Goal: Task Accomplishment & Management: Manage account settings

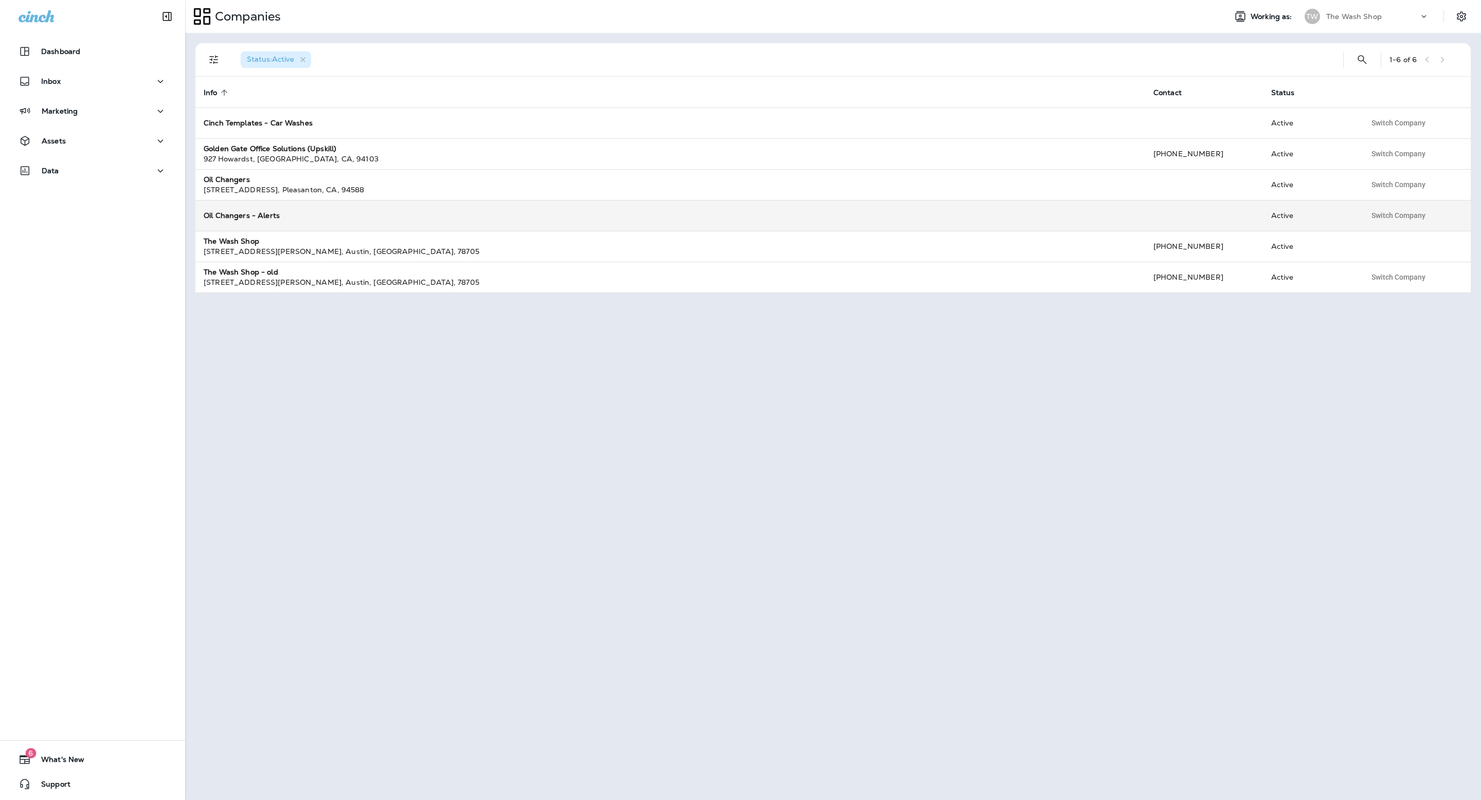
click at [262, 211] on strong "Oil Changers - Alerts" at bounding box center [242, 215] width 76 height 9
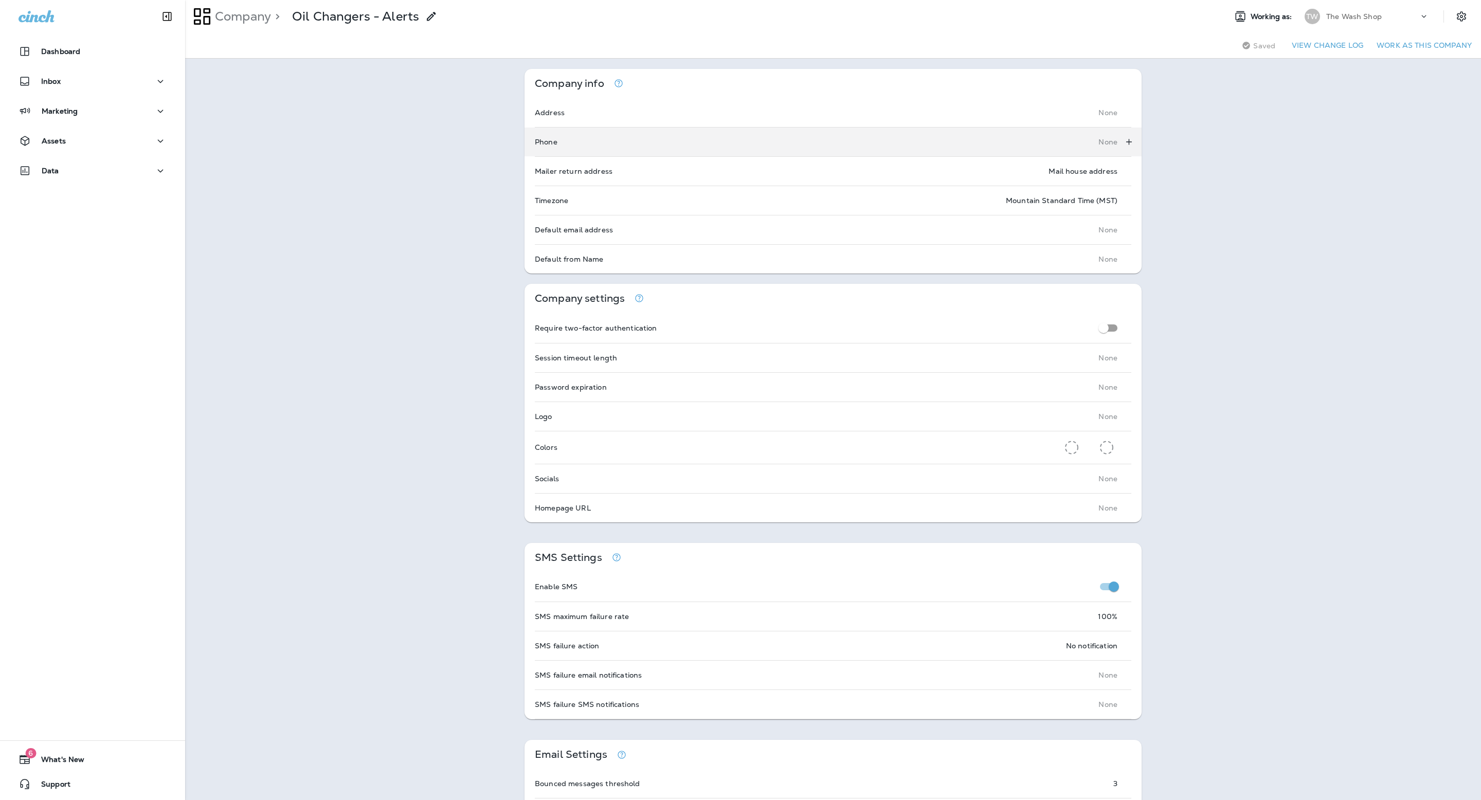
click at [1110, 142] on p "None" at bounding box center [1107, 142] width 19 height 8
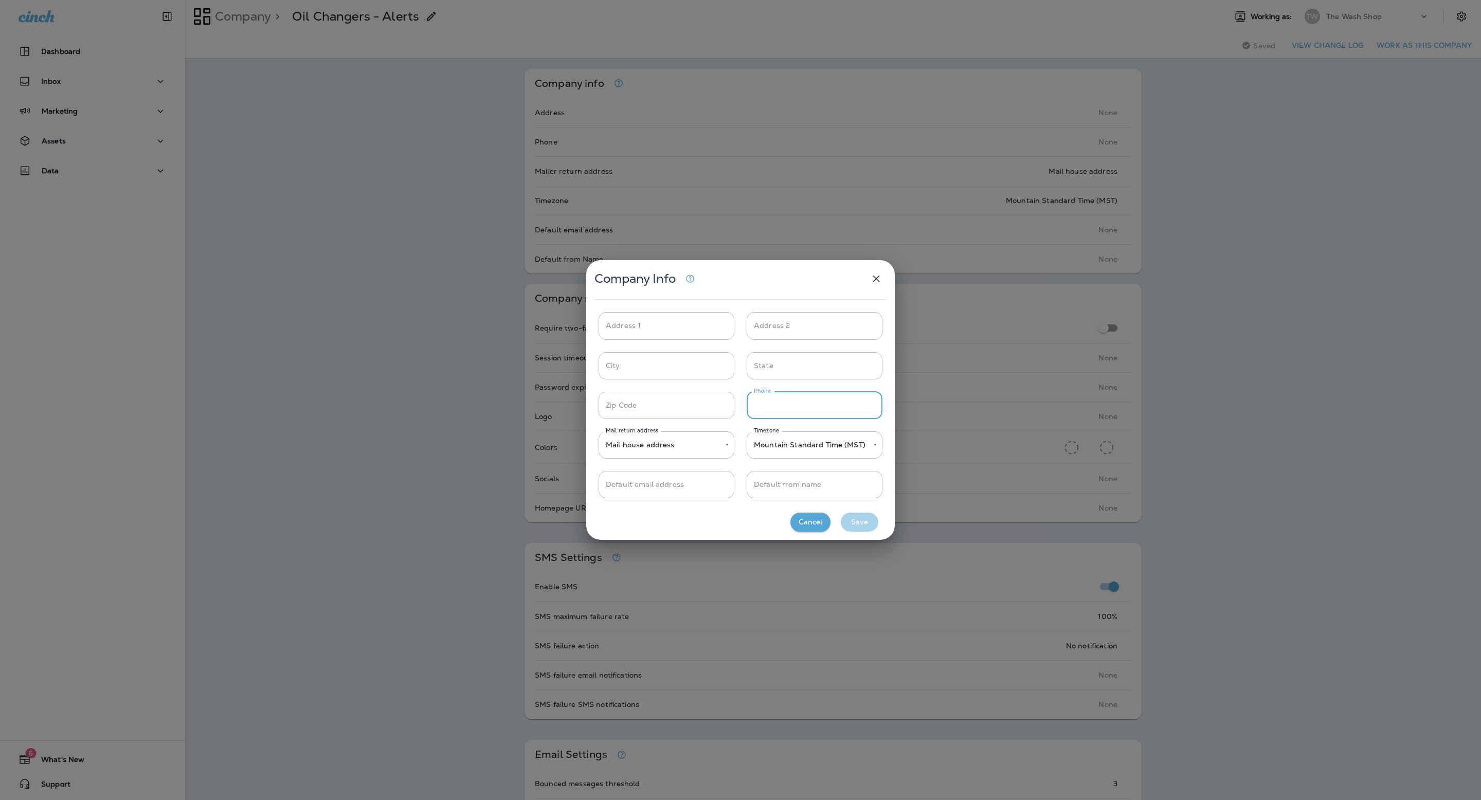
click at [879, 279] on icon "button" at bounding box center [876, 278] width 12 height 12
type input "*****"
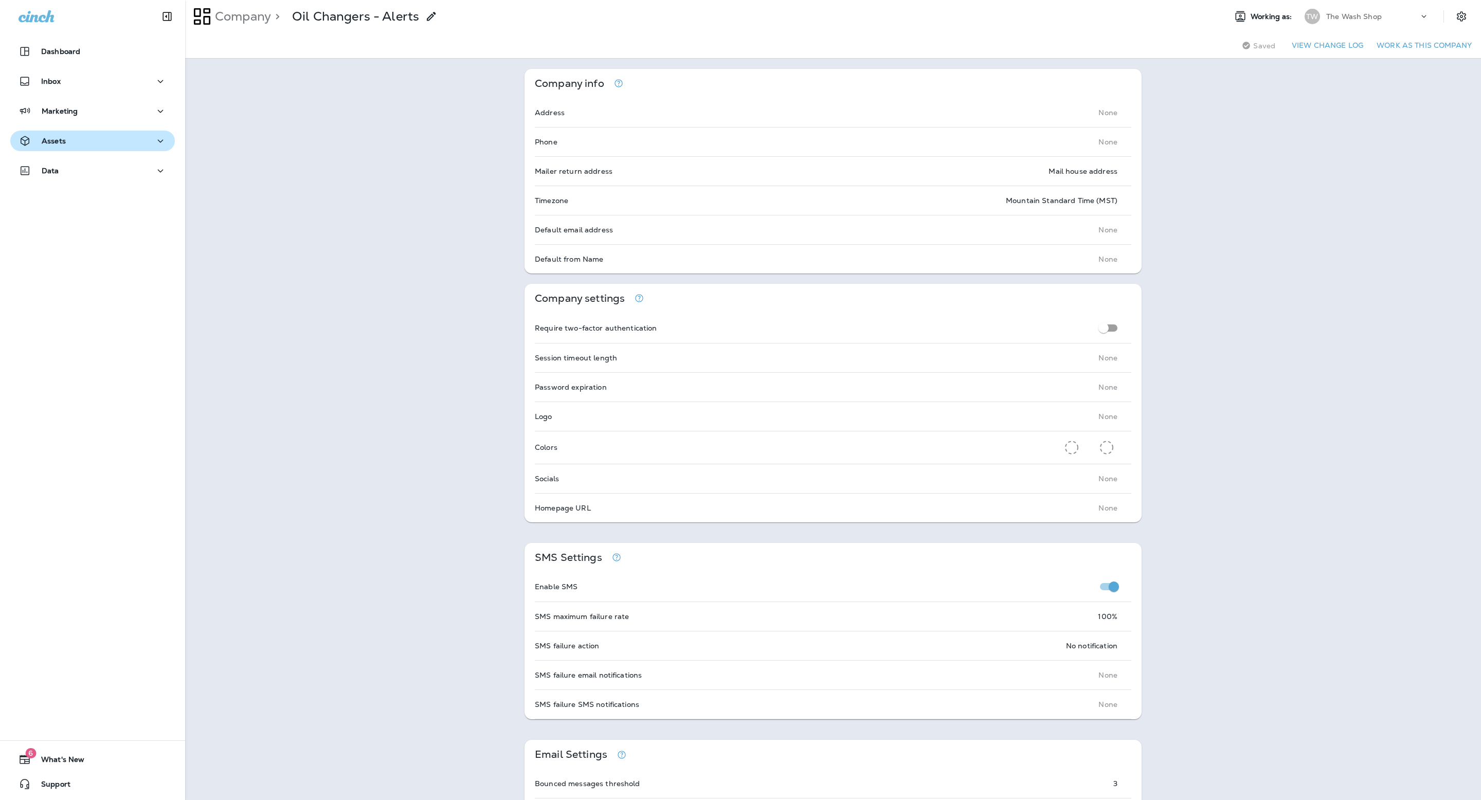
click at [127, 144] on div "Assets" at bounding box center [93, 141] width 148 height 13
click at [1339, 19] on p "The Wash Shop" at bounding box center [1354, 16] width 56 height 8
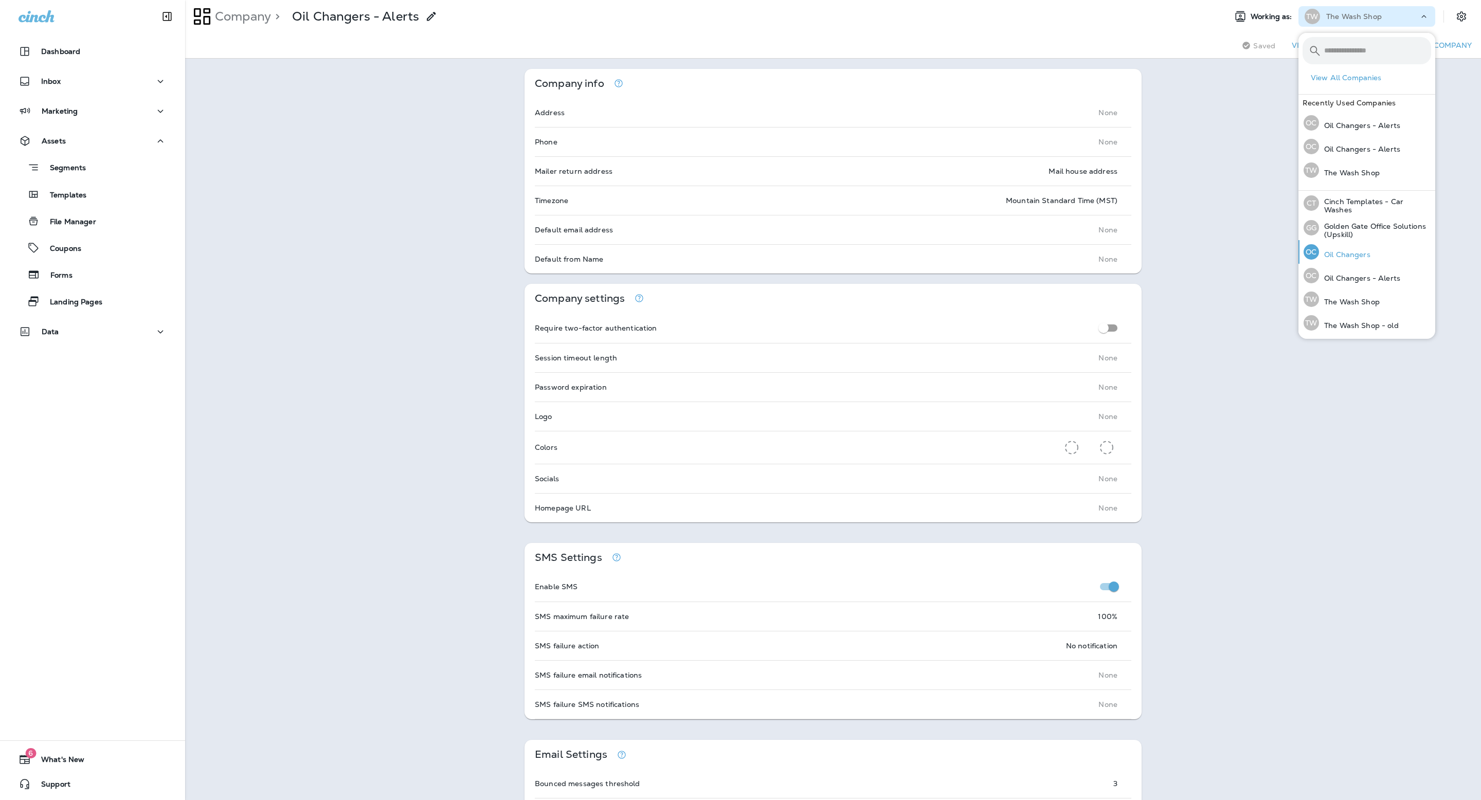
click at [1398, 254] on button "OC Oil Changers" at bounding box center [1366, 252] width 137 height 24
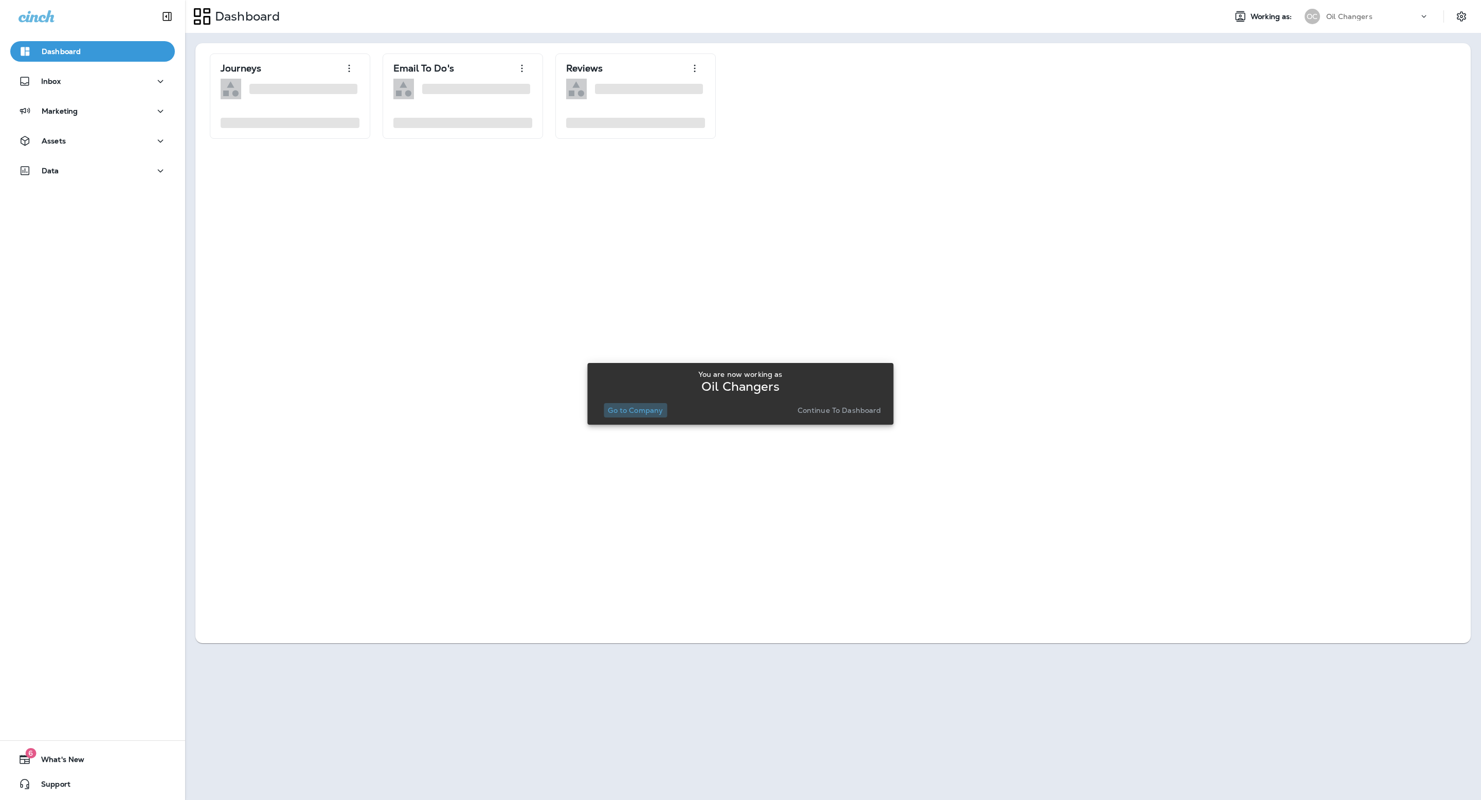
click at [636, 408] on p "Go to Company" at bounding box center [635, 410] width 55 height 8
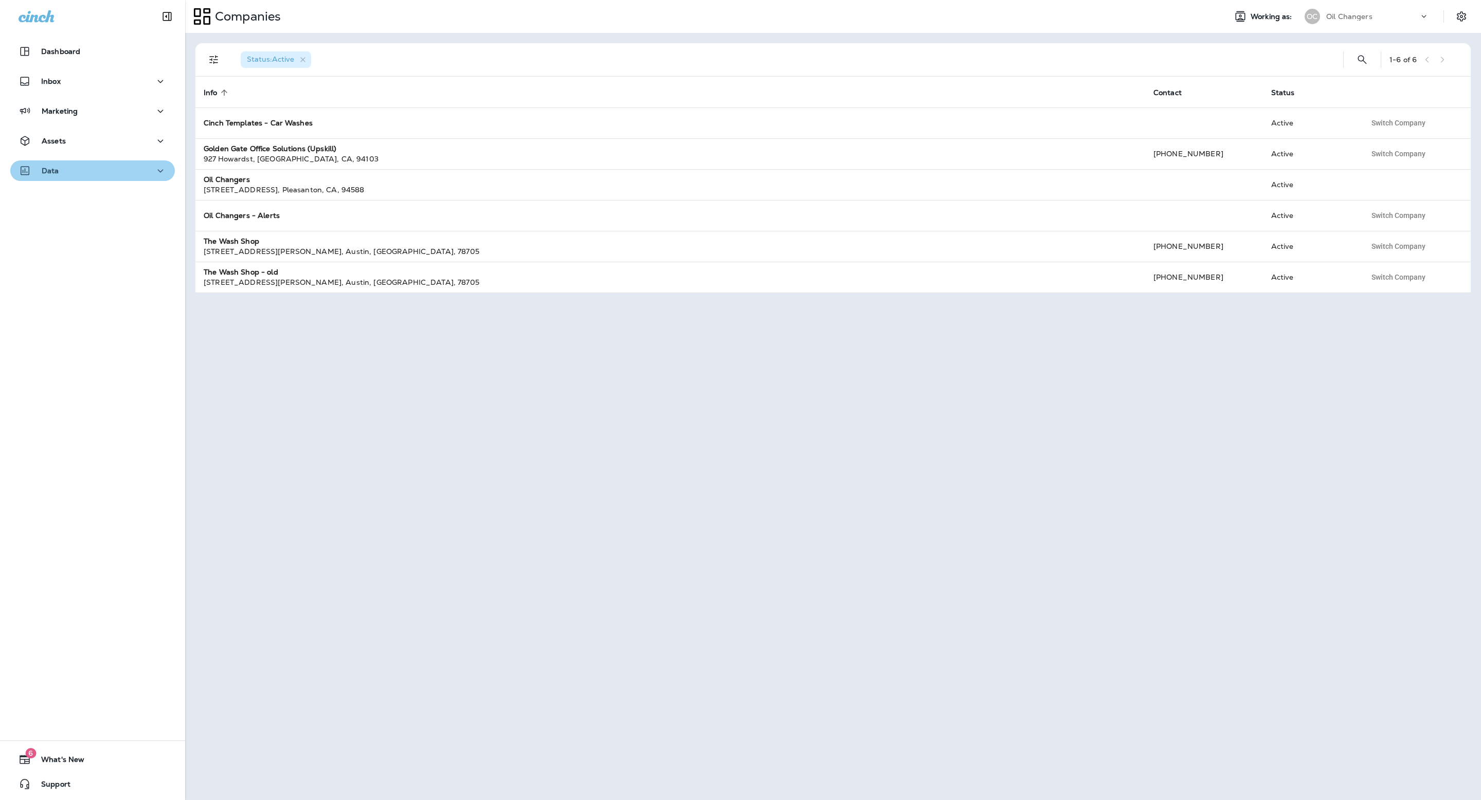
click at [106, 170] on div "Data" at bounding box center [93, 171] width 148 height 13
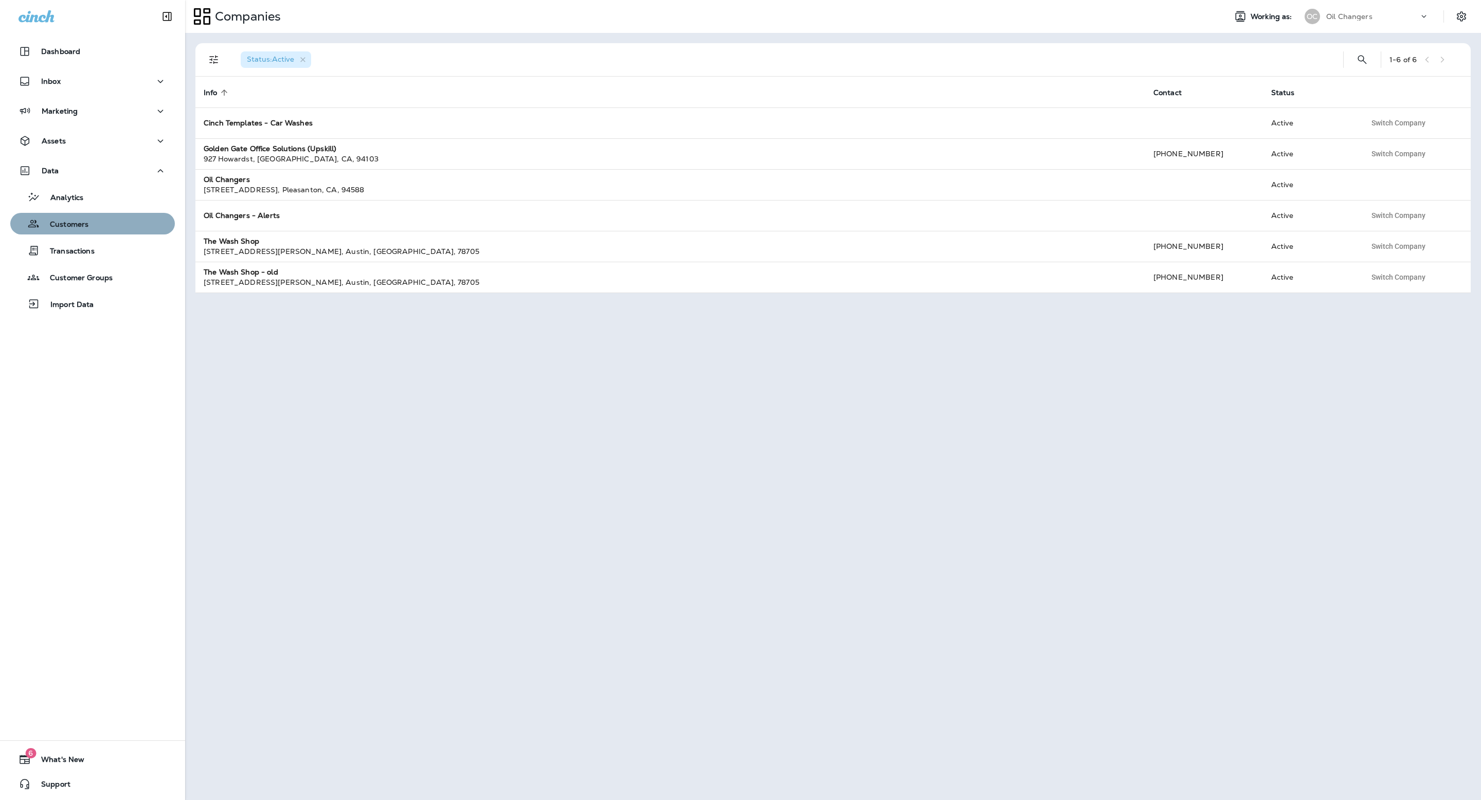
click at [98, 221] on div "Customers" at bounding box center [92, 223] width 156 height 15
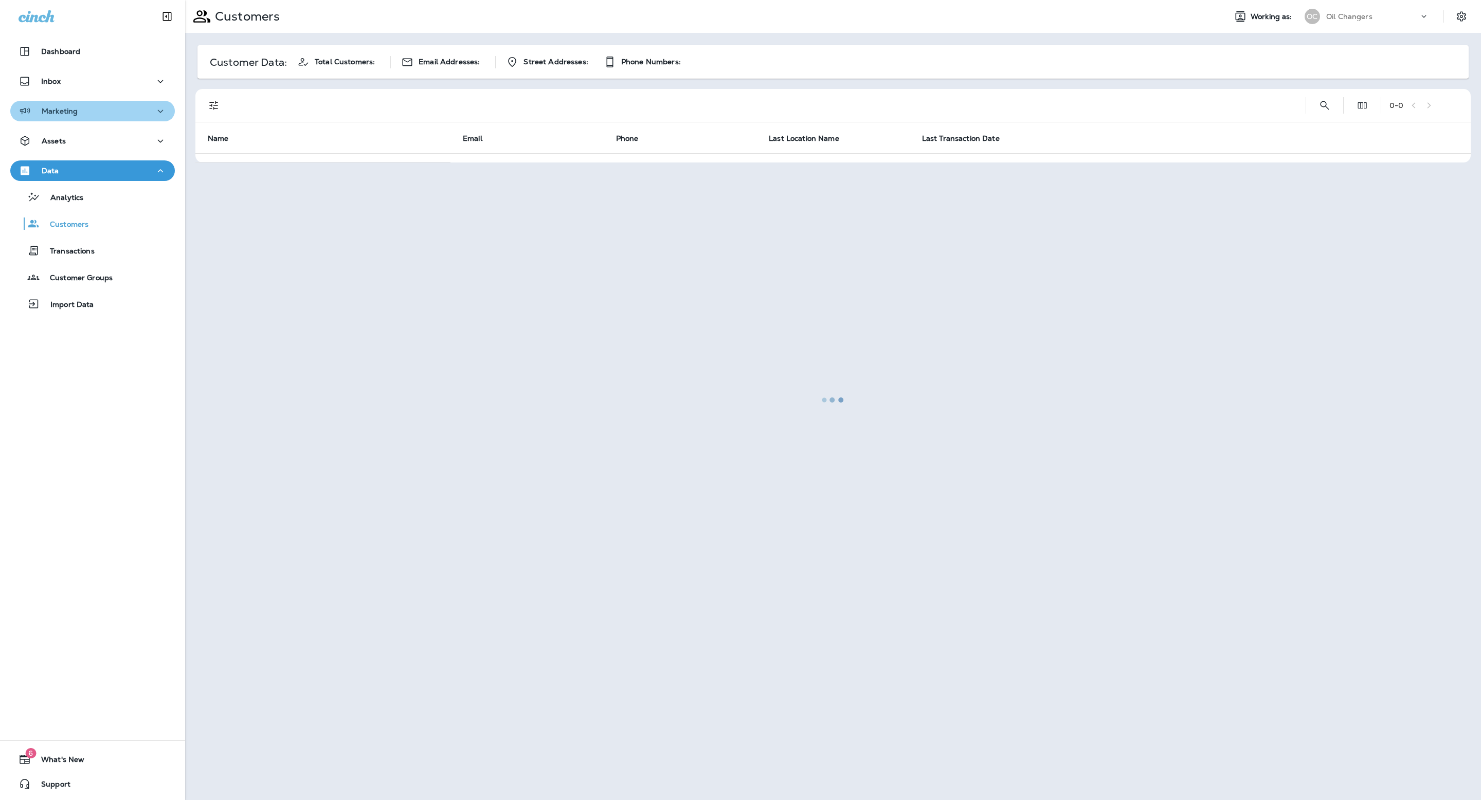
click at [80, 114] on div "Marketing" at bounding box center [93, 111] width 148 height 13
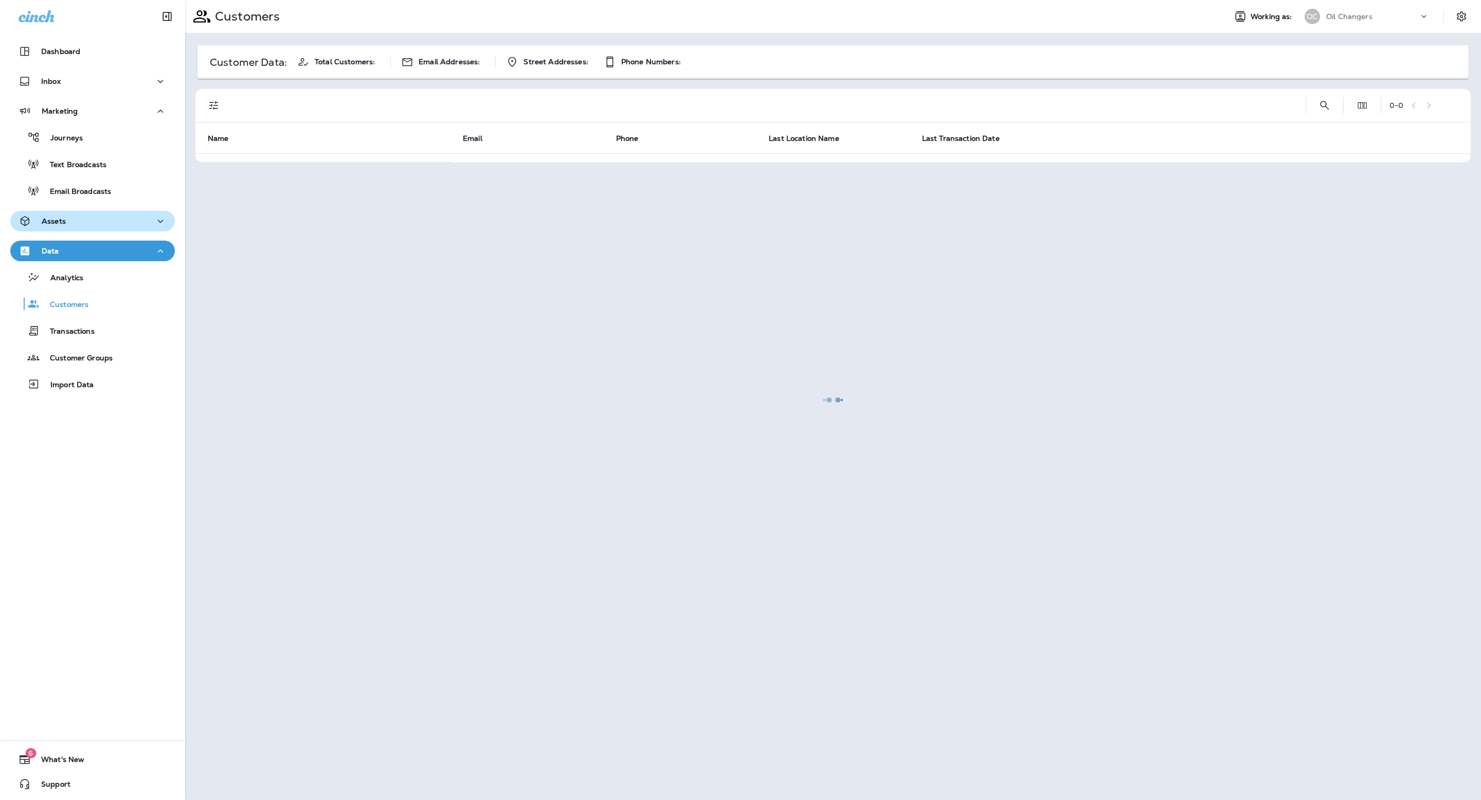
click at [61, 220] on p "Assets" at bounding box center [54, 221] width 24 height 8
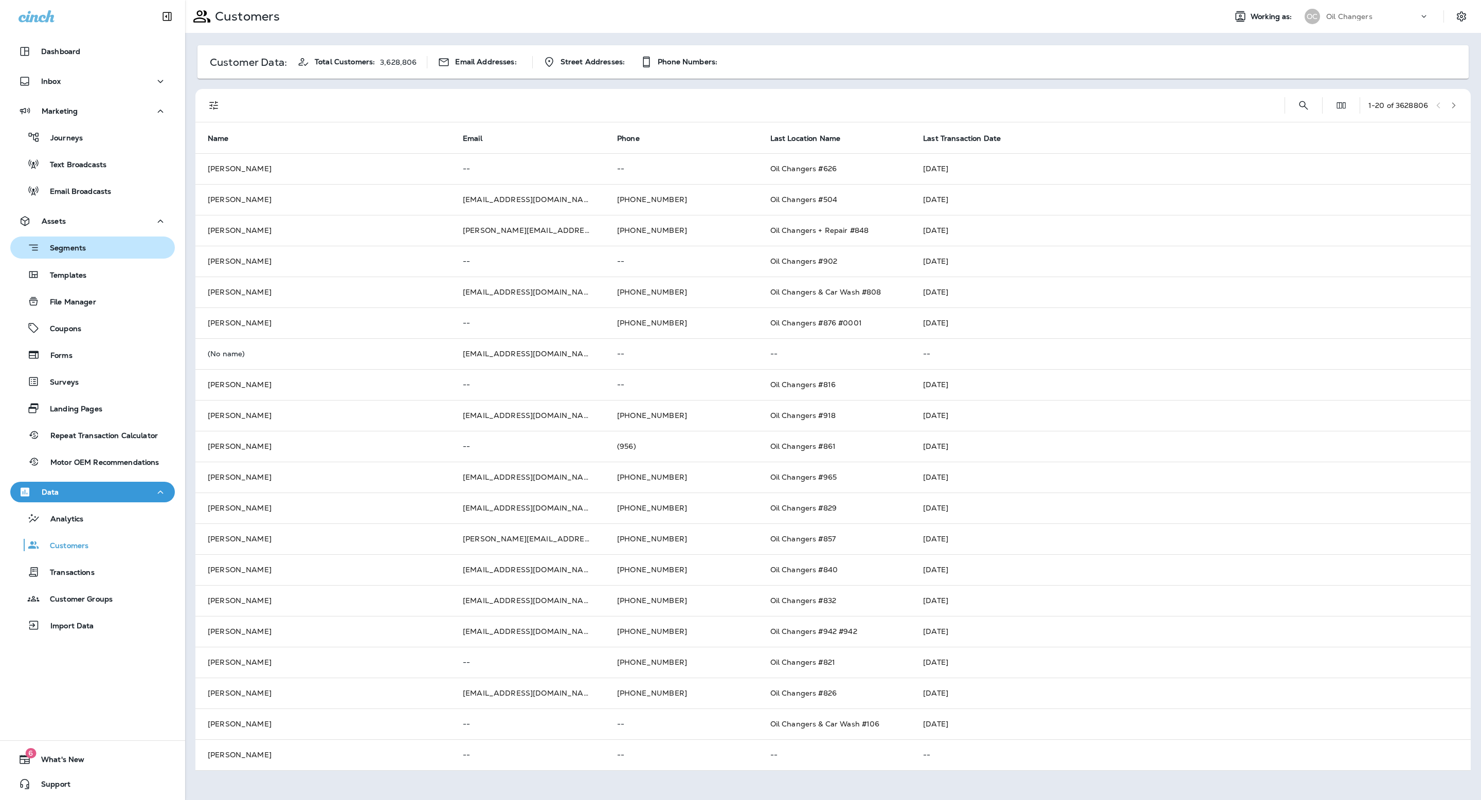
click at [86, 250] on div "Segments" at bounding box center [92, 248] width 156 height 16
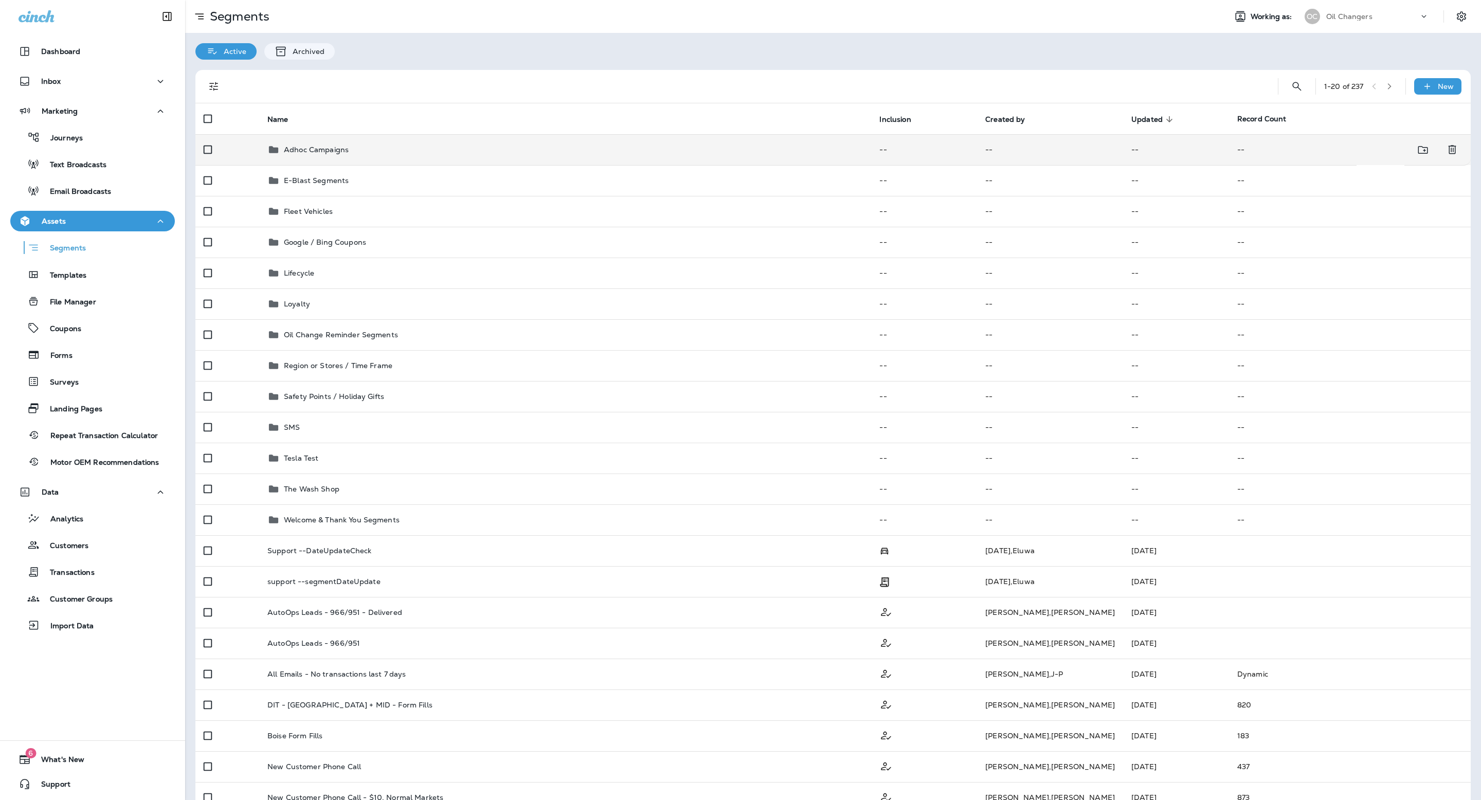
click at [353, 145] on div "Adhoc Campaigns" at bounding box center [564, 149] width 595 height 12
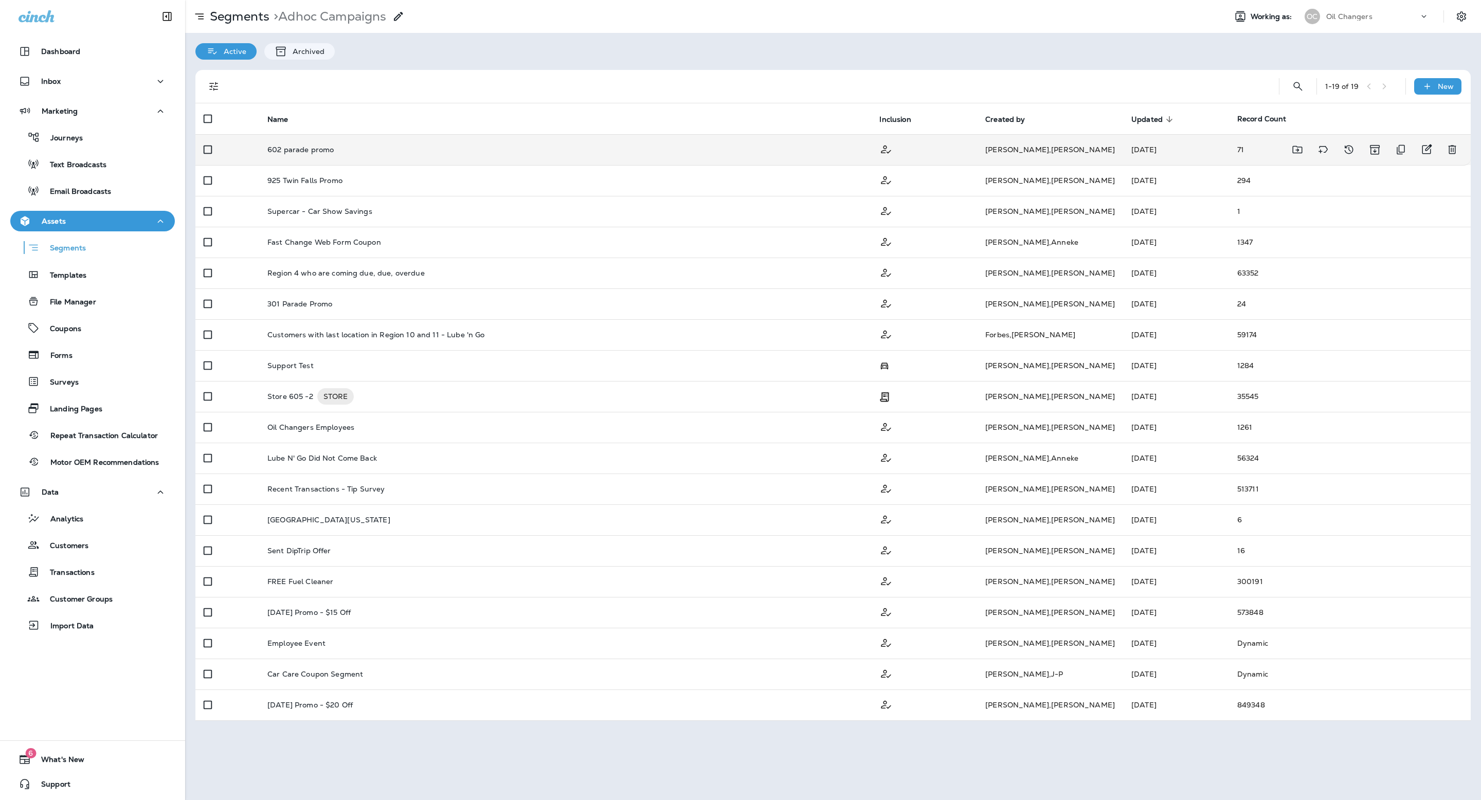
click at [1229, 152] on td "71" at bounding box center [1292, 149] width 127 height 31
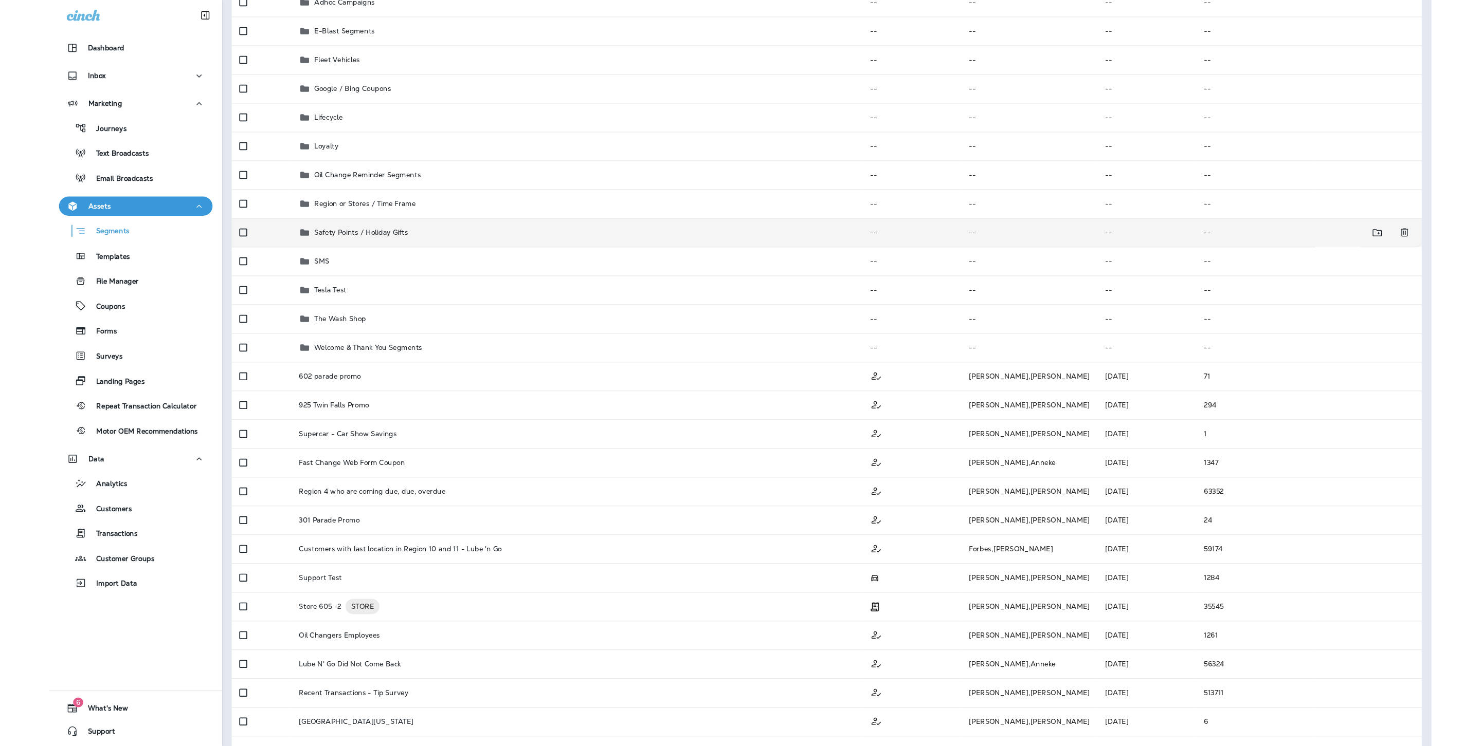
scroll to position [158, 0]
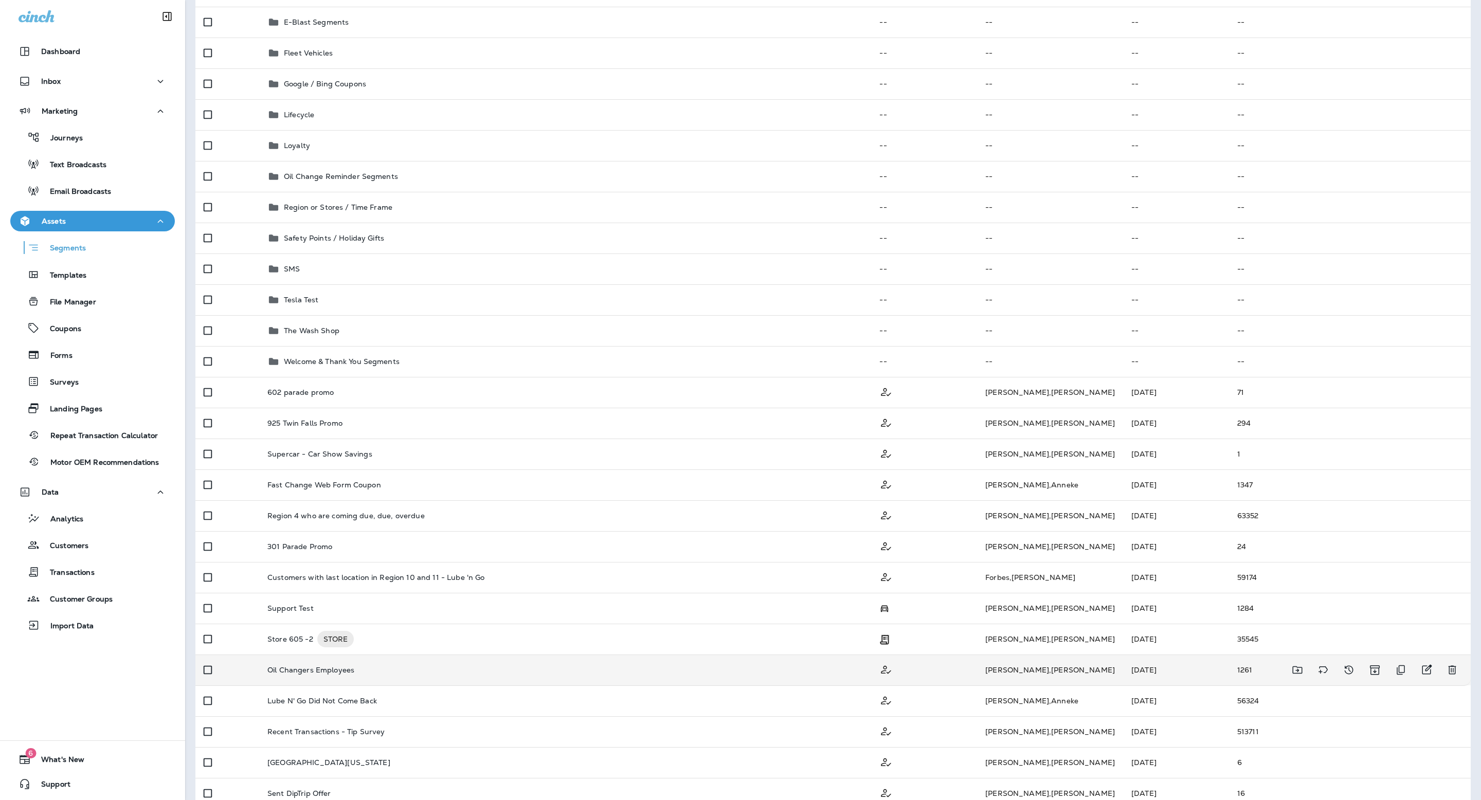
click at [392, 665] on td "Oil Changers Employees" at bounding box center [565, 669] width 612 height 31
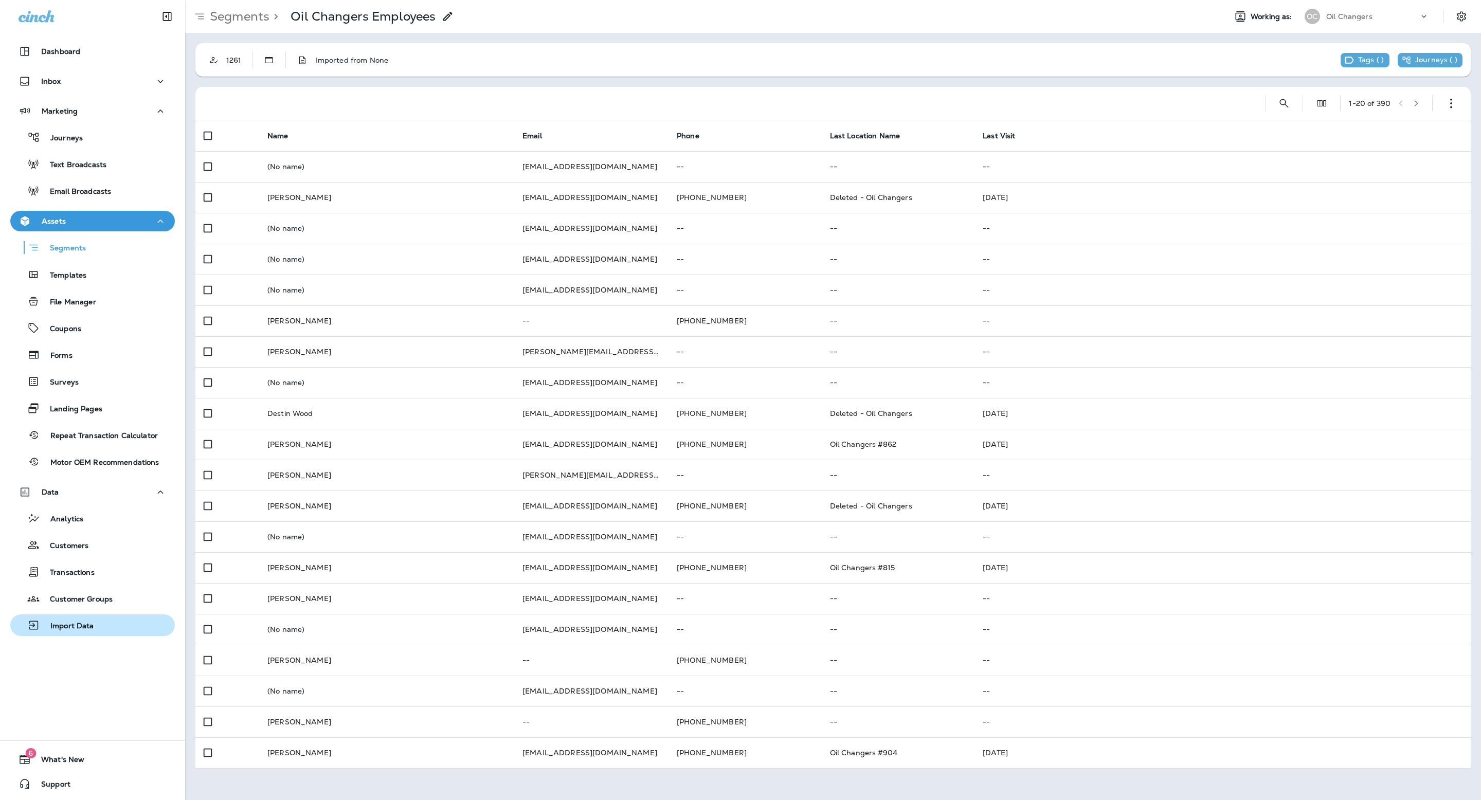
click at [98, 633] on button "Import Data" at bounding box center [92, 625] width 165 height 22
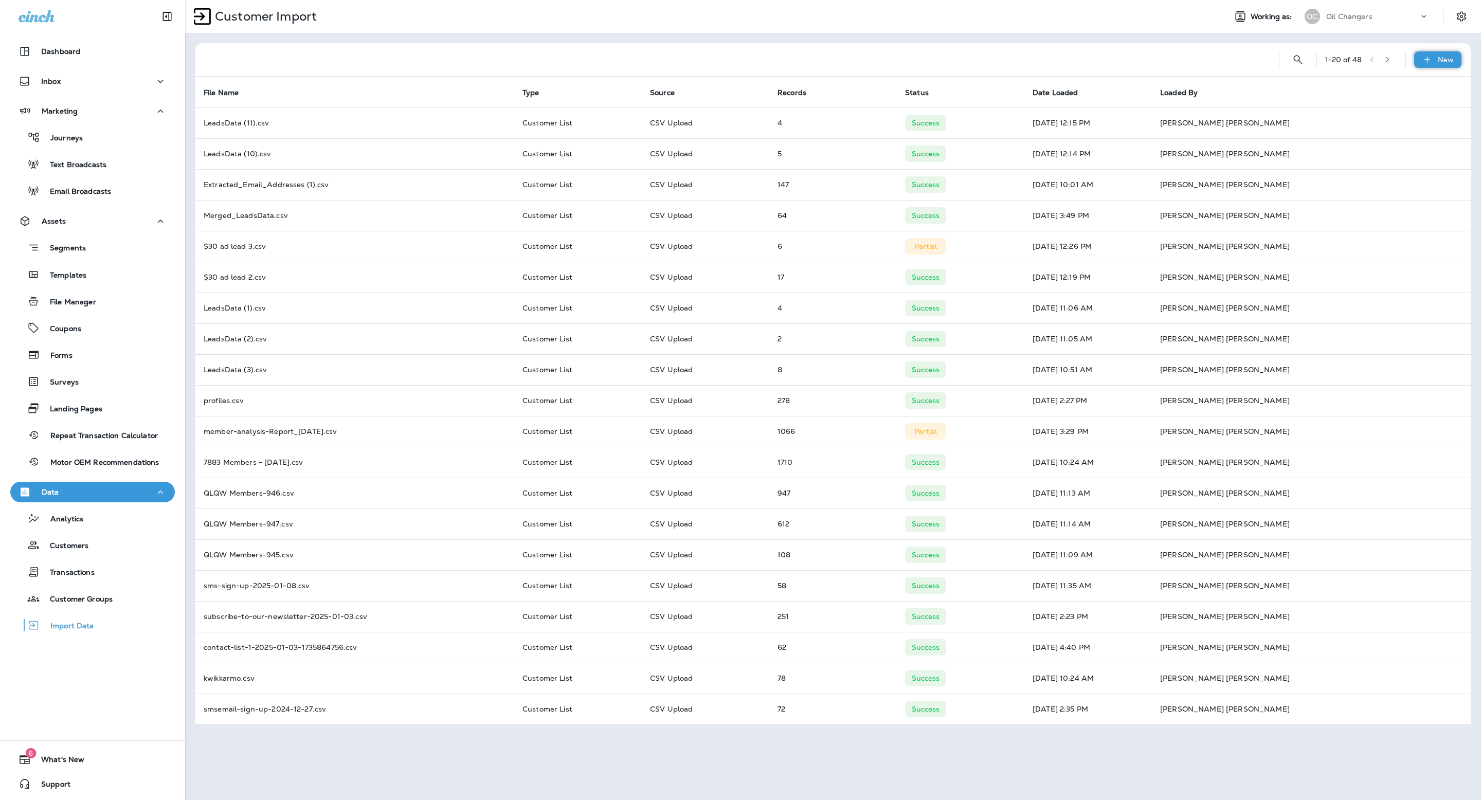
click at [1430, 58] on icon at bounding box center [1426, 59] width 11 height 10
drag, startPoint x: 1402, startPoint y: 88, endPoint x: 1397, endPoint y: 86, distance: 5.4
click at [1397, 86] on p "Customer list" at bounding box center [1407, 87] width 48 height 8
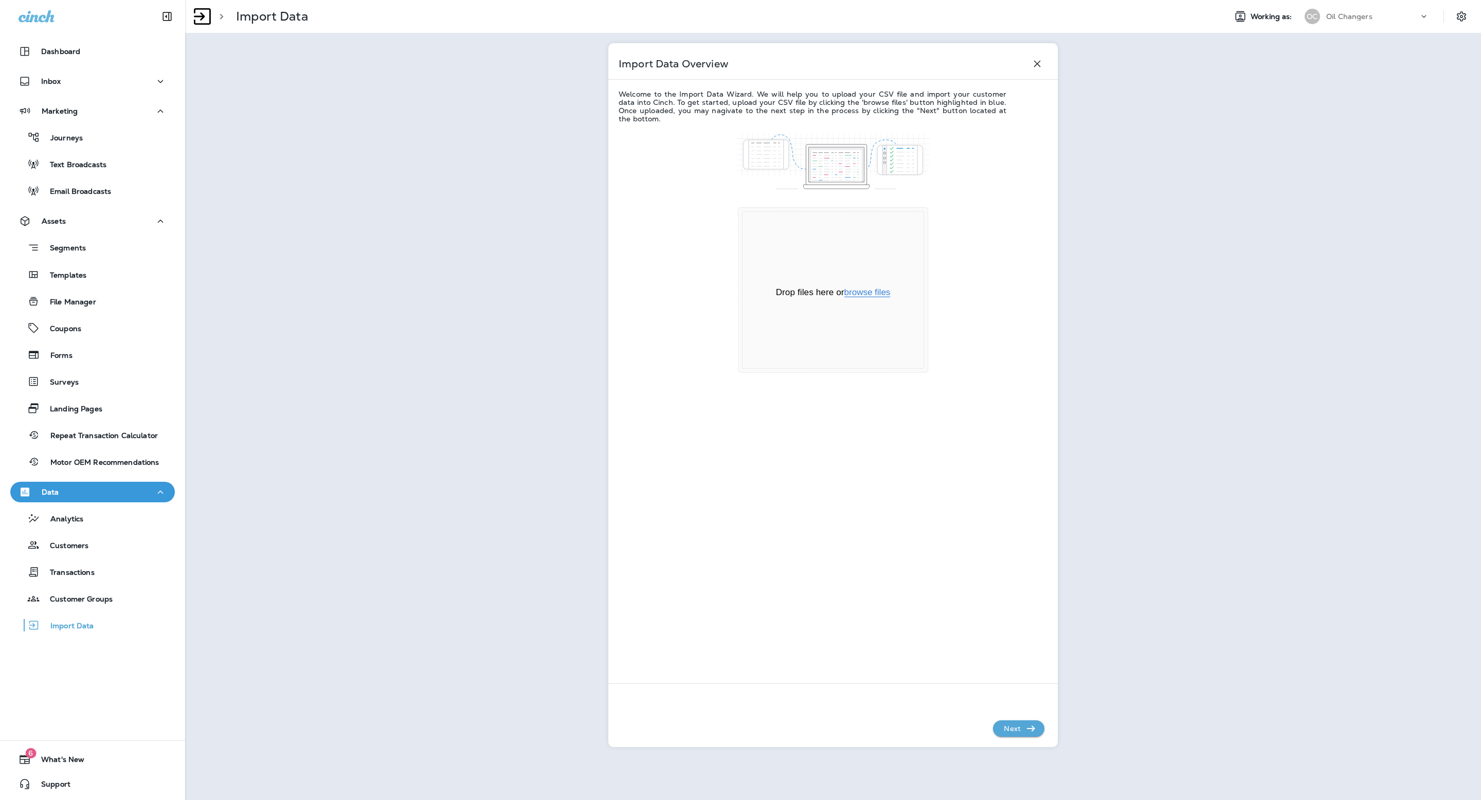
click at [875, 290] on button "browse files" at bounding box center [867, 292] width 46 height 9
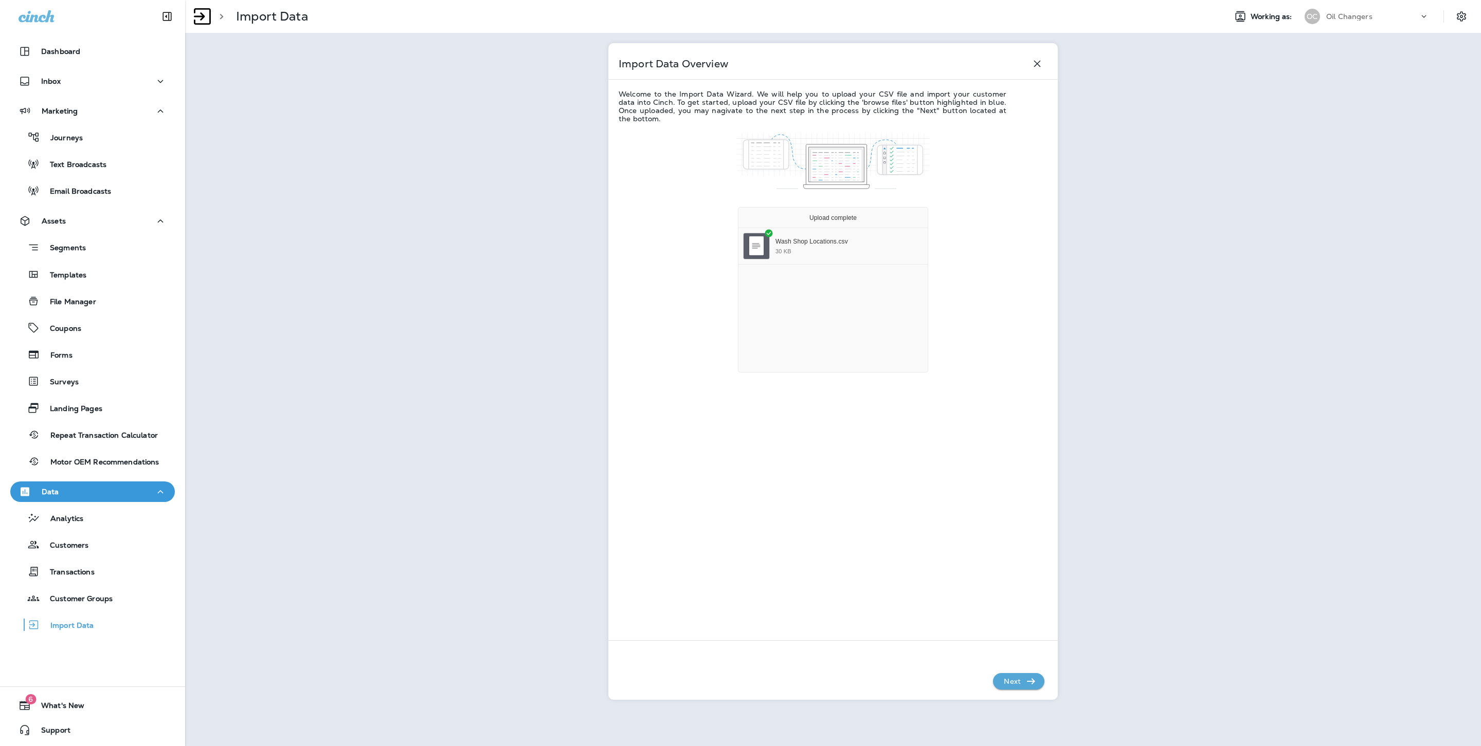
click at [1009, 679] on p "Next" at bounding box center [1011, 681] width 25 height 16
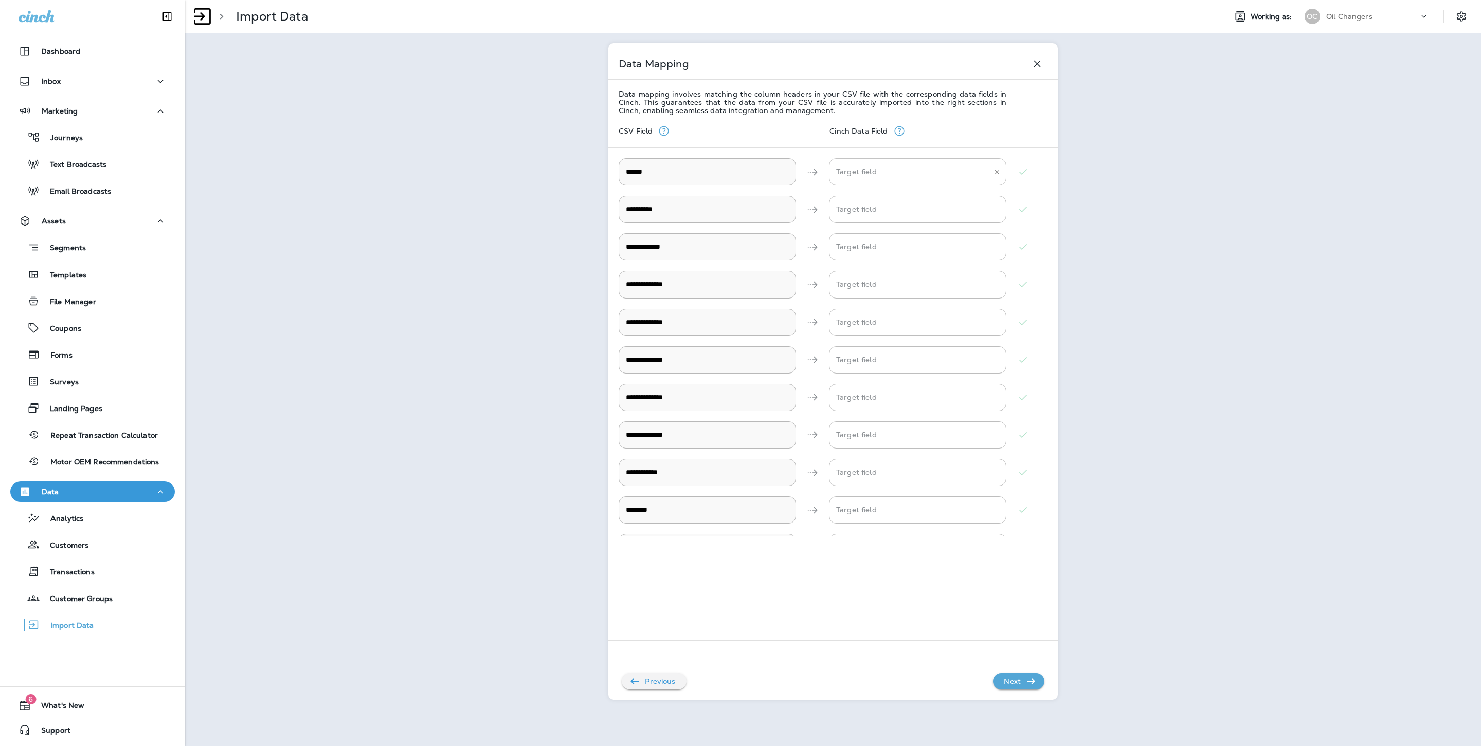
click at [900, 172] on input "Target field" at bounding box center [909, 172] width 153 height 18
click at [906, 172] on input "Target field" at bounding box center [909, 172] width 153 height 18
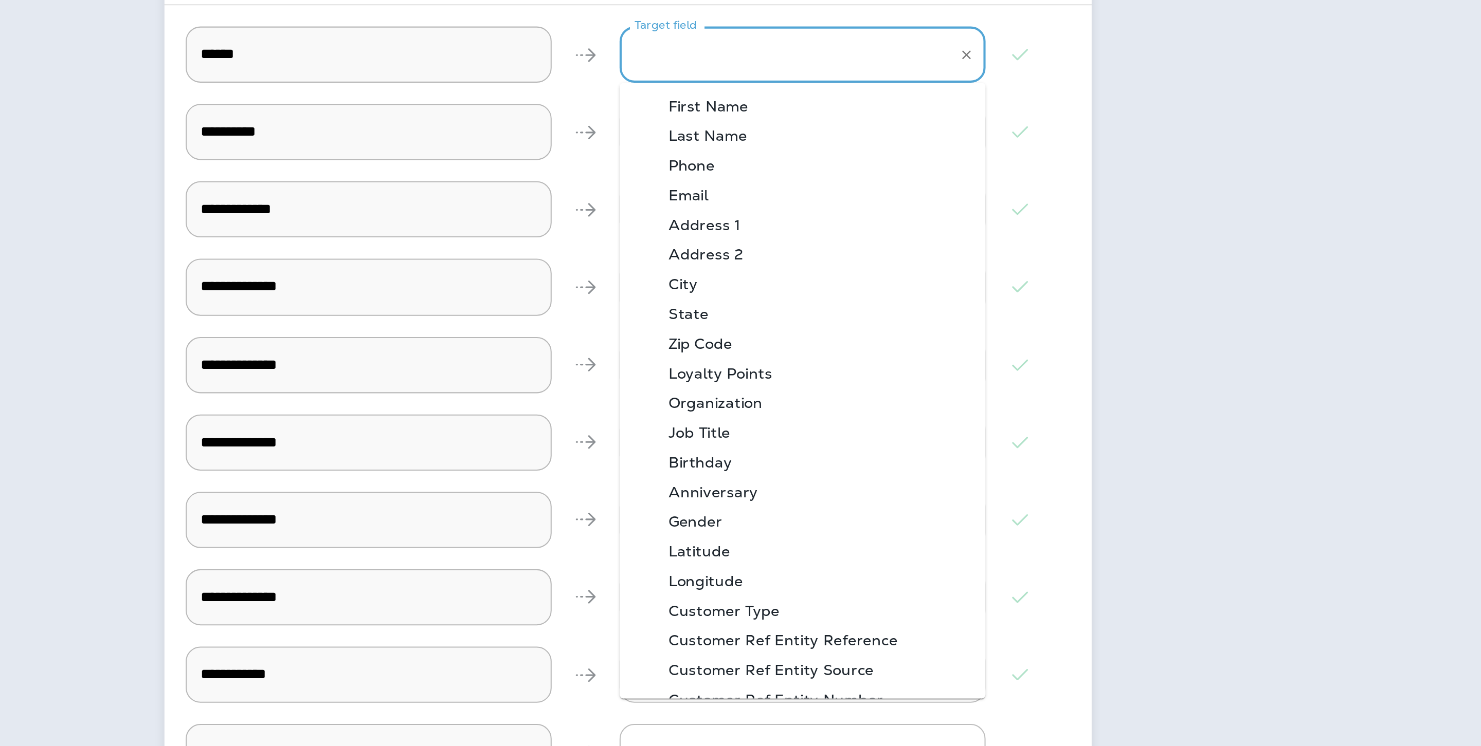
click at [913, 196] on li "First Name" at bounding box center [917, 197] width 177 height 14
type input "**********"
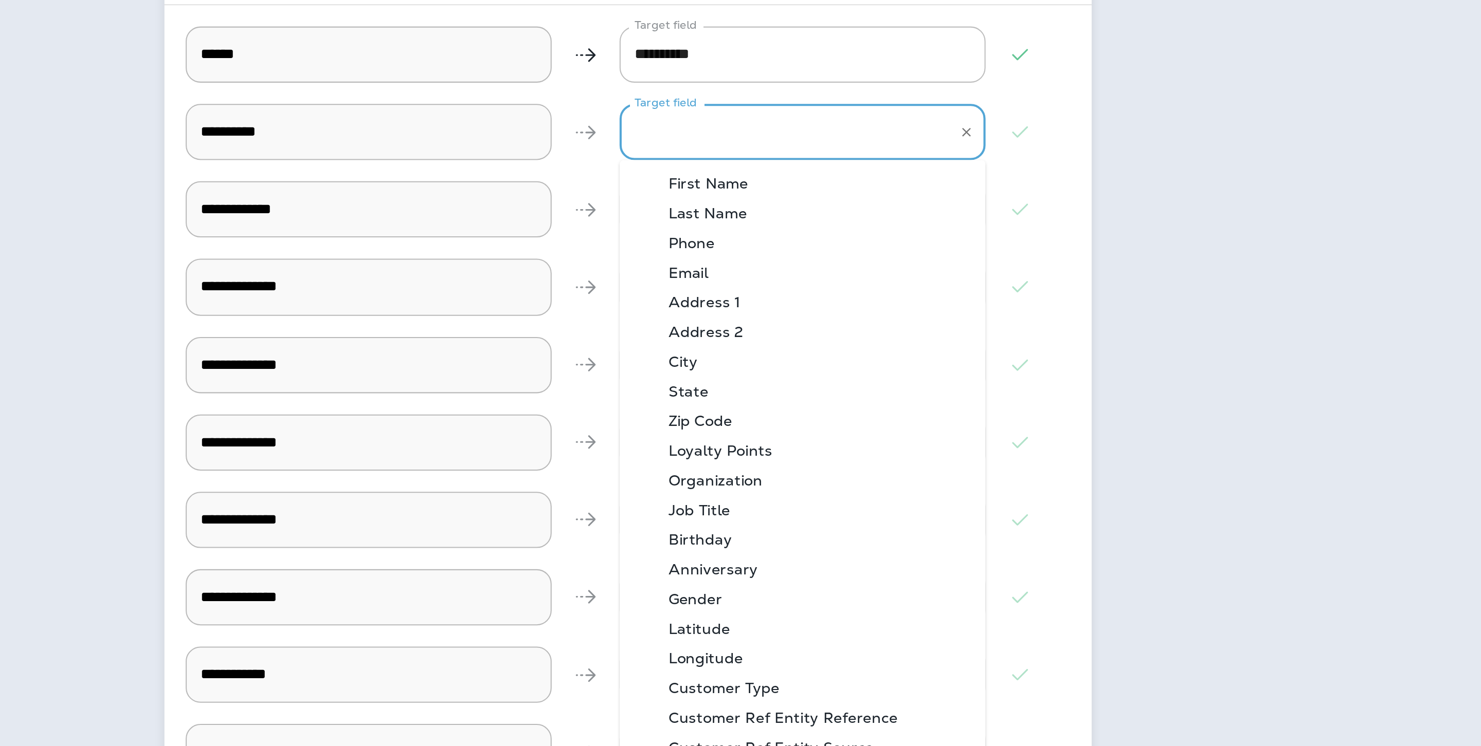
click at [907, 206] on code "Target field" at bounding box center [909, 209] width 153 height 18
click at [903, 246] on div "Last Name" at bounding box center [871, 249] width 69 height 8
type code "*********"
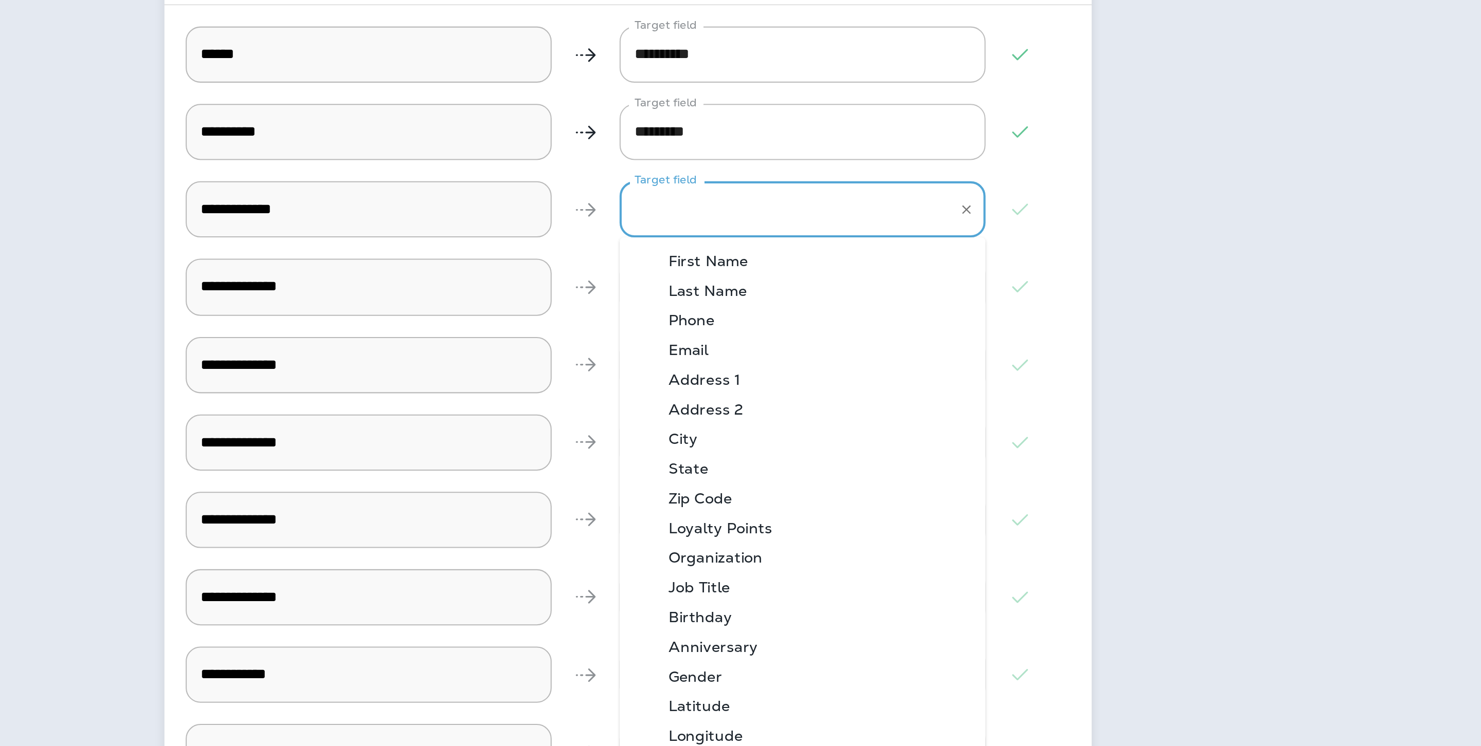
click at [903, 249] on name "Target field" at bounding box center [909, 247] width 153 height 18
click at [900, 300] on name-option-2 "Phone" at bounding box center [917, 301] width 177 height 14
type name "*****"
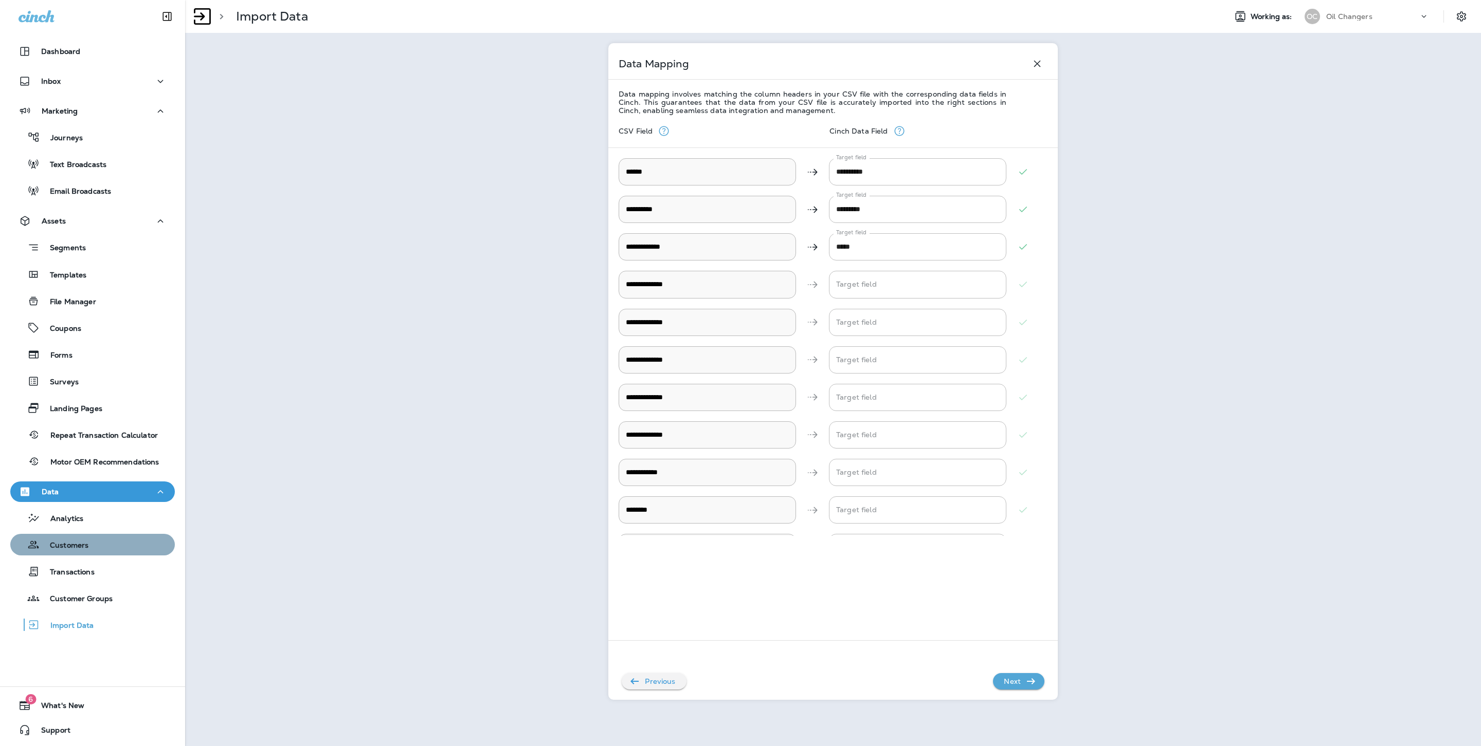
click at [103, 552] on div "Customers" at bounding box center [92, 544] width 156 height 15
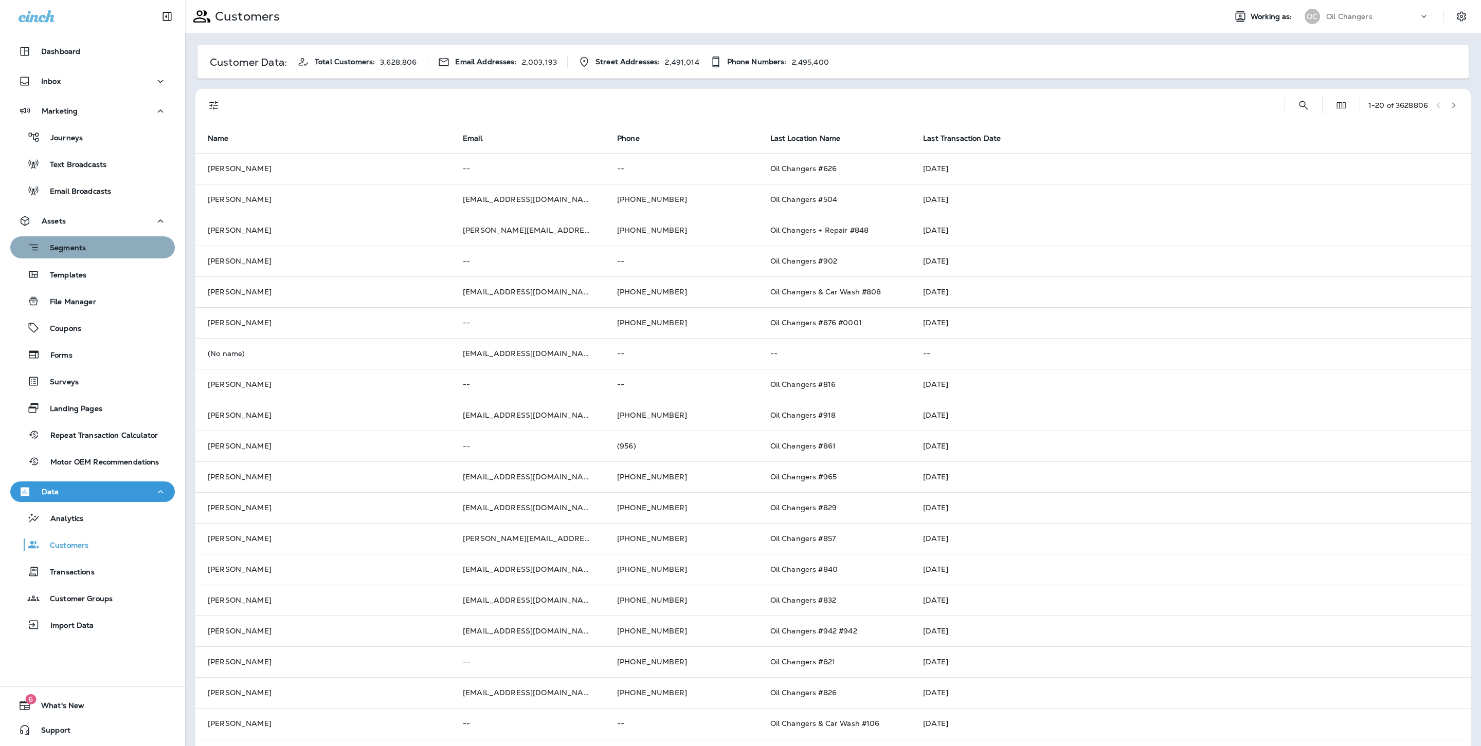
click at [82, 246] on p "Segments" at bounding box center [63, 249] width 46 height 10
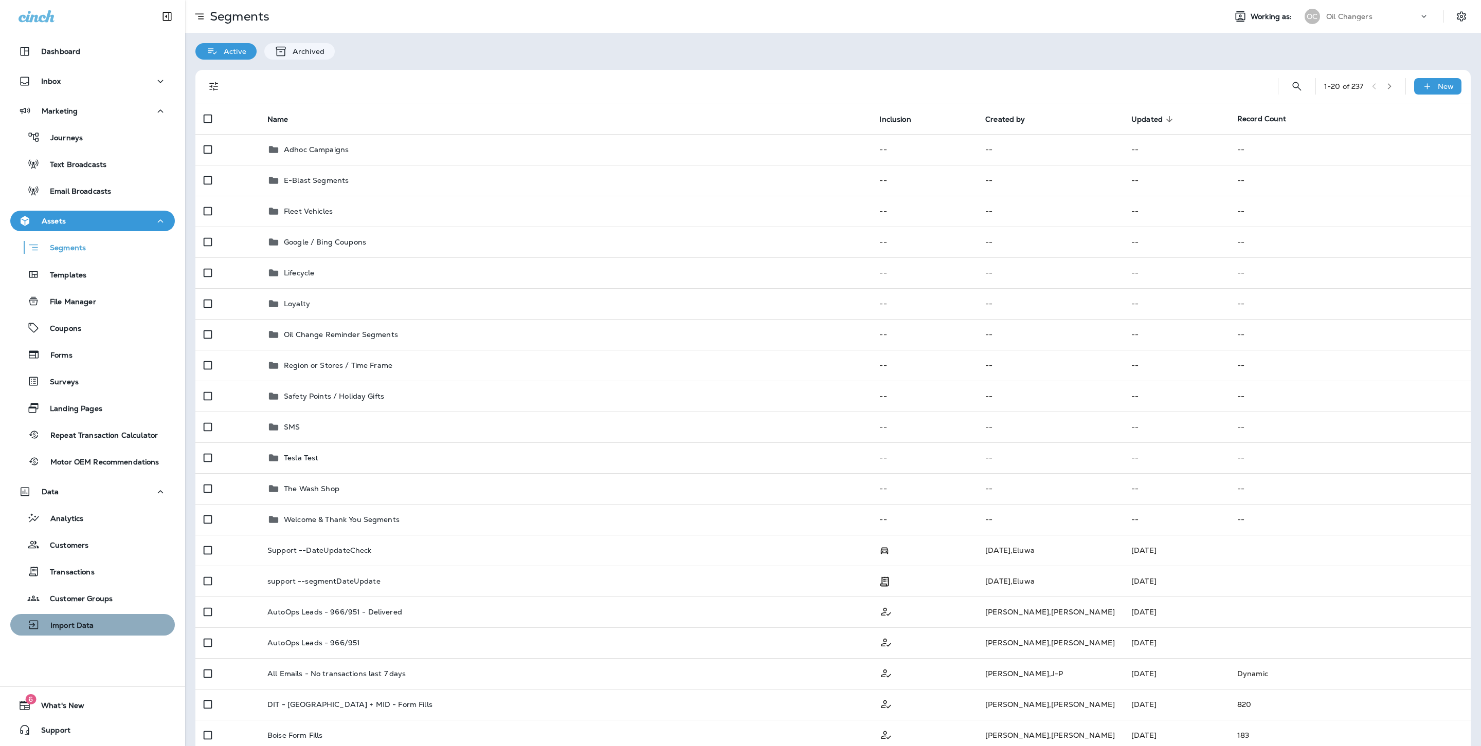
drag, startPoint x: 70, startPoint y: 635, endPoint x: 126, endPoint y: 626, distance: 57.2
click at [70, 635] on button "Import Data" at bounding box center [92, 625] width 165 height 22
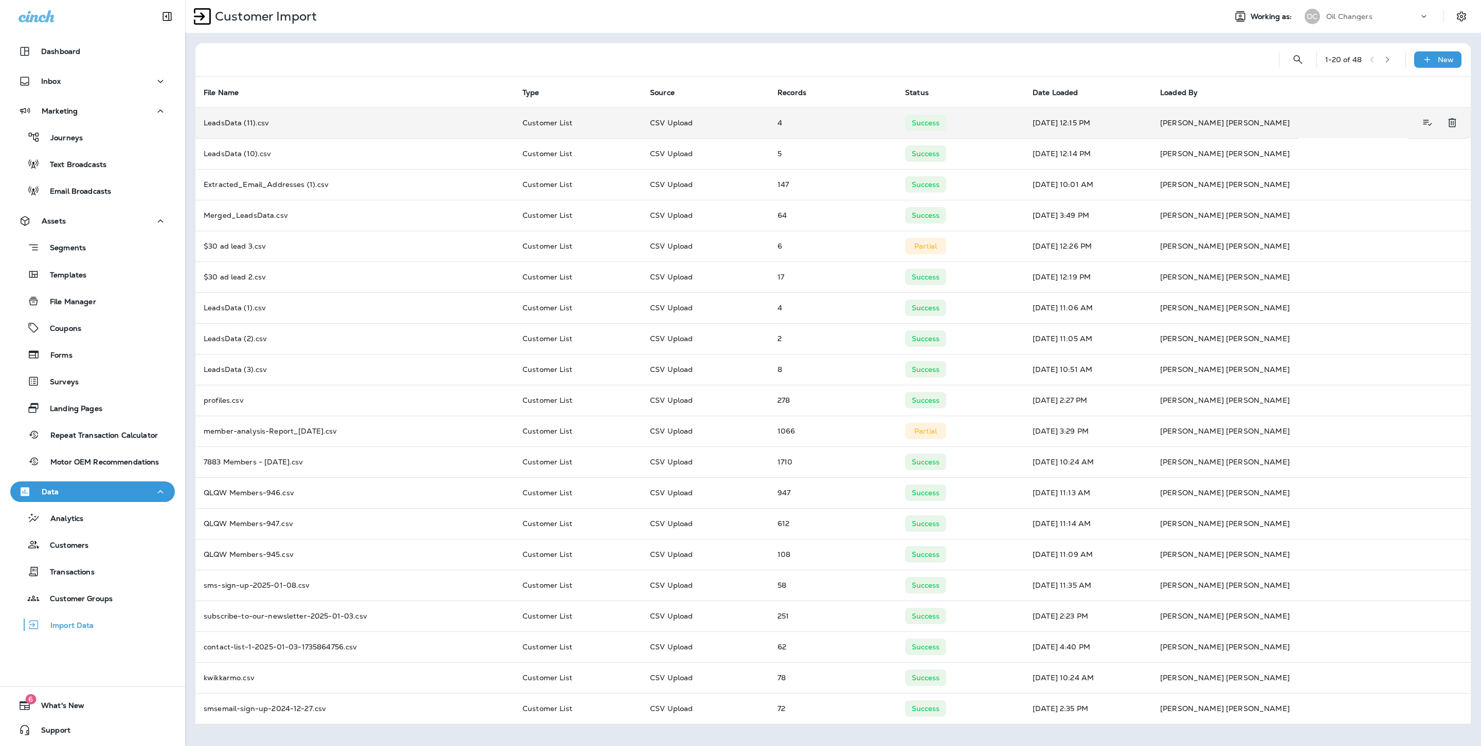
click at [1100, 120] on td "[DATE] 12:15 PM" at bounding box center [1087, 122] width 127 height 31
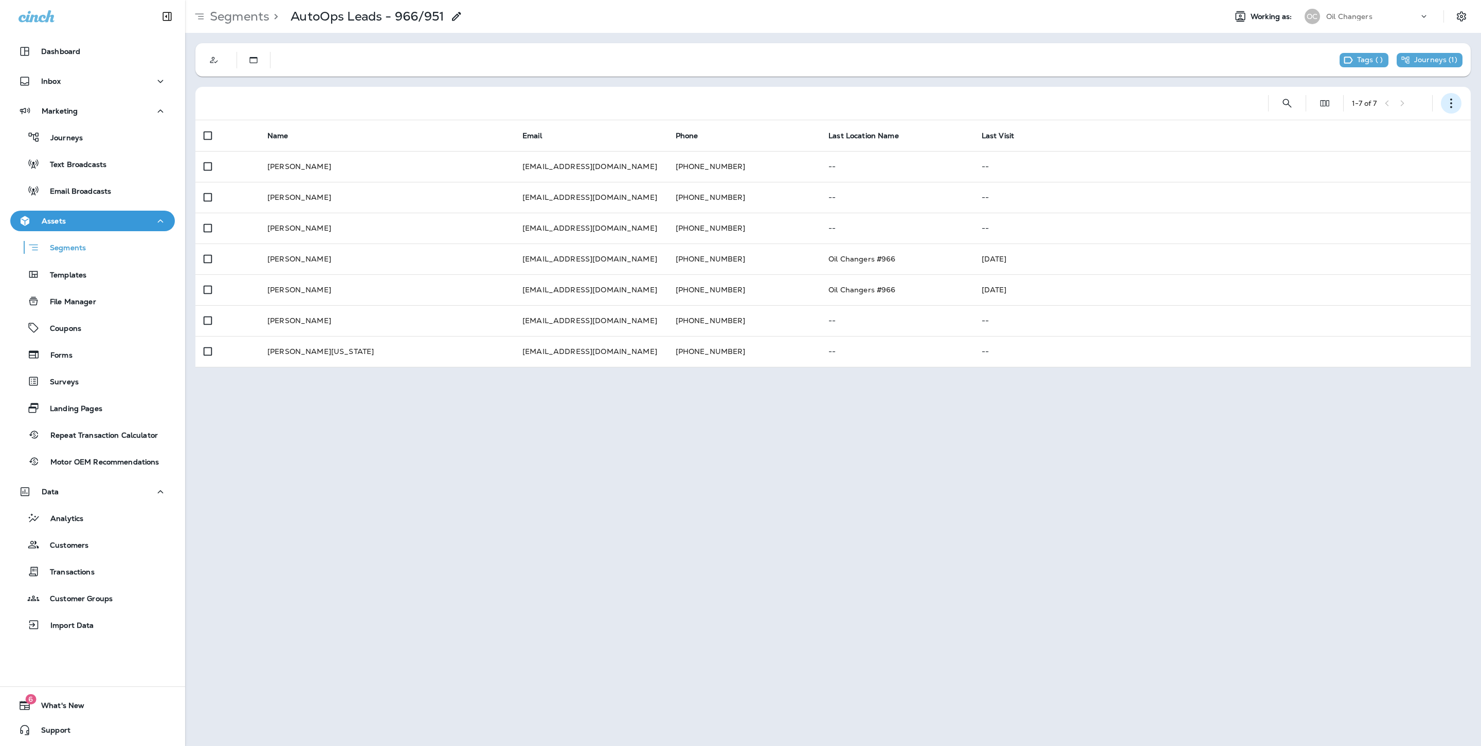
click at [1451, 99] on use "button" at bounding box center [1451, 104] width 2 height 10
drag, startPoint x: 988, startPoint y: 94, endPoint x: 586, endPoint y: 2, distance: 412.9
click at [961, 92] on div at bounding box center [728, 103] width 1048 height 33
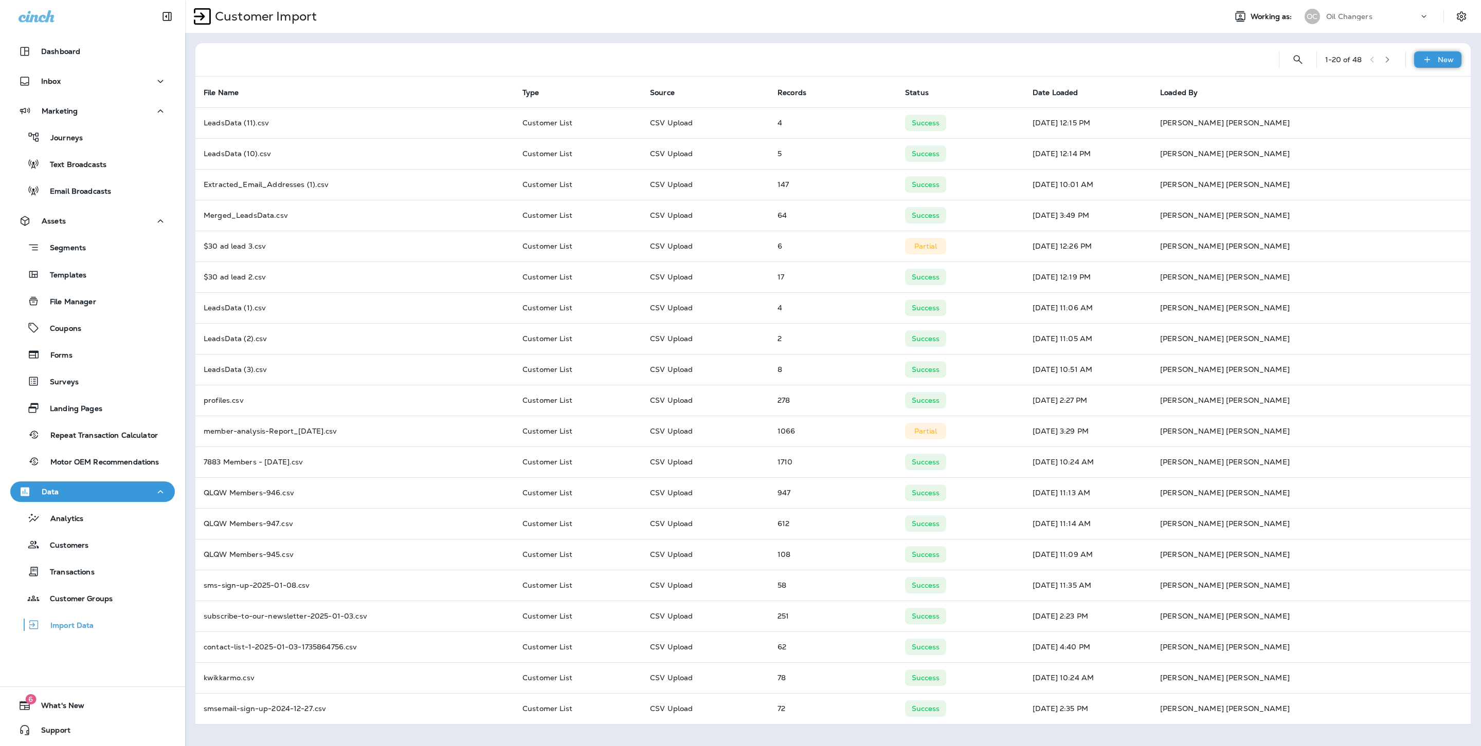
click at [1429, 59] on icon at bounding box center [1426, 59] width 11 height 10
click at [1410, 94] on button "Customer list" at bounding box center [1409, 86] width 103 height 25
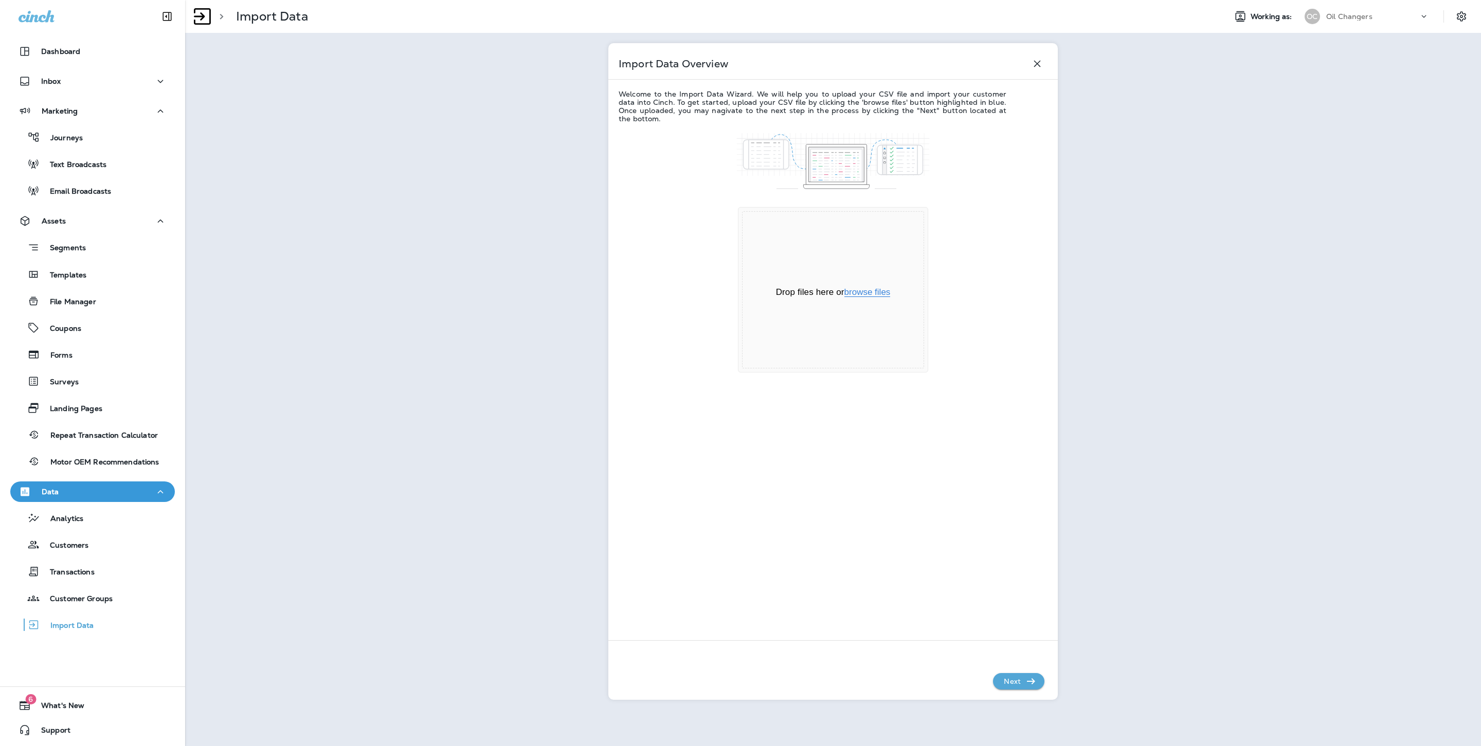
click at [870, 296] on button "browse files" at bounding box center [867, 292] width 46 height 9
click at [1016, 687] on p "Next" at bounding box center [1011, 681] width 25 height 16
click at [1018, 684] on p "Next" at bounding box center [1011, 681] width 25 height 16
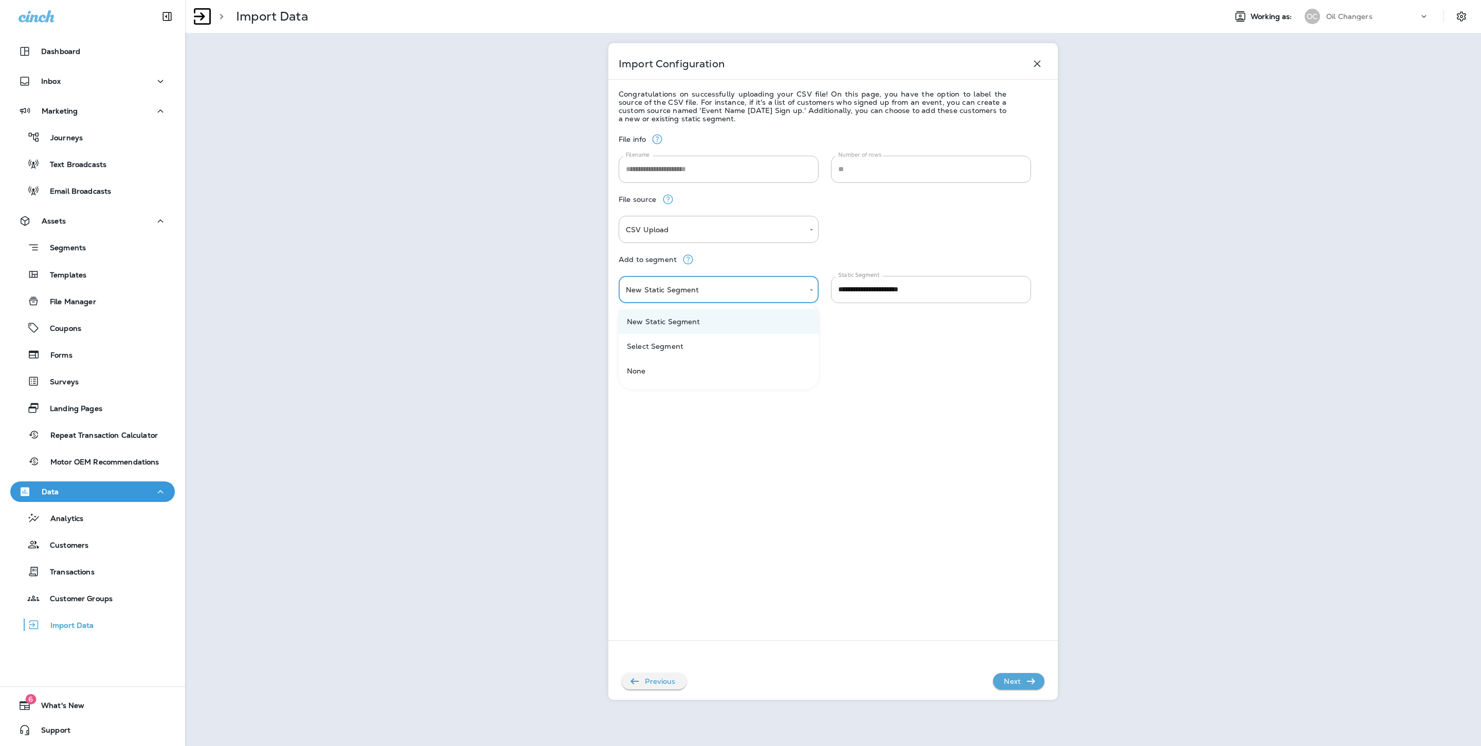
click at [717, 0] on body "**********" at bounding box center [740, 0] width 1481 height 0
click at [698, 326] on li "New Static Segment" at bounding box center [718, 321] width 200 height 25
click at [902, 284] on input "**********" at bounding box center [931, 289] width 200 height 27
drag, startPoint x: 902, startPoint y: 284, endPoint x: 1015, endPoint y: 304, distance: 114.4
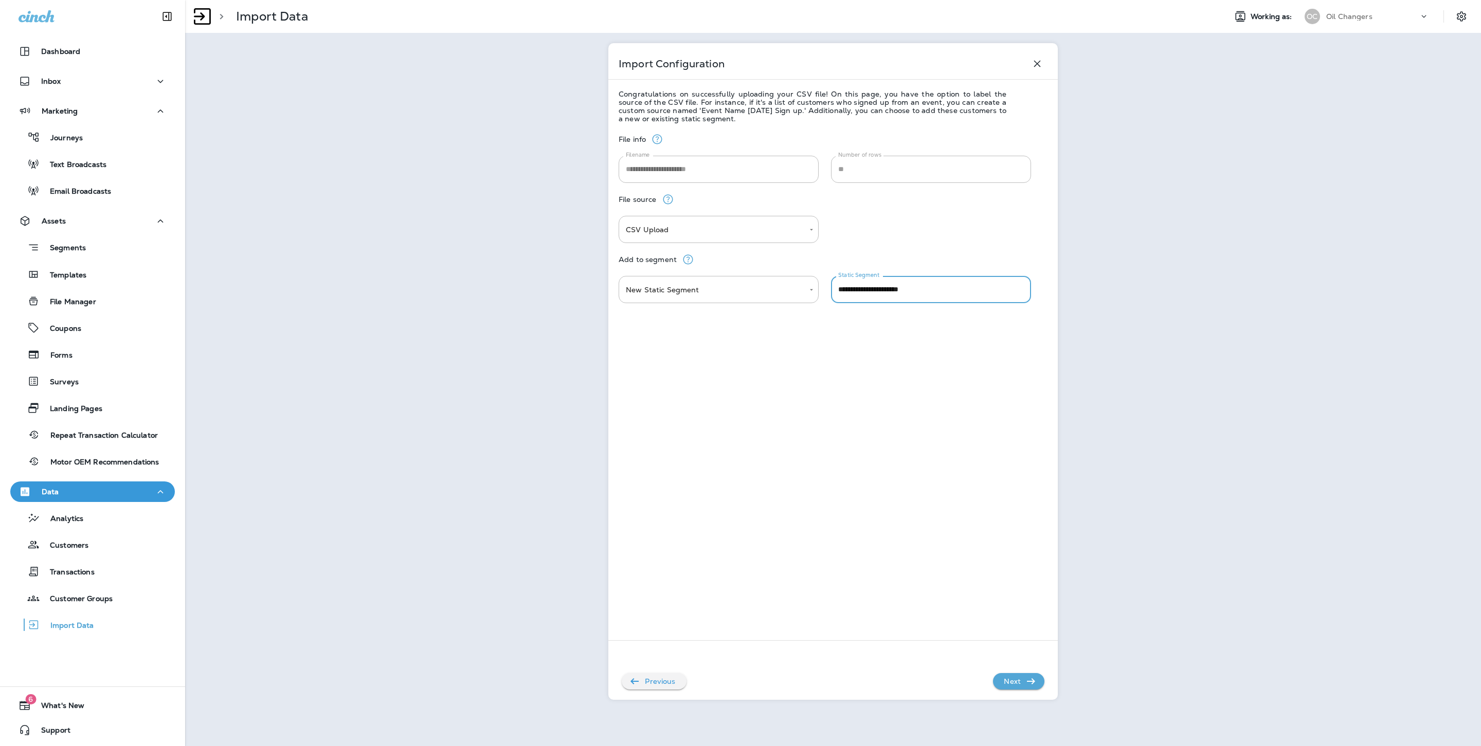
click at [902, 284] on input "**********" at bounding box center [931, 289] width 200 height 27
click at [1038, 65] on icon "button" at bounding box center [1037, 64] width 12 height 12
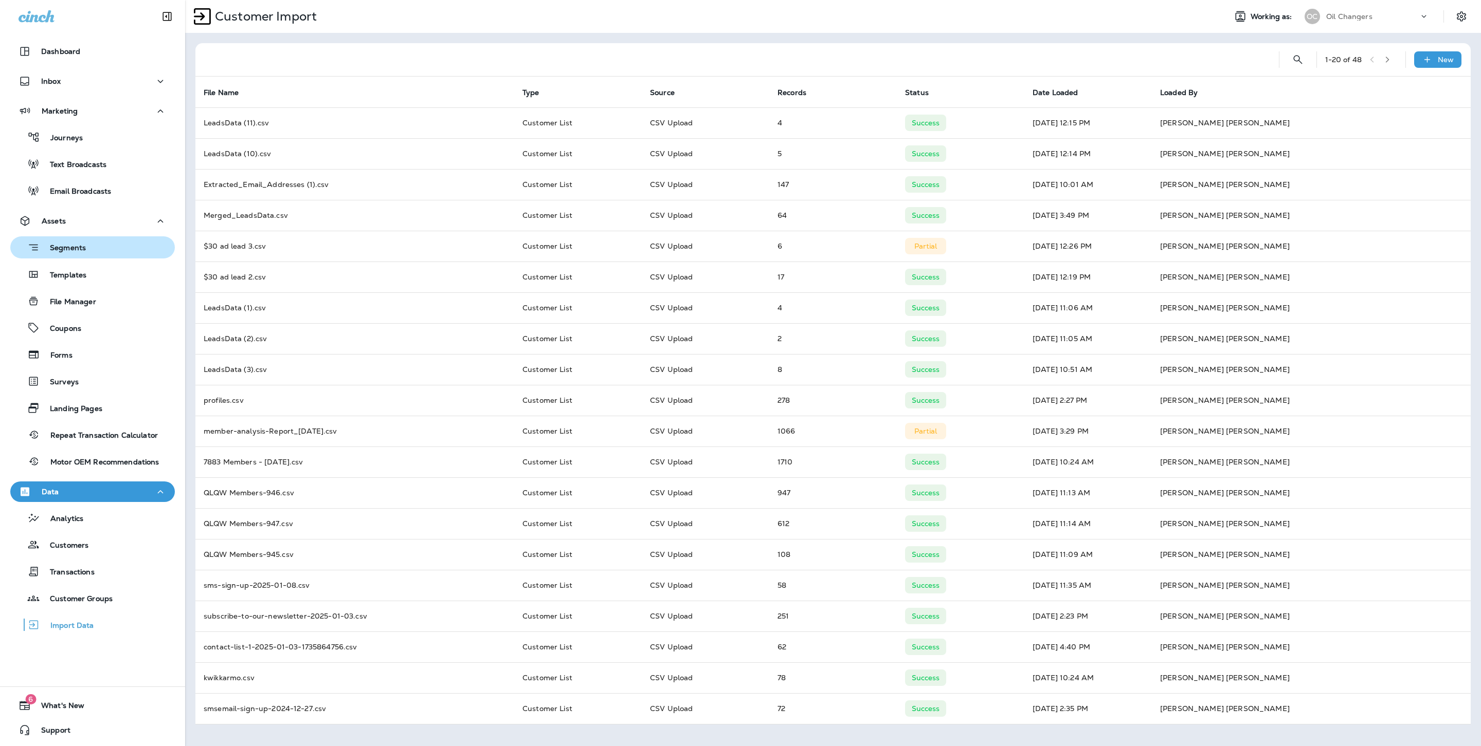
click at [61, 247] on p "Segments" at bounding box center [63, 249] width 46 height 10
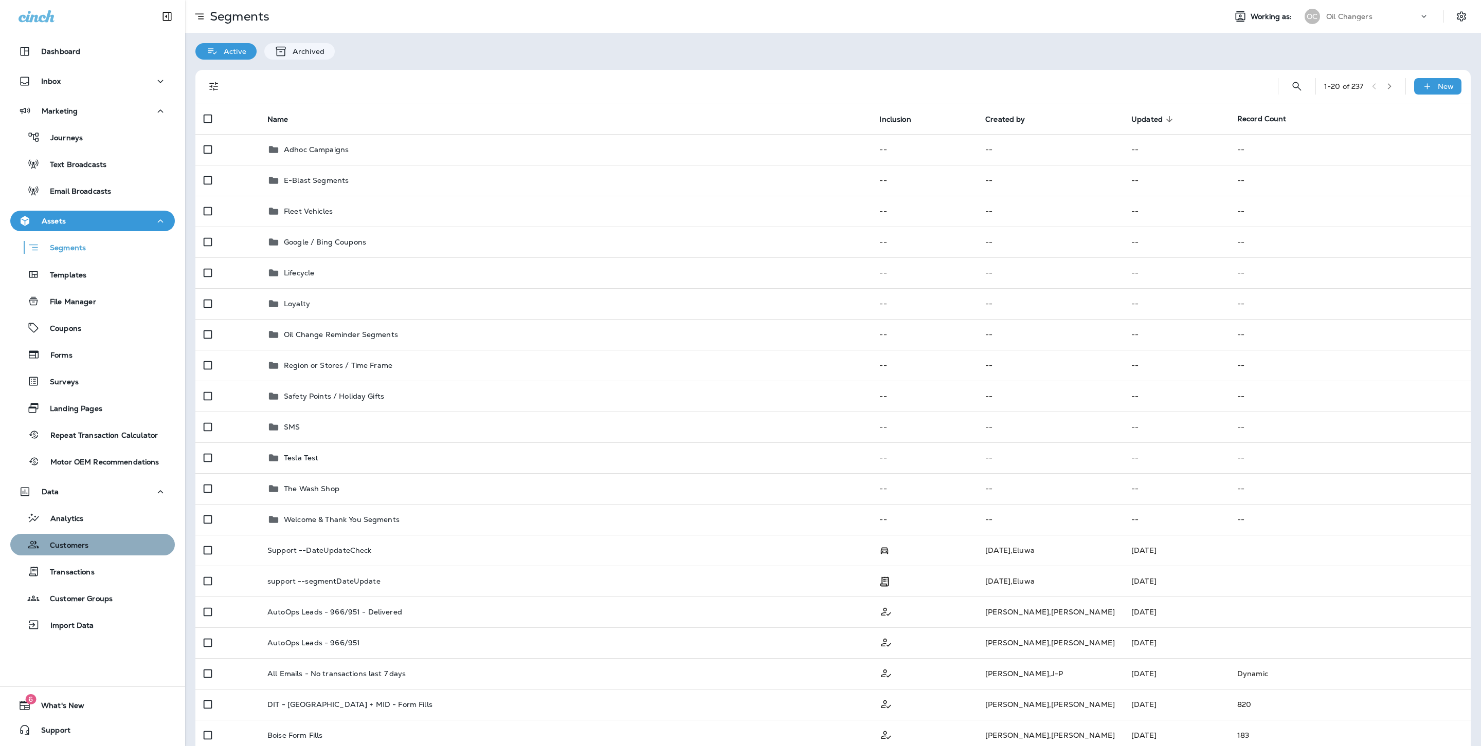
click at [78, 544] on p "Customers" at bounding box center [64, 546] width 49 height 10
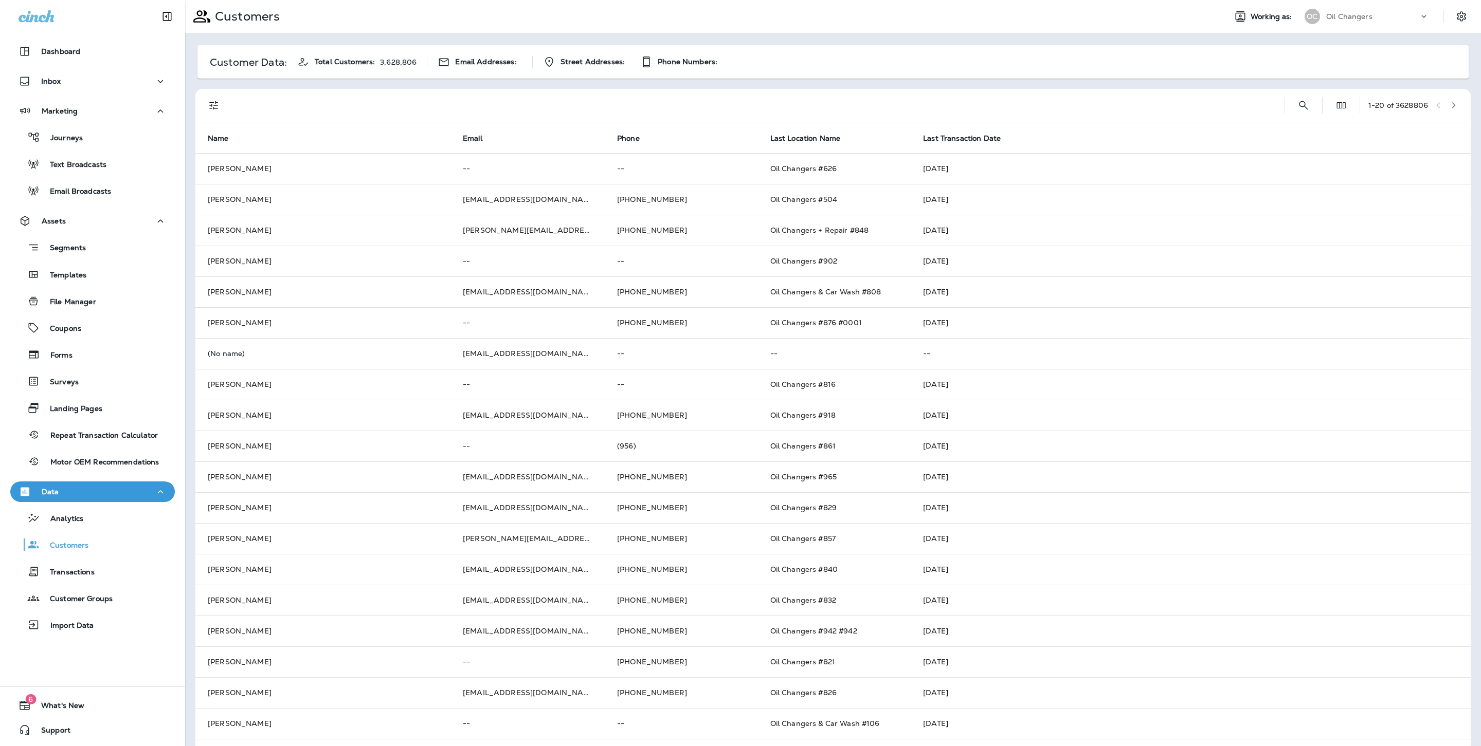
click at [1334, 24] on div "Oil Changers" at bounding box center [1372, 16] width 93 height 15
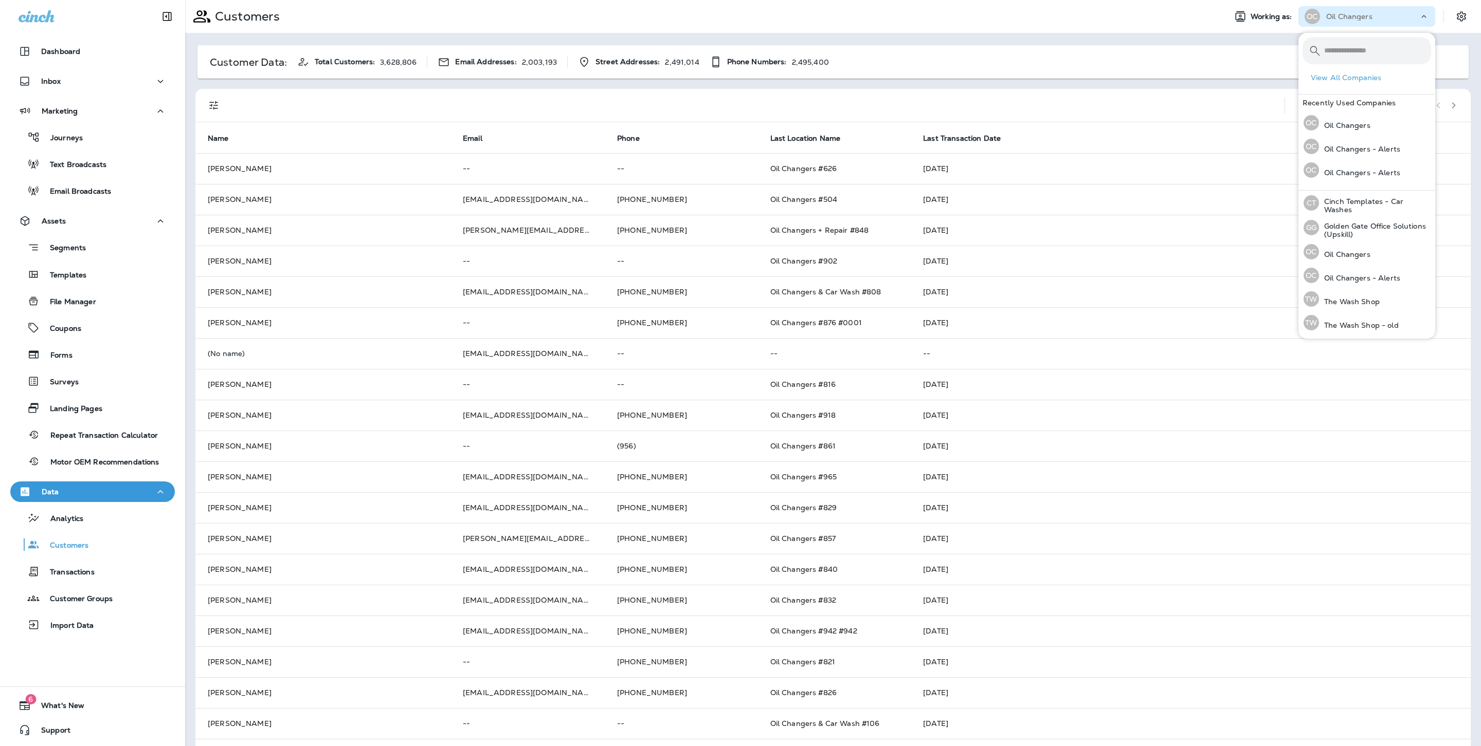
drag, startPoint x: 1164, startPoint y: 71, endPoint x: 1169, endPoint y: 75, distance: 5.9
click at [1164, 71] on div "Customer Data: Total Customers: 3,628,806 Email Addresses: 2,003,193 Street Add…" at bounding box center [832, 61] width 1271 height 33
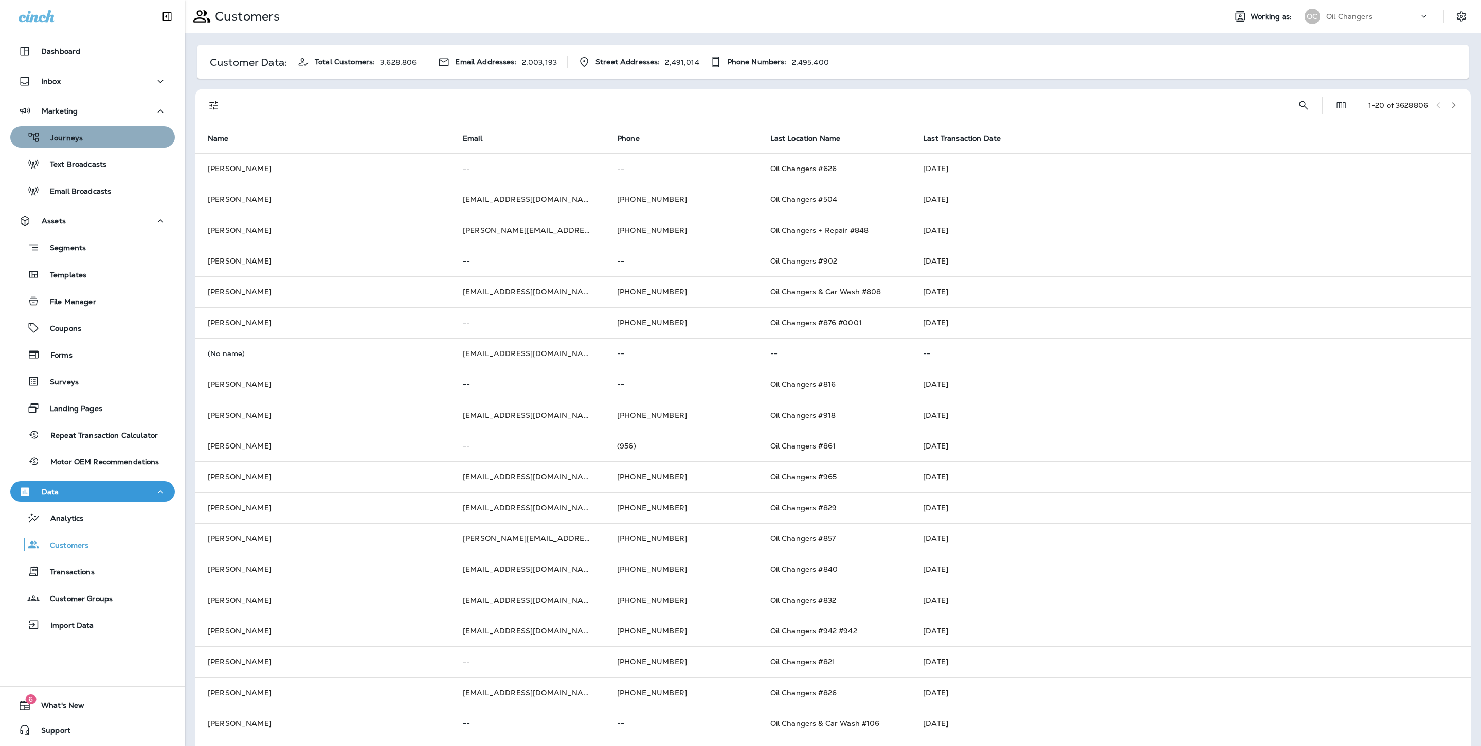
click at [98, 130] on div "Journeys" at bounding box center [92, 137] width 156 height 15
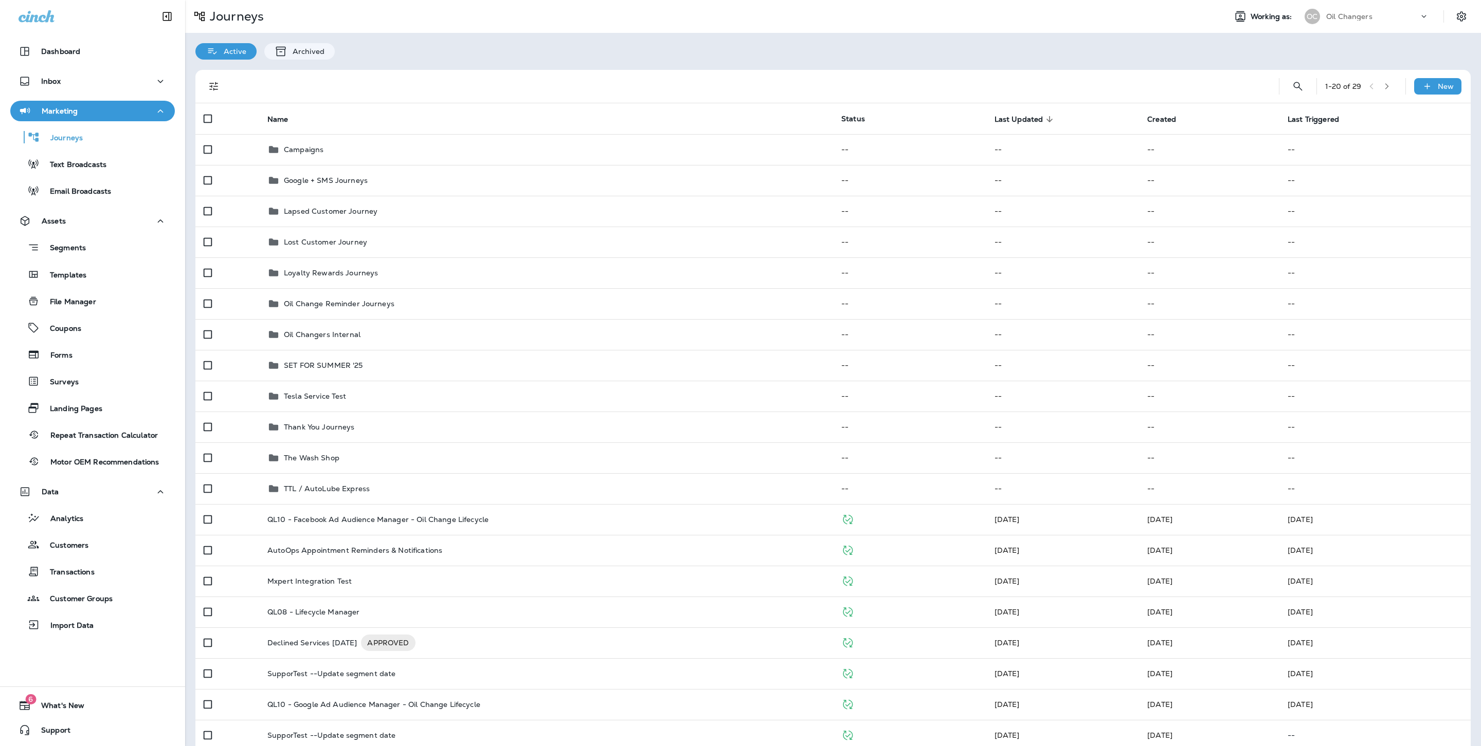
click at [1401, 10] on div "Oil Changers" at bounding box center [1372, 16] width 93 height 15
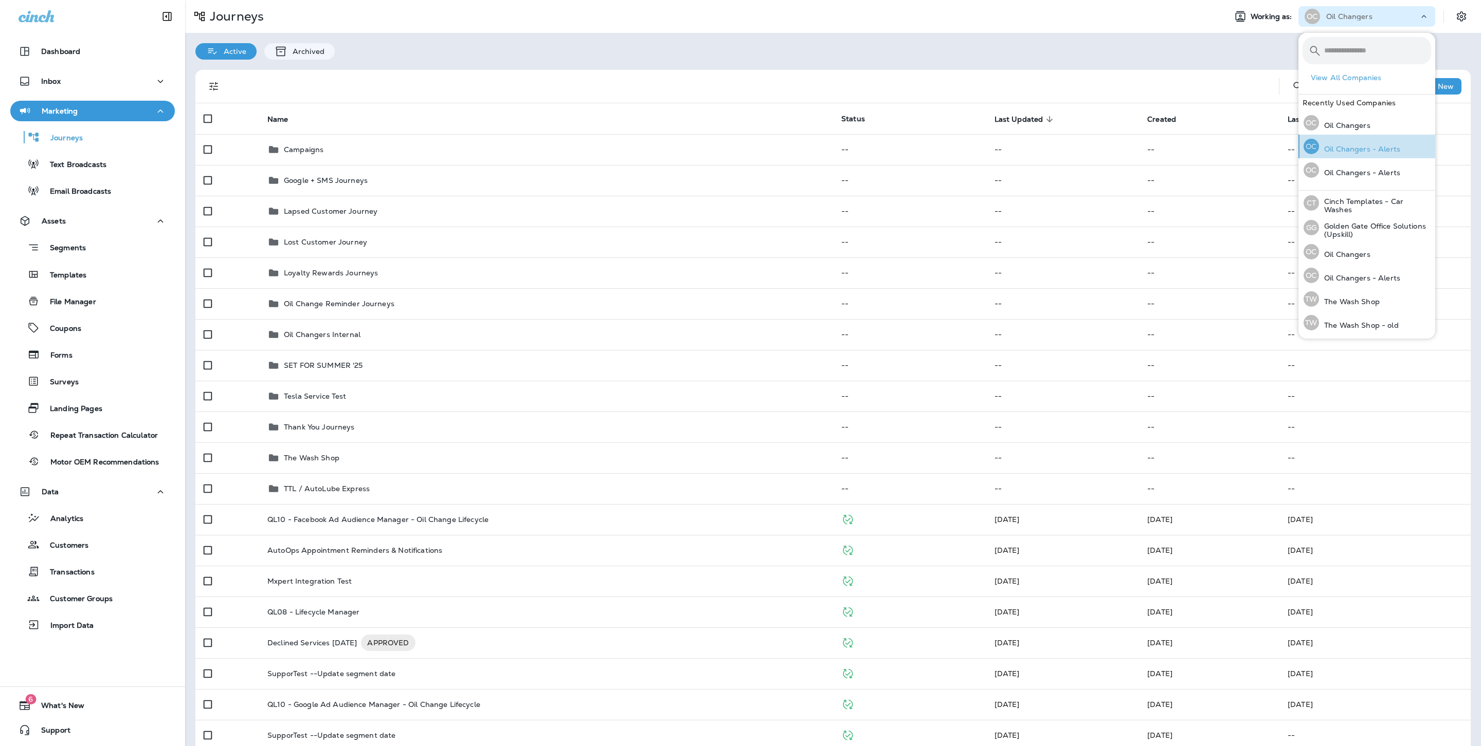
click at [1398, 142] on div "OC Oil Changers - Alerts" at bounding box center [1351, 147] width 105 height 24
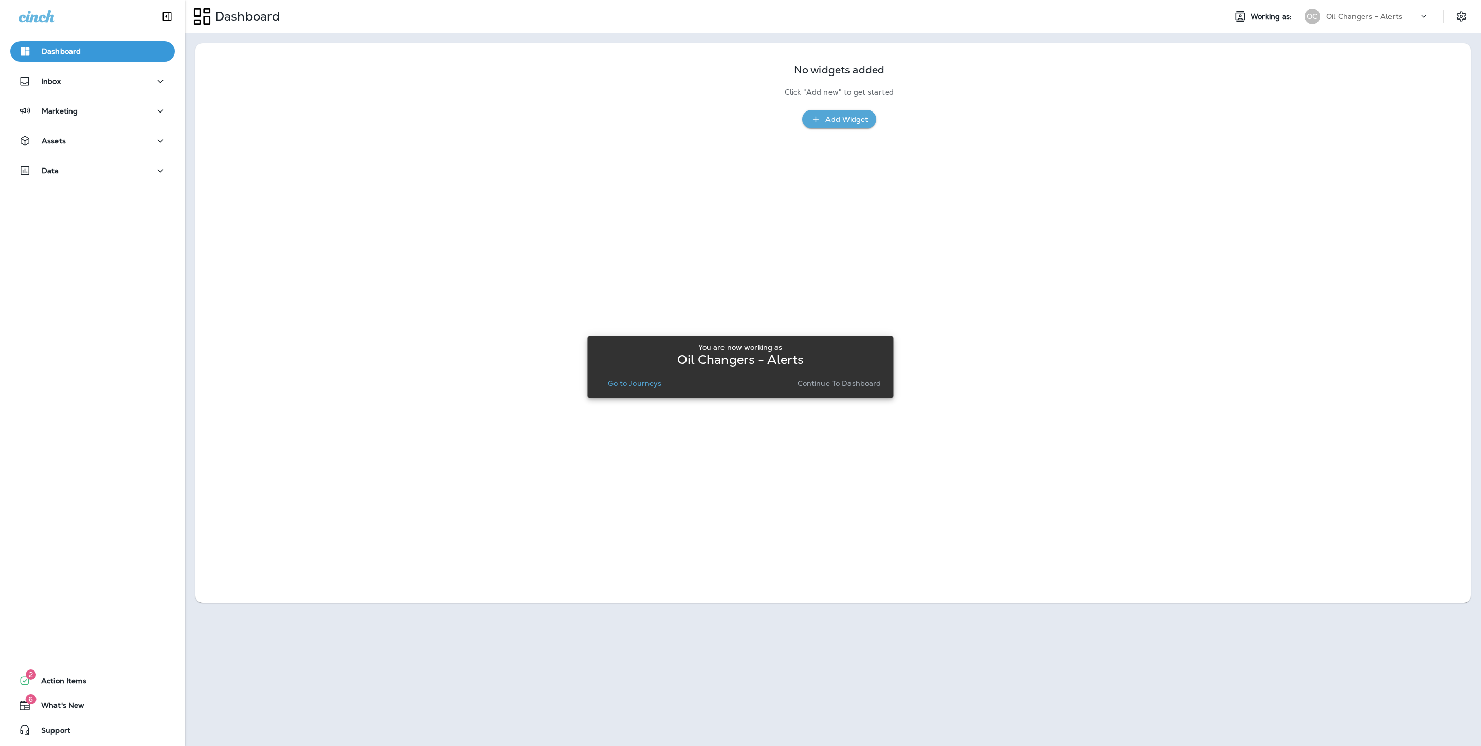
click at [641, 384] on p "Go to Journeys" at bounding box center [634, 383] width 53 height 8
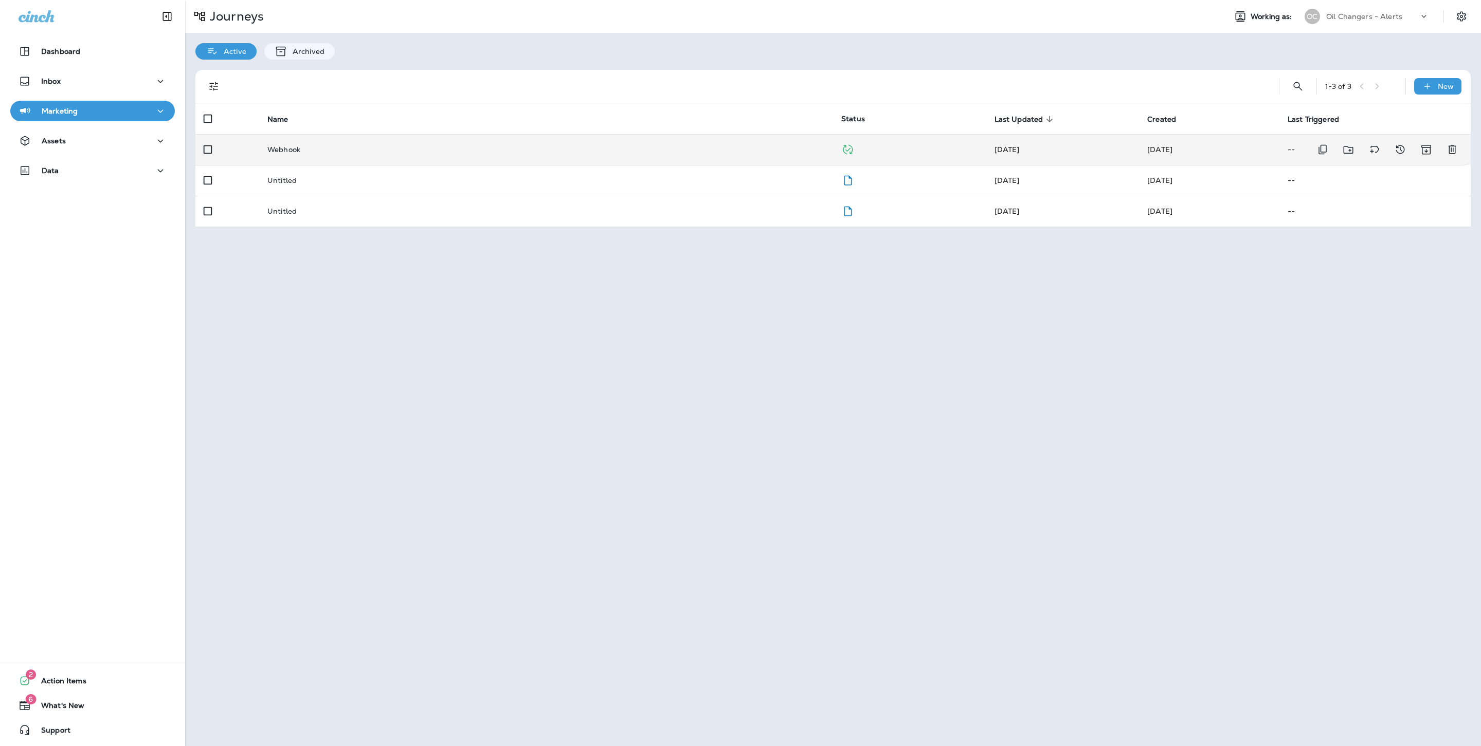
click at [377, 144] on td "Webhook" at bounding box center [546, 149] width 574 height 31
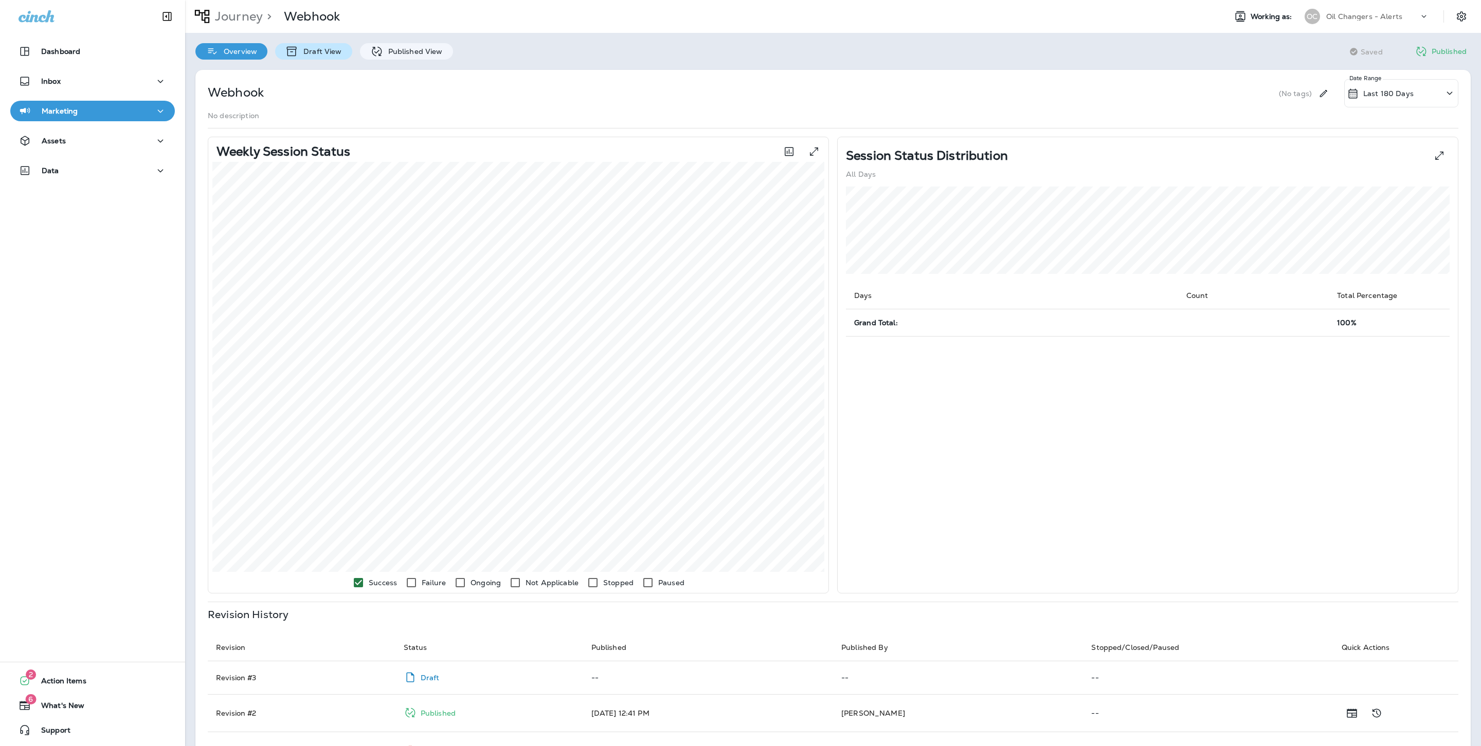
click at [316, 50] on p "Draft View" at bounding box center [319, 51] width 43 height 8
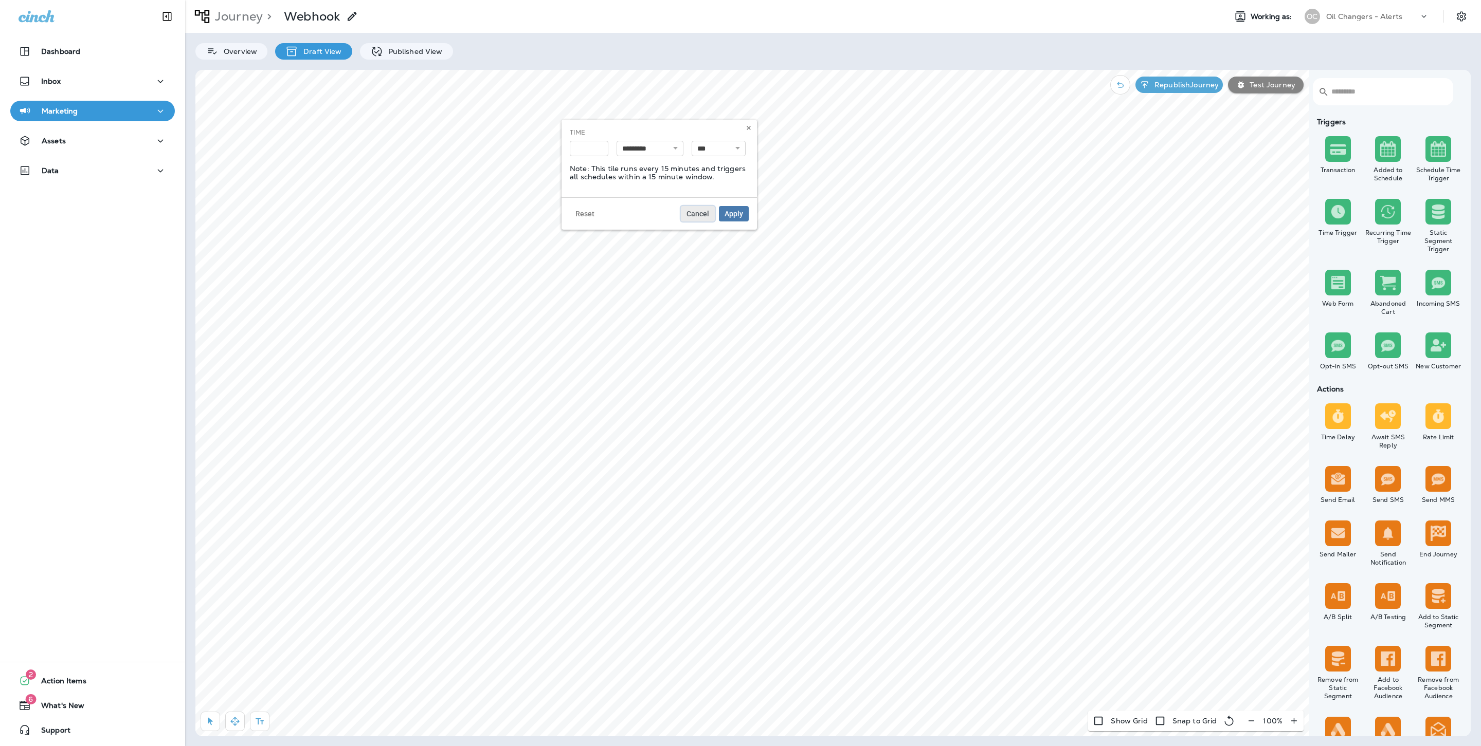
click at [697, 214] on span "Cancel" at bounding box center [697, 213] width 23 height 7
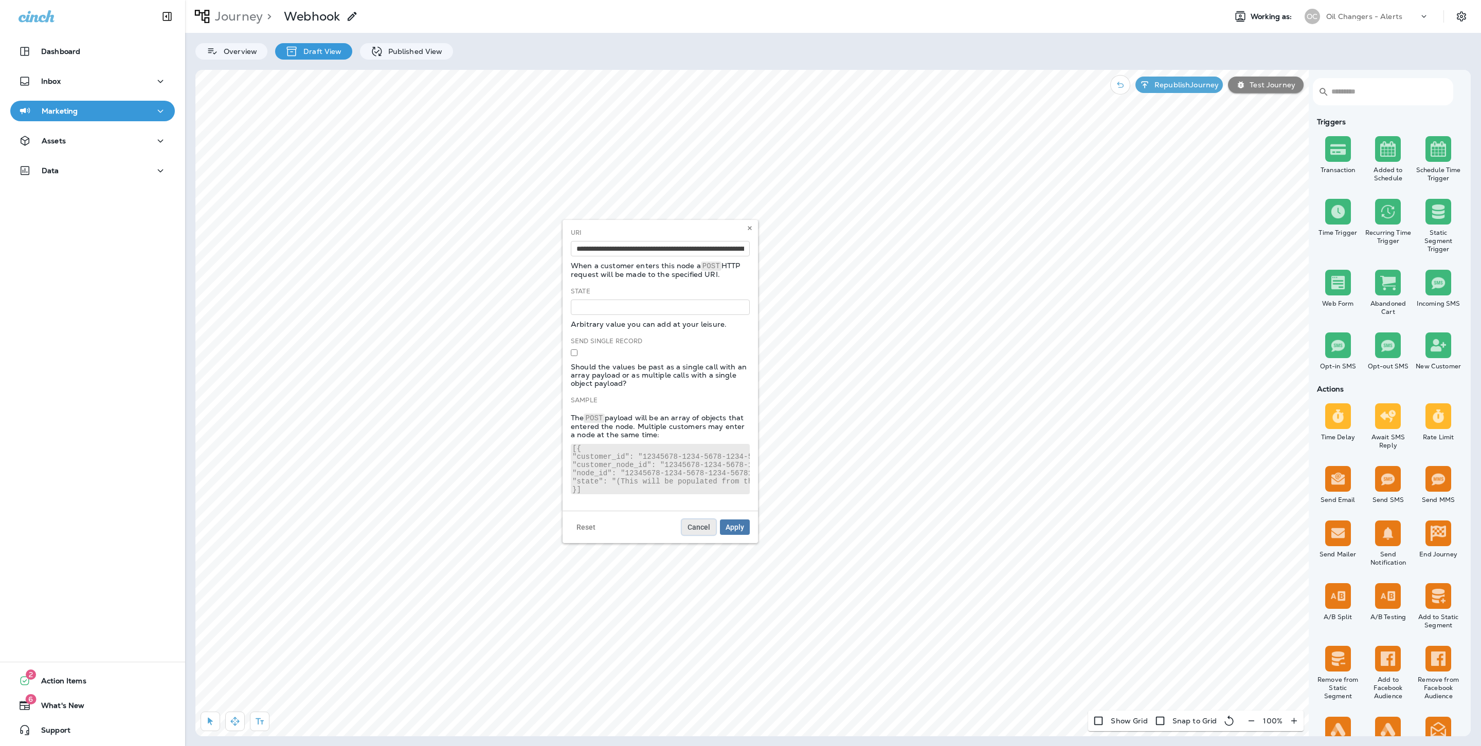
click at [694, 527] on span "Cancel" at bounding box center [698, 527] width 23 height 7
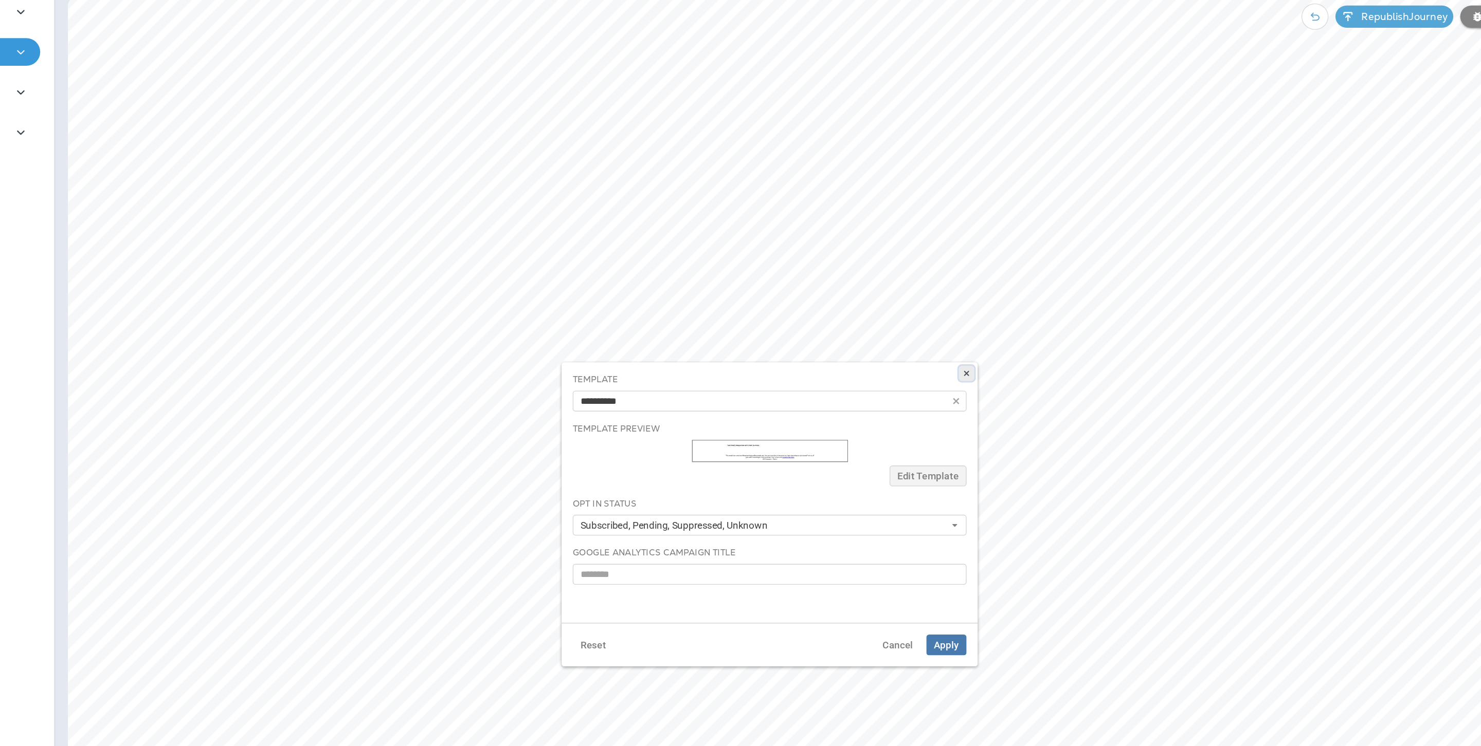
click at [869, 348] on div "Template Test Email Template Preview Edit Template Opt In Status Subscribed, Pe…" at bounding box center [715, 454] width 308 height 226
click at [861, 353] on button at bounding box center [861, 349] width 11 height 11
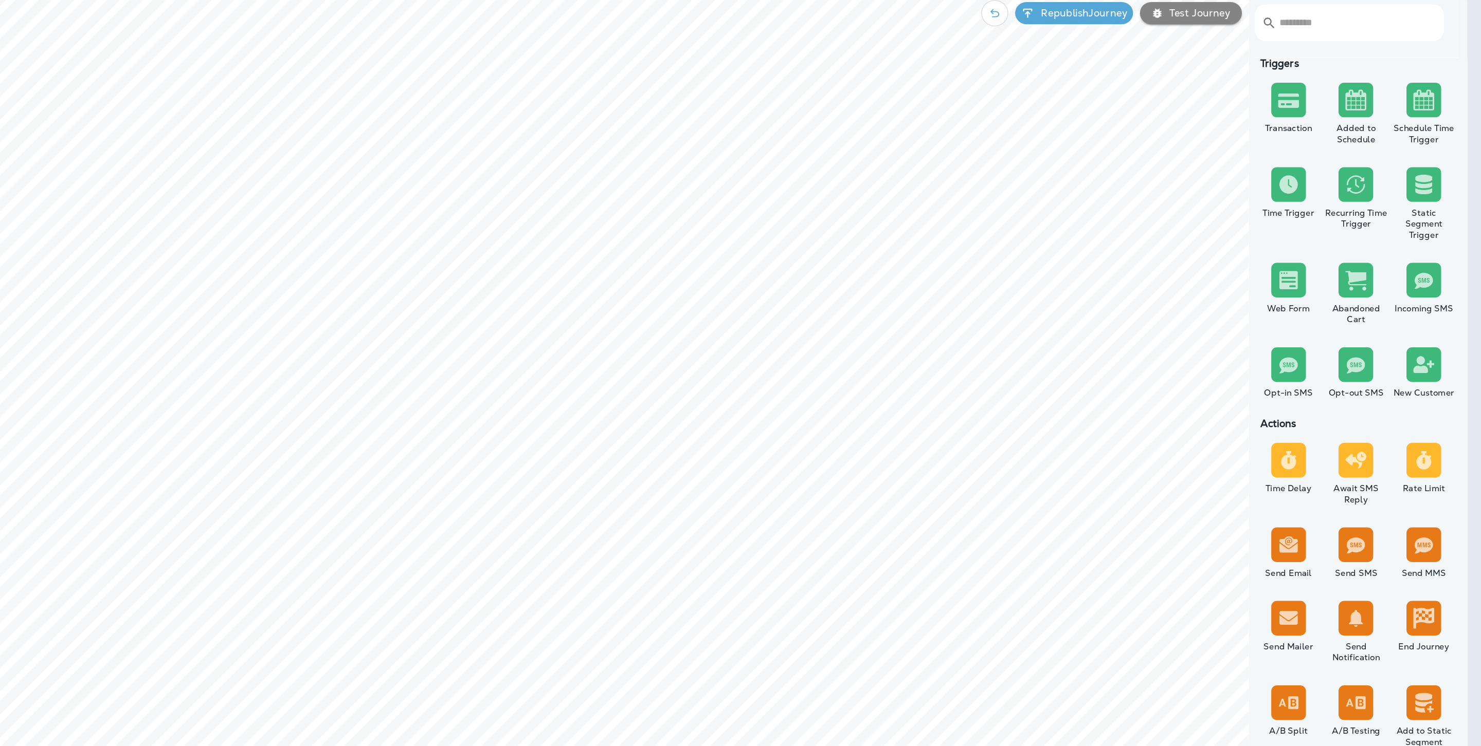
click at [1353, 88] on input "text" at bounding box center [1386, 91] width 111 height 27
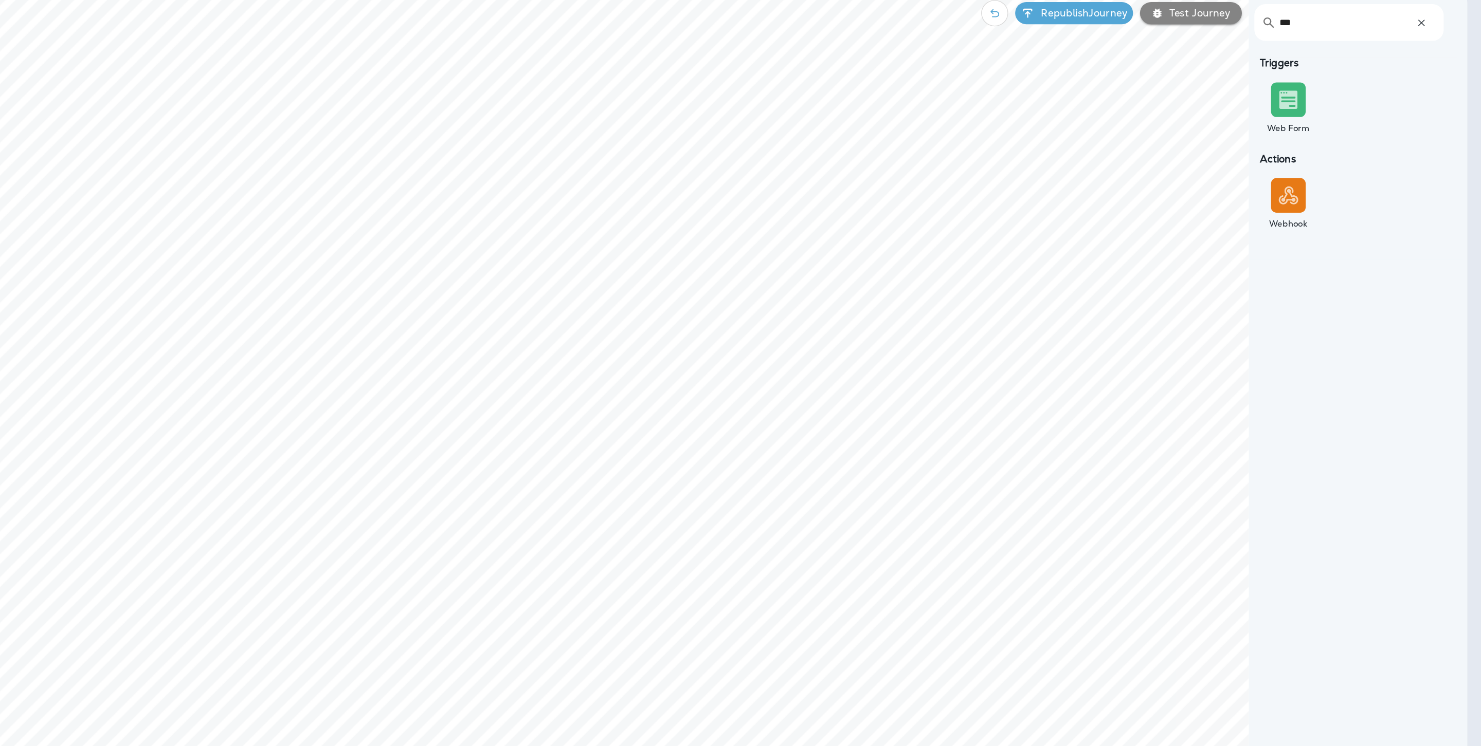
type input "***"
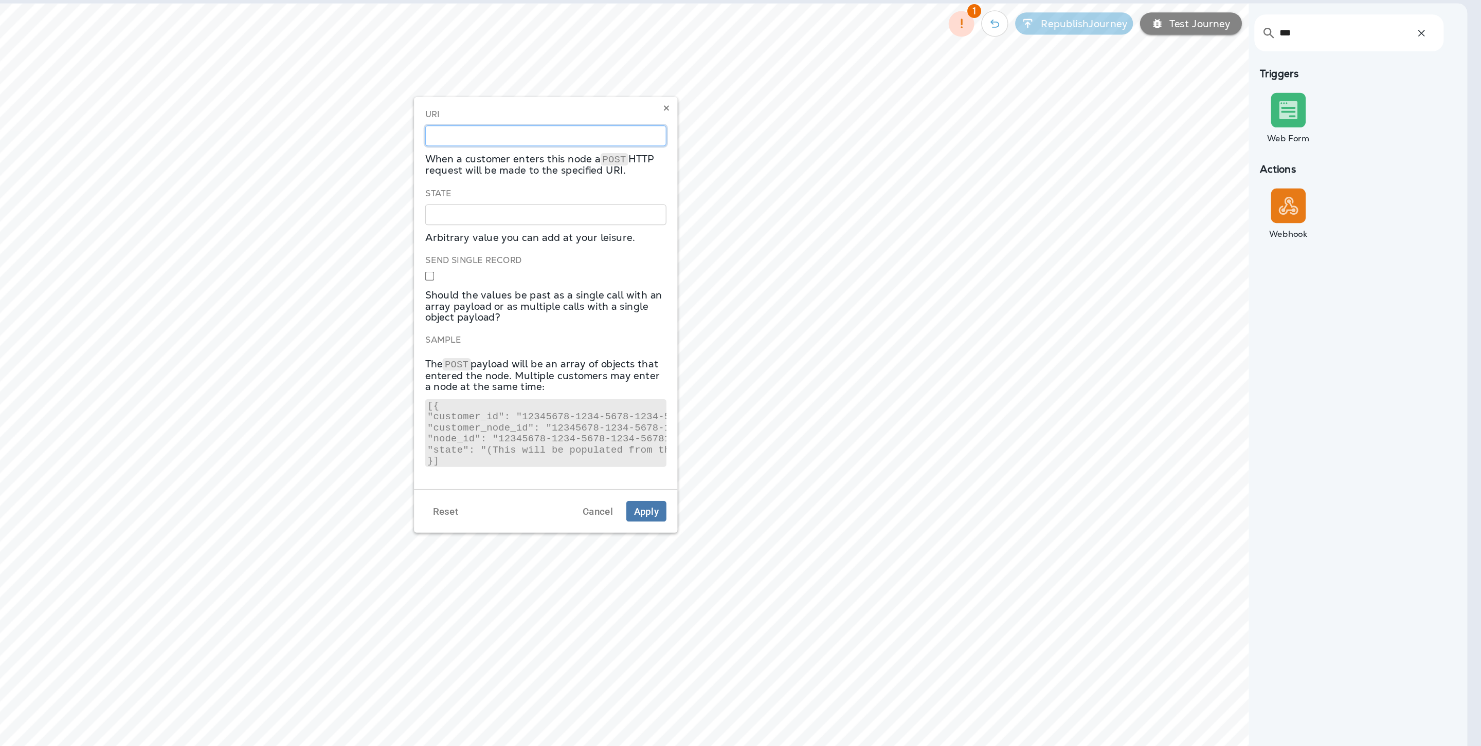
click at [747, 162] on input at bounding box center [787, 167] width 179 height 15
click at [824, 165] on input at bounding box center [787, 167] width 179 height 15
click at [866, 219] on input at bounding box center [787, 226] width 179 height 15
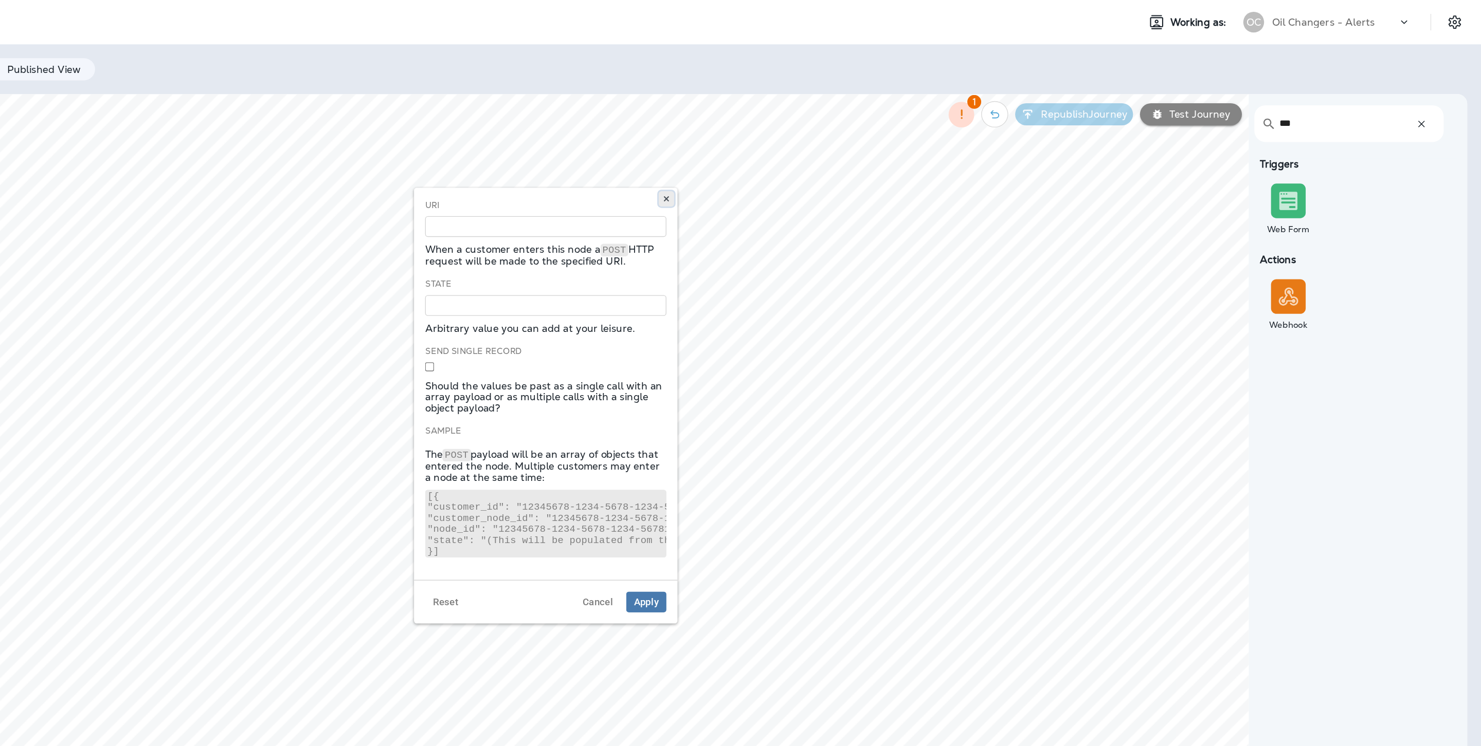
click at [876, 149] on icon at bounding box center [876, 147] width 6 height 6
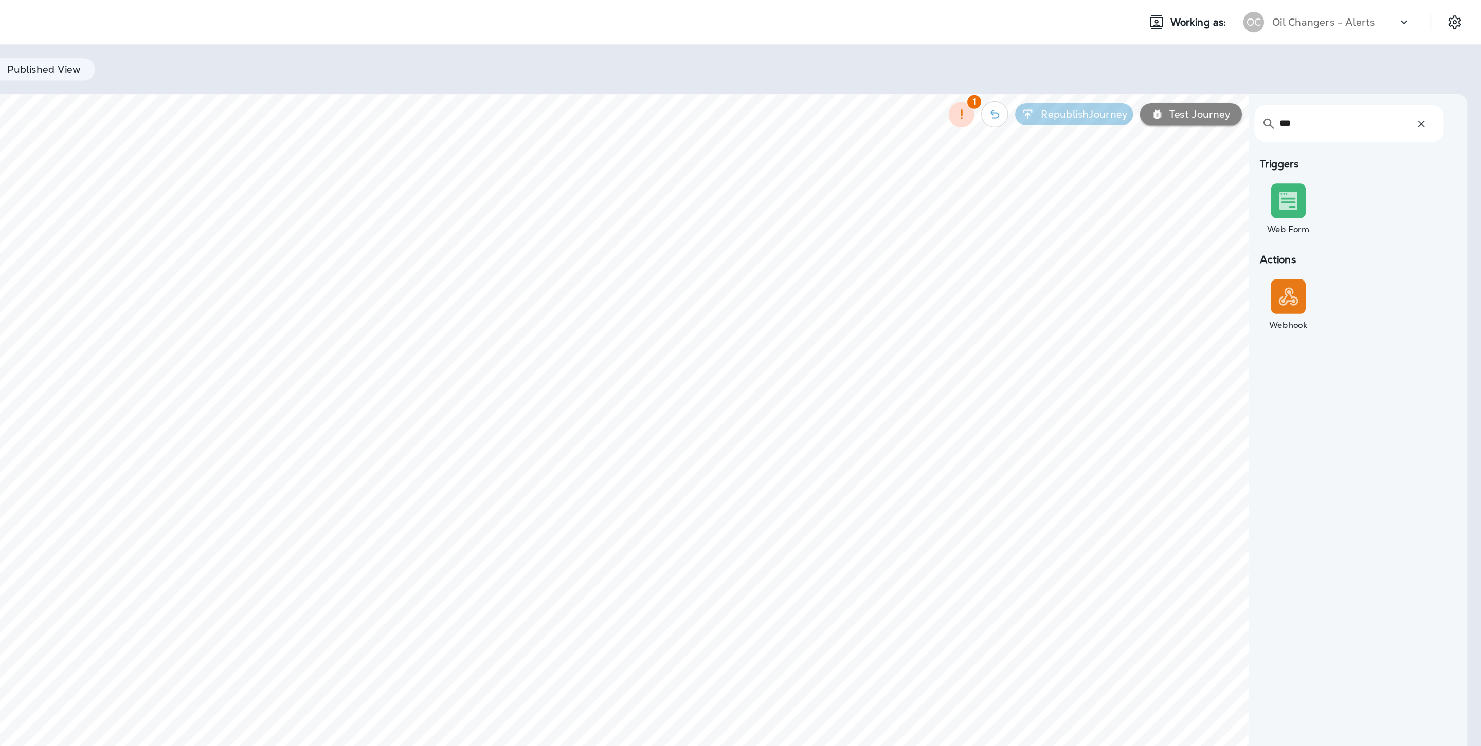
drag, startPoint x: 1375, startPoint y: 30, endPoint x: 1375, endPoint y: 38, distance: 7.7
click at [1375, 30] on div "Journey > Webhook Working as: OC Oil Changers - Alerts" at bounding box center [833, 16] width 1296 height 33
click at [1370, 18] on p "Oil Changers - Alerts" at bounding box center [1364, 16] width 76 height 8
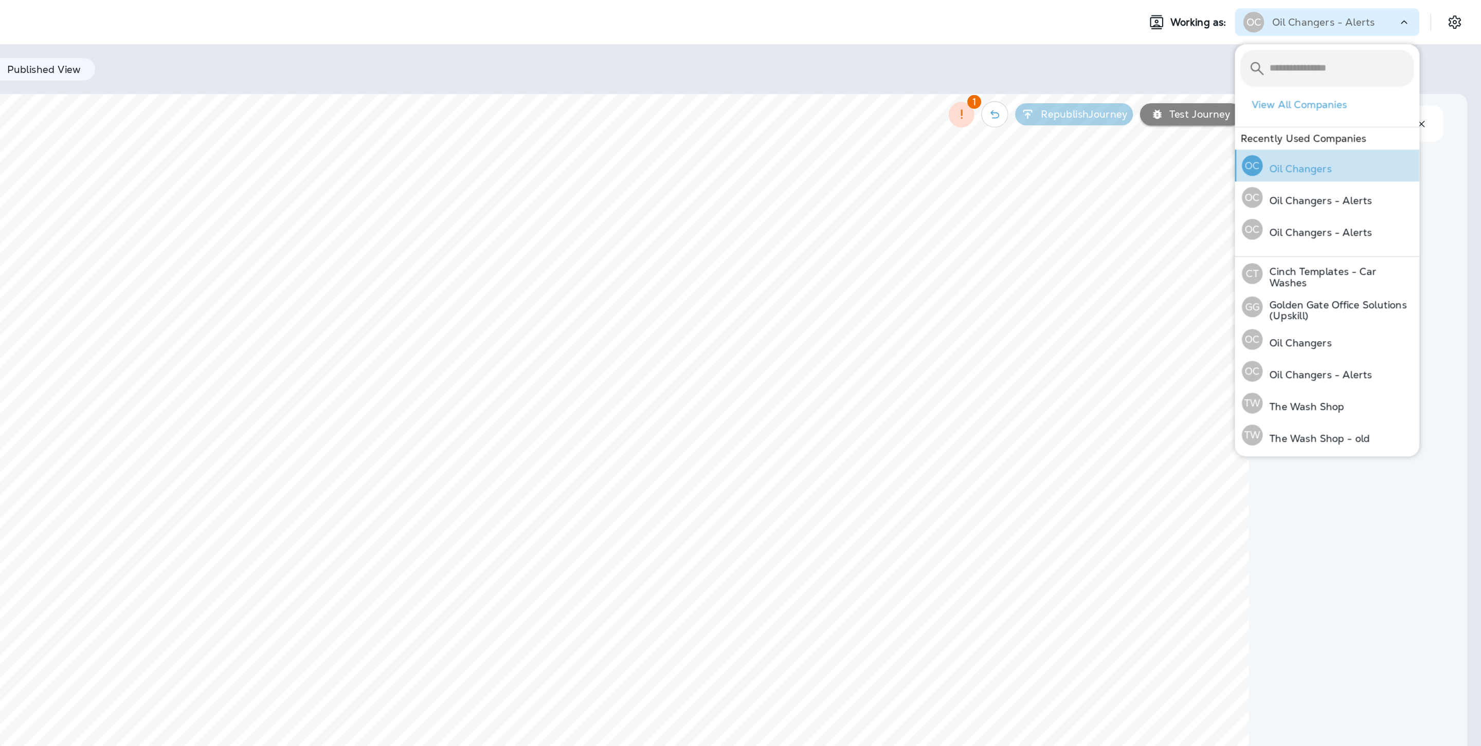
click at [1380, 132] on button "OC Oil Changers" at bounding box center [1366, 123] width 137 height 24
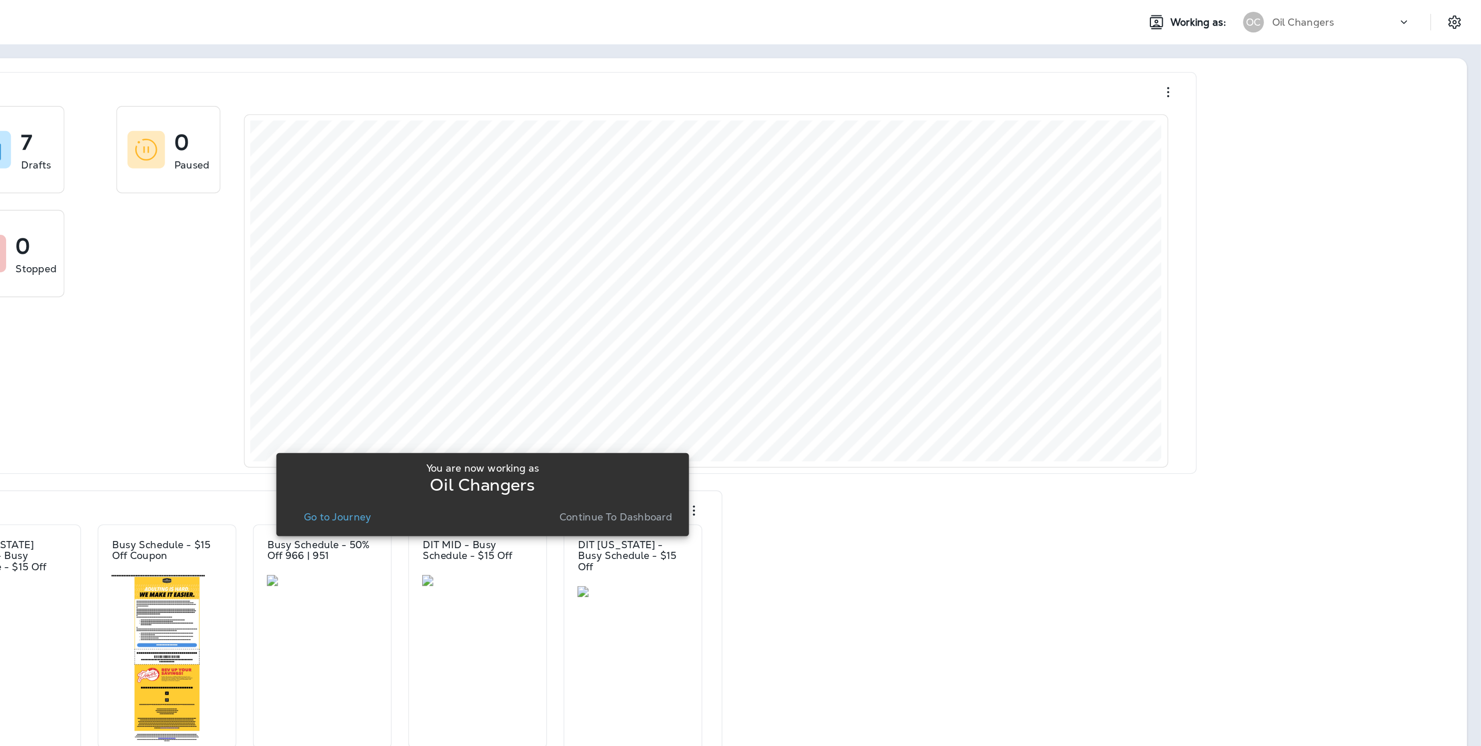
click at [644, 383] on p "Go to Journey" at bounding box center [633, 383] width 50 height 8
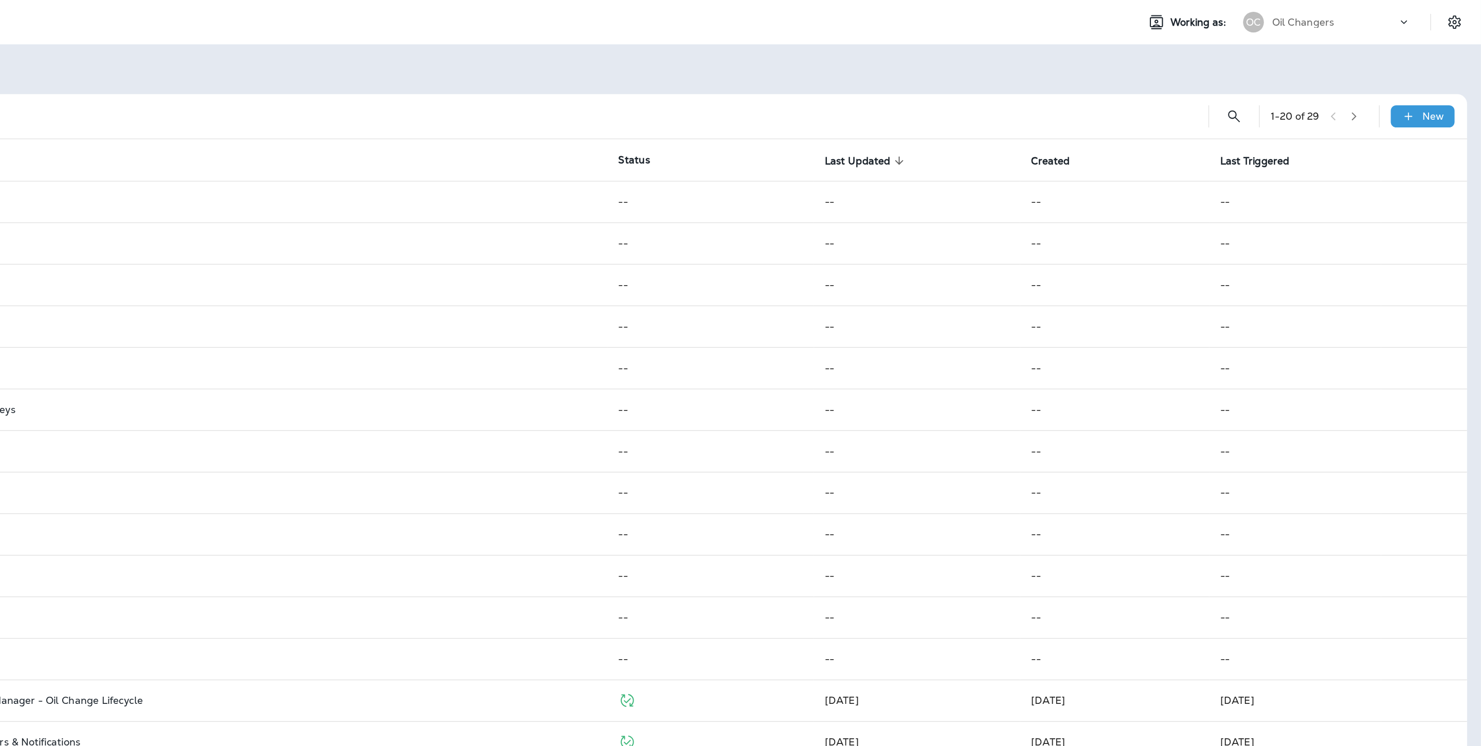
click at [1434, 95] on div "1 - 20 of 29 New" at bounding box center [835, 86] width 1263 height 33
click at [1434, 91] on div "New" at bounding box center [1437, 86] width 47 height 16
click at [1408, 114] on p "New Journey" at bounding box center [1426, 111] width 51 height 8
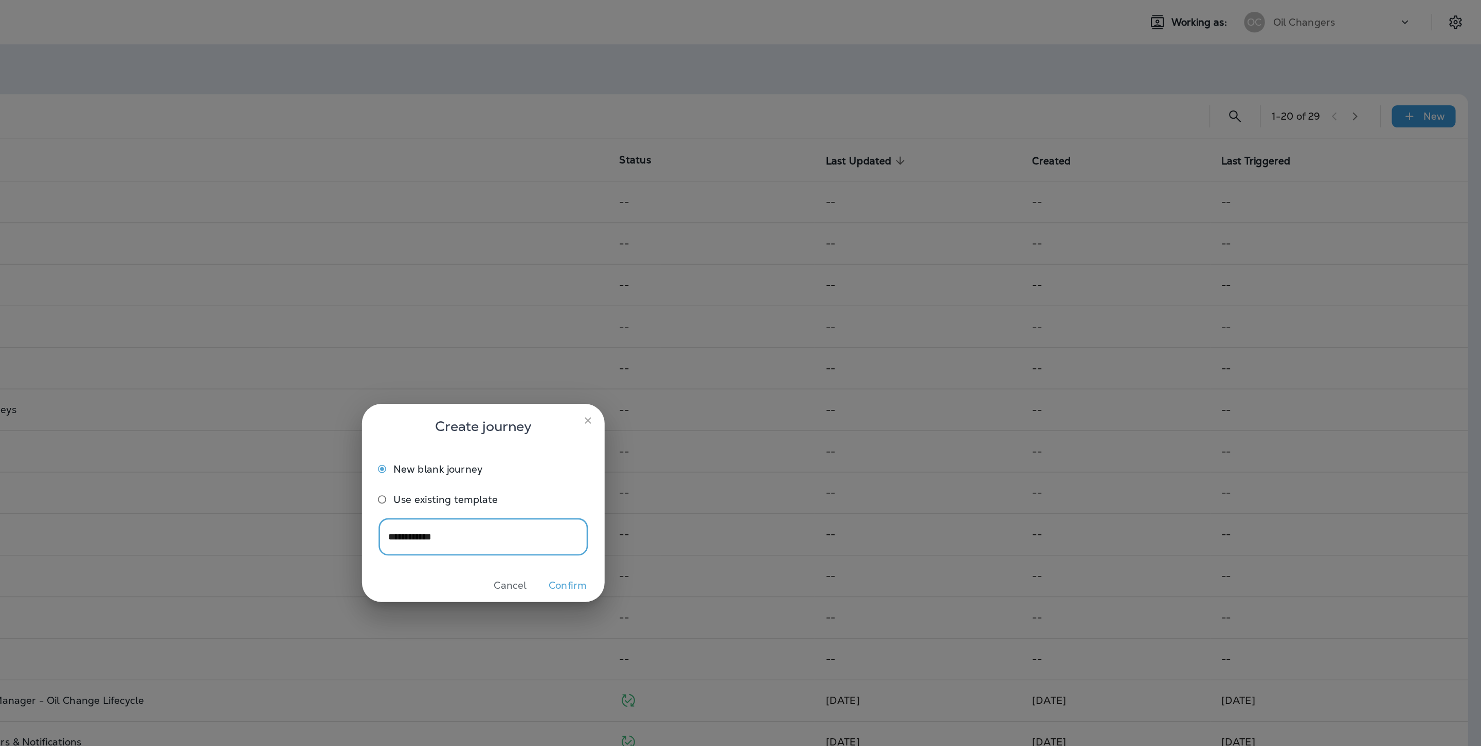
type input "**********"
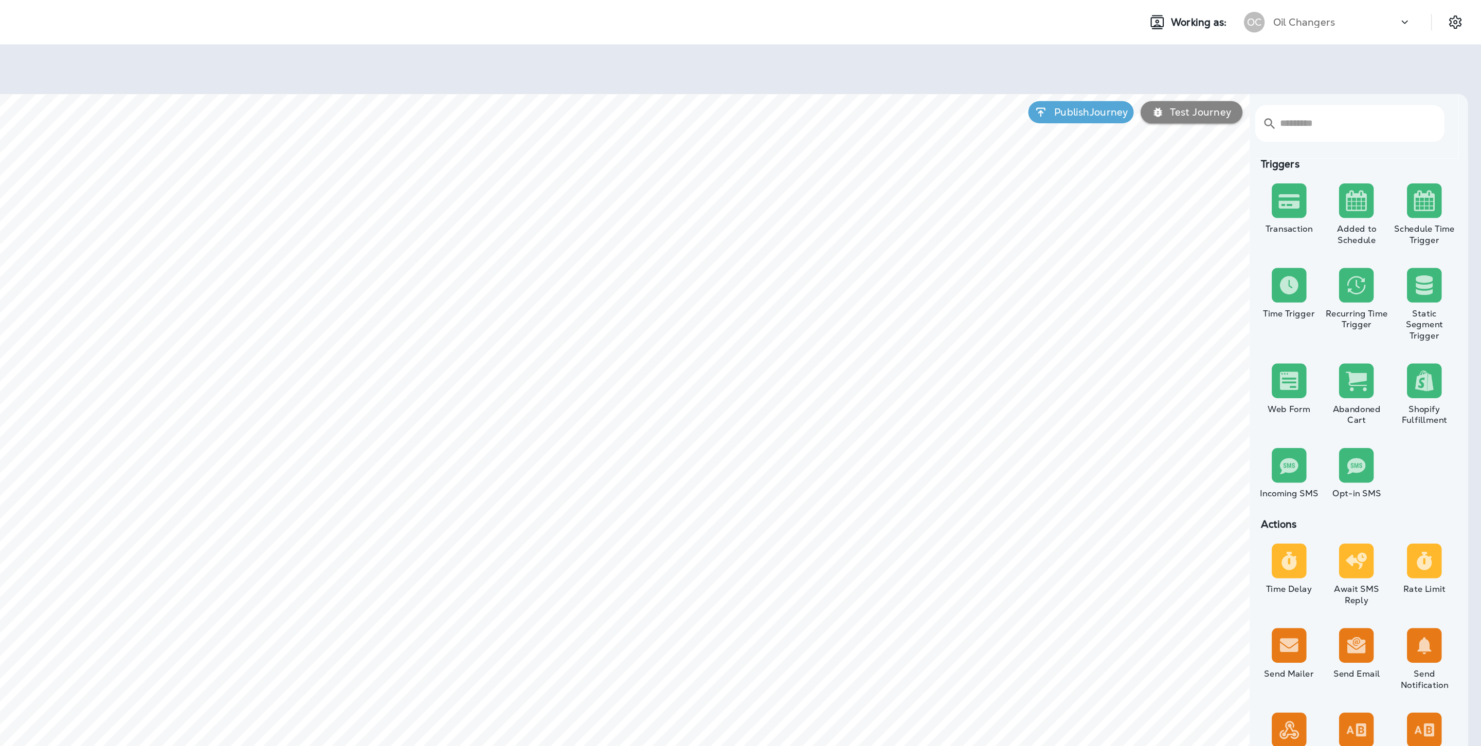
click at [1375, 100] on input "text" at bounding box center [1386, 91] width 111 height 27
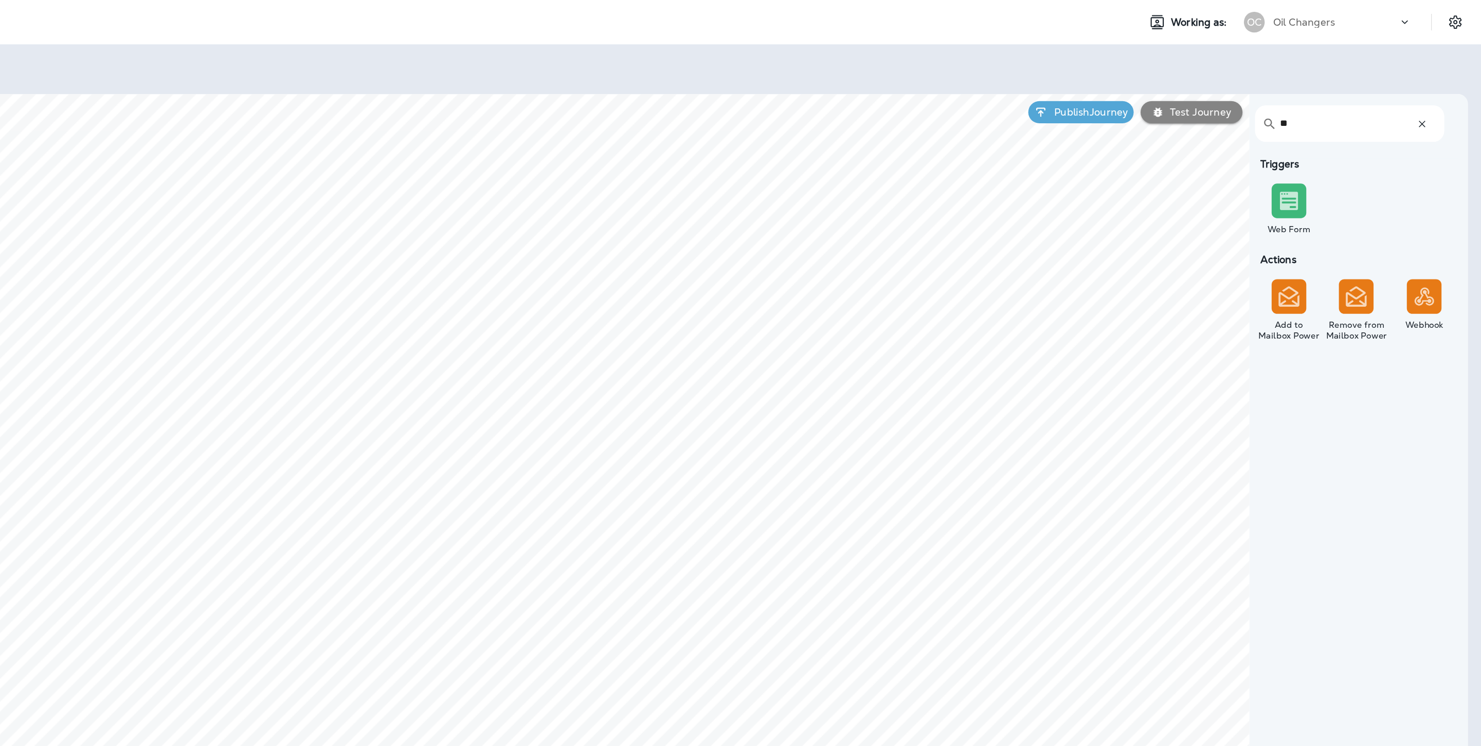
type input "**"
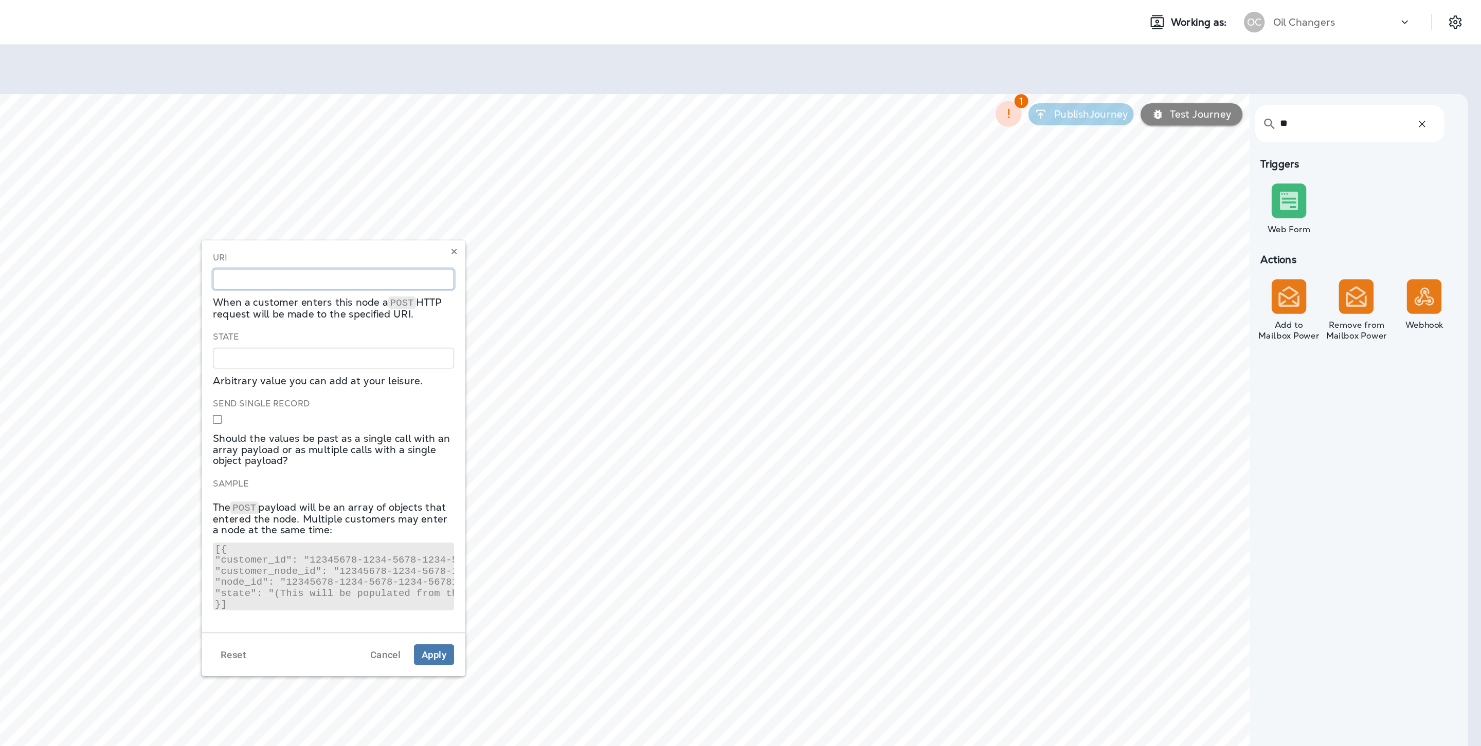
click at [642, 203] on input at bounding box center [629, 206] width 179 height 15
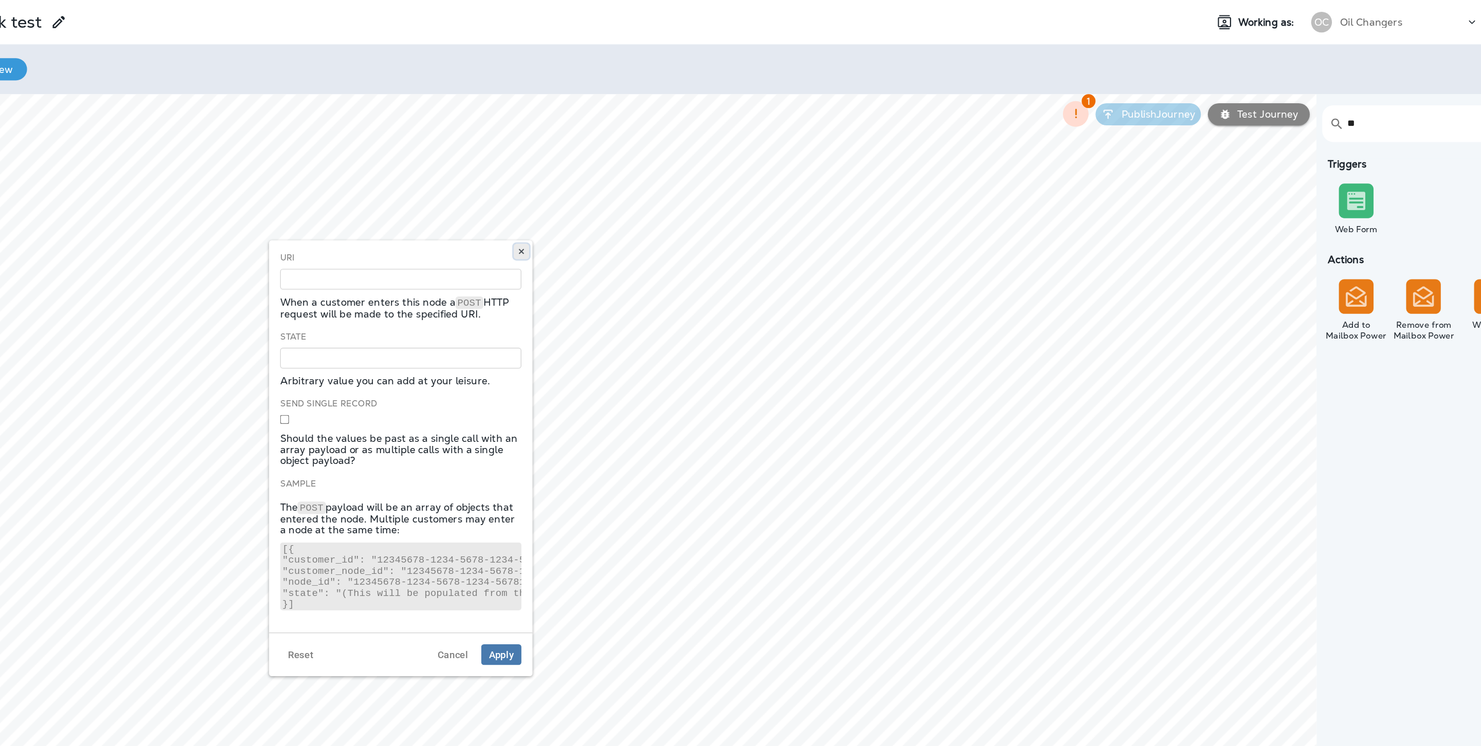
click at [722, 188] on button at bounding box center [718, 186] width 11 height 11
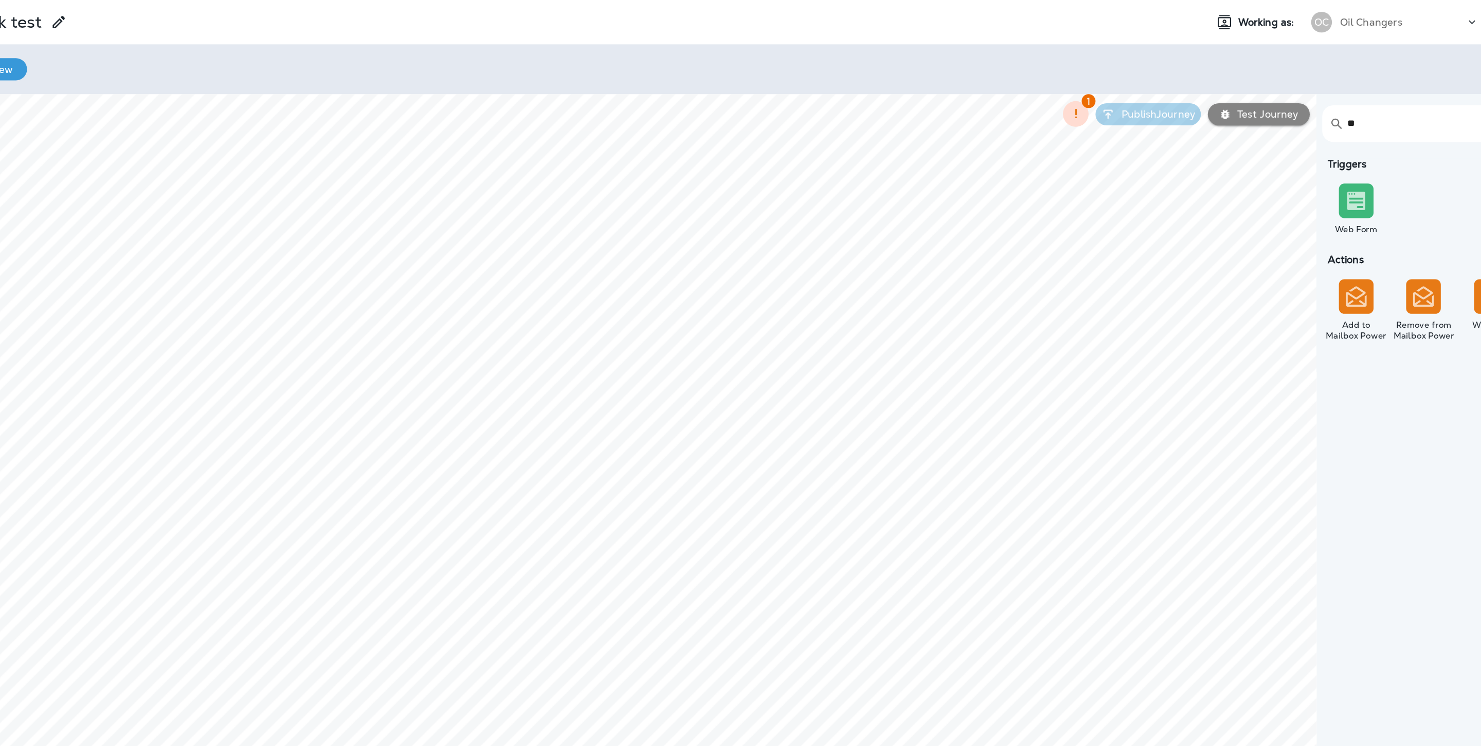
drag, startPoint x: 1363, startPoint y: 11, endPoint x: 1032, endPoint y: 37, distance: 332.1
click at [1363, 11] on div "Oil Changers" at bounding box center [1372, 16] width 93 height 15
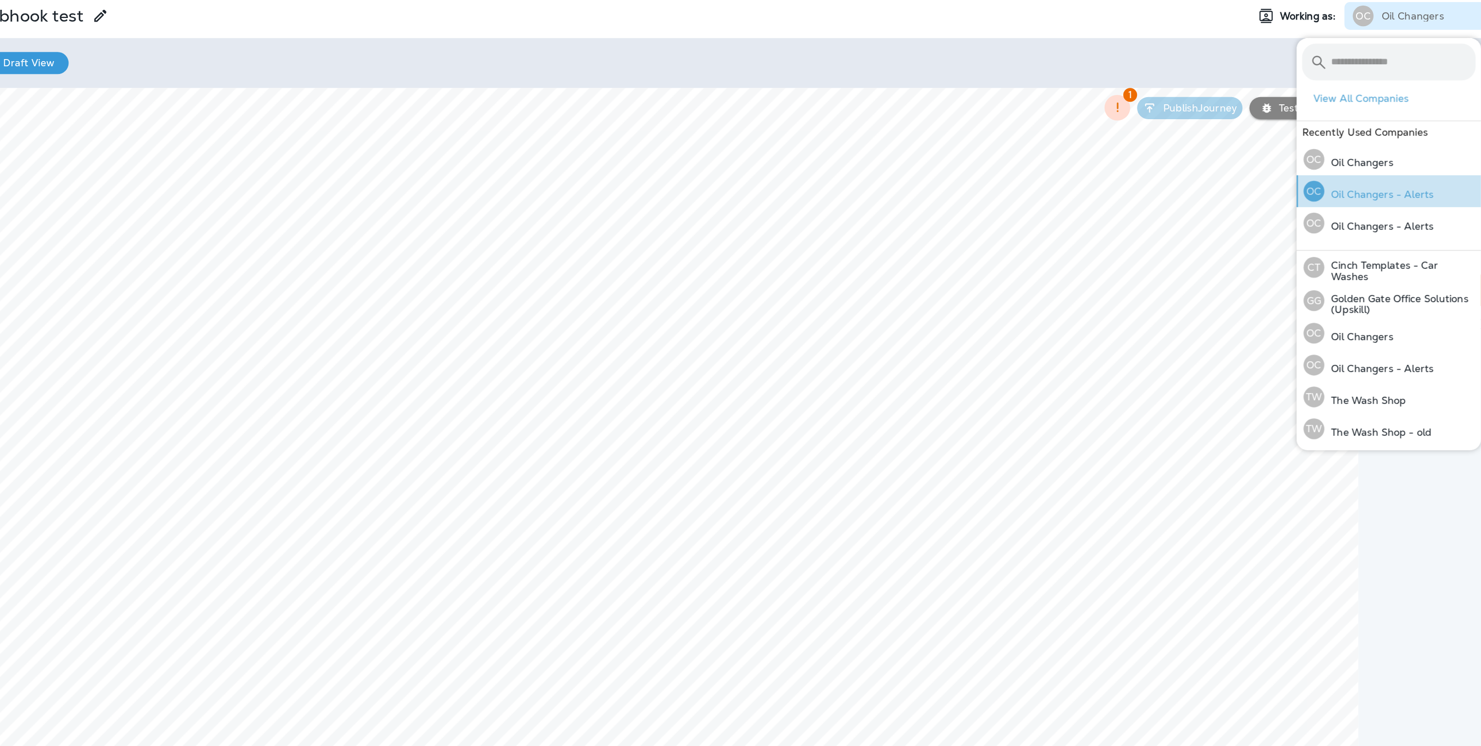
click at [1349, 153] on div "OC Oil Changers - Alerts" at bounding box center [1316, 147] width 105 height 24
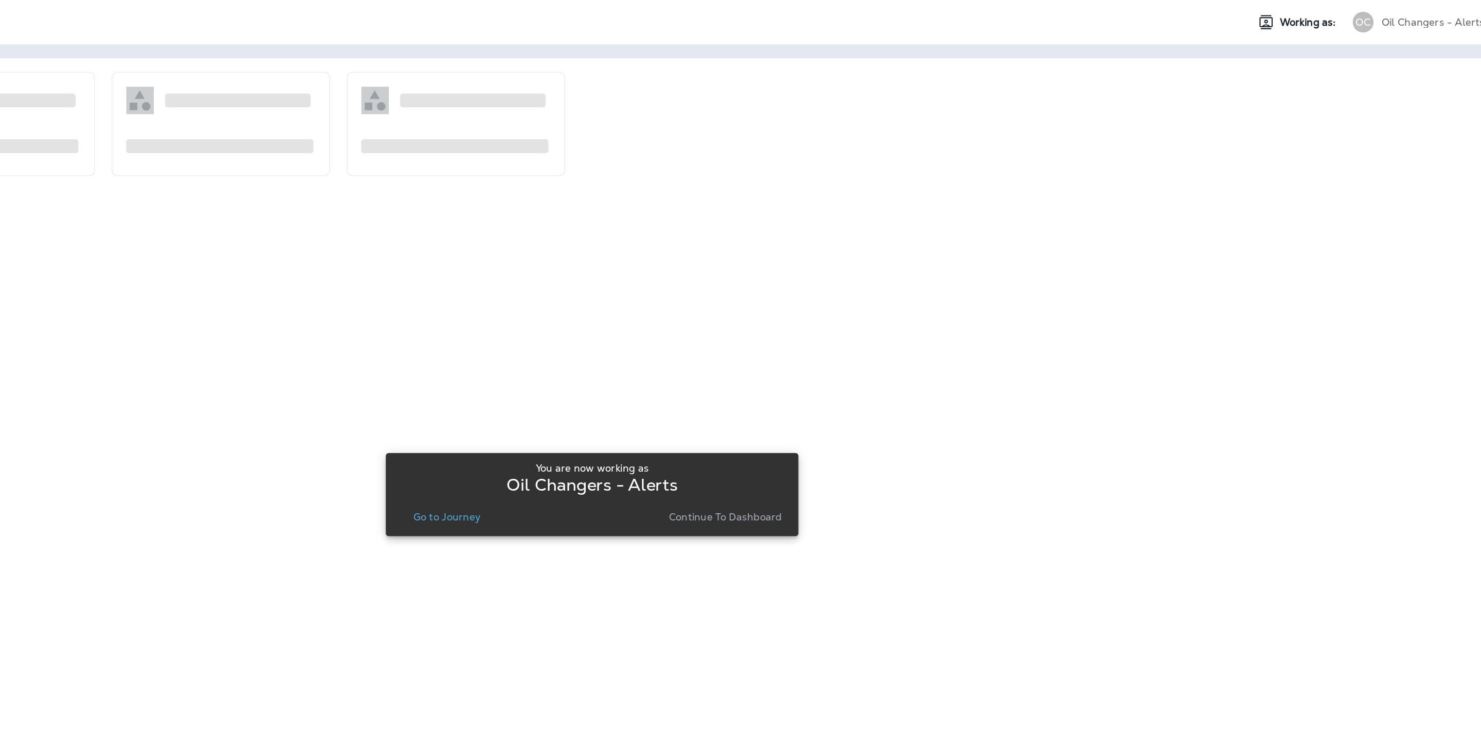
click at [651, 386] on p "Go to Journey" at bounding box center [633, 383] width 50 height 8
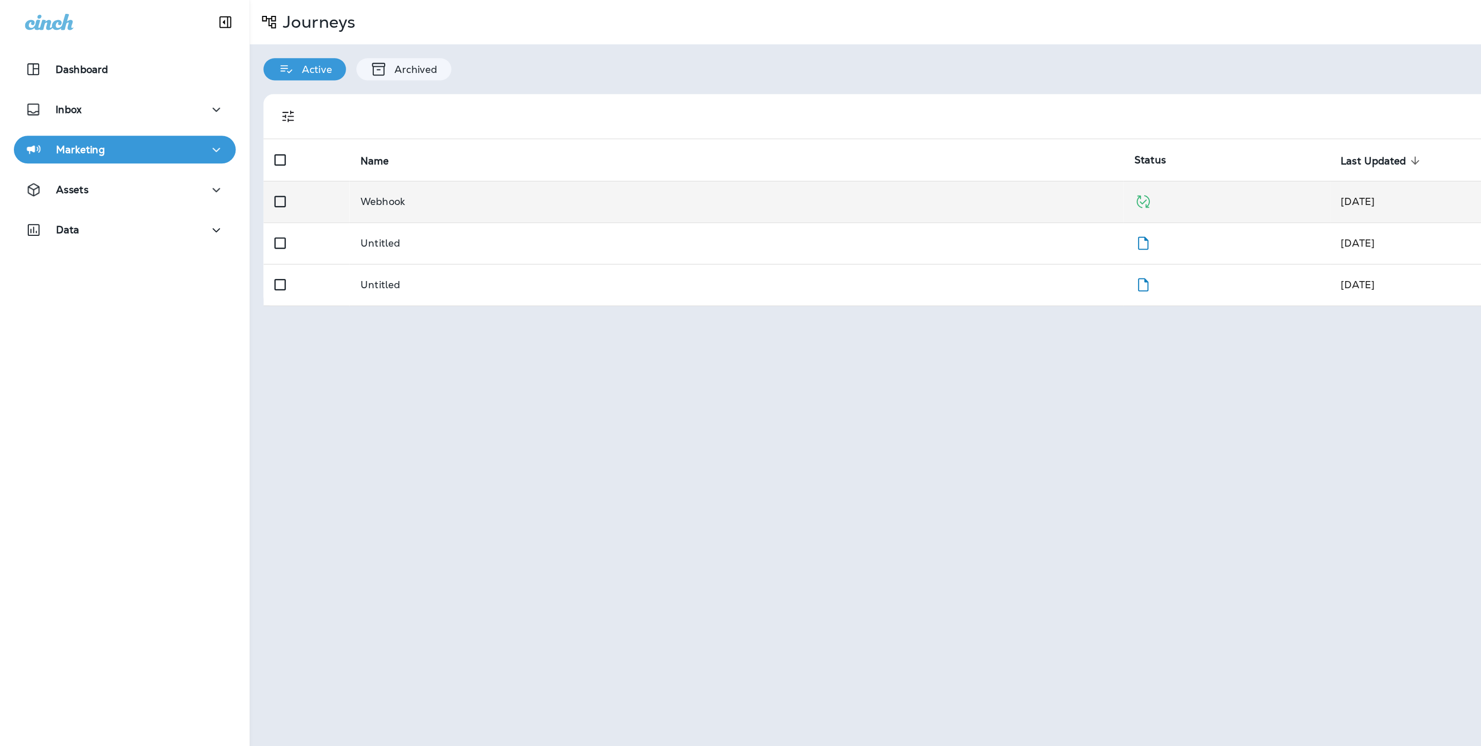
click at [420, 153] on div "Webhook" at bounding box center [545, 149] width 557 height 8
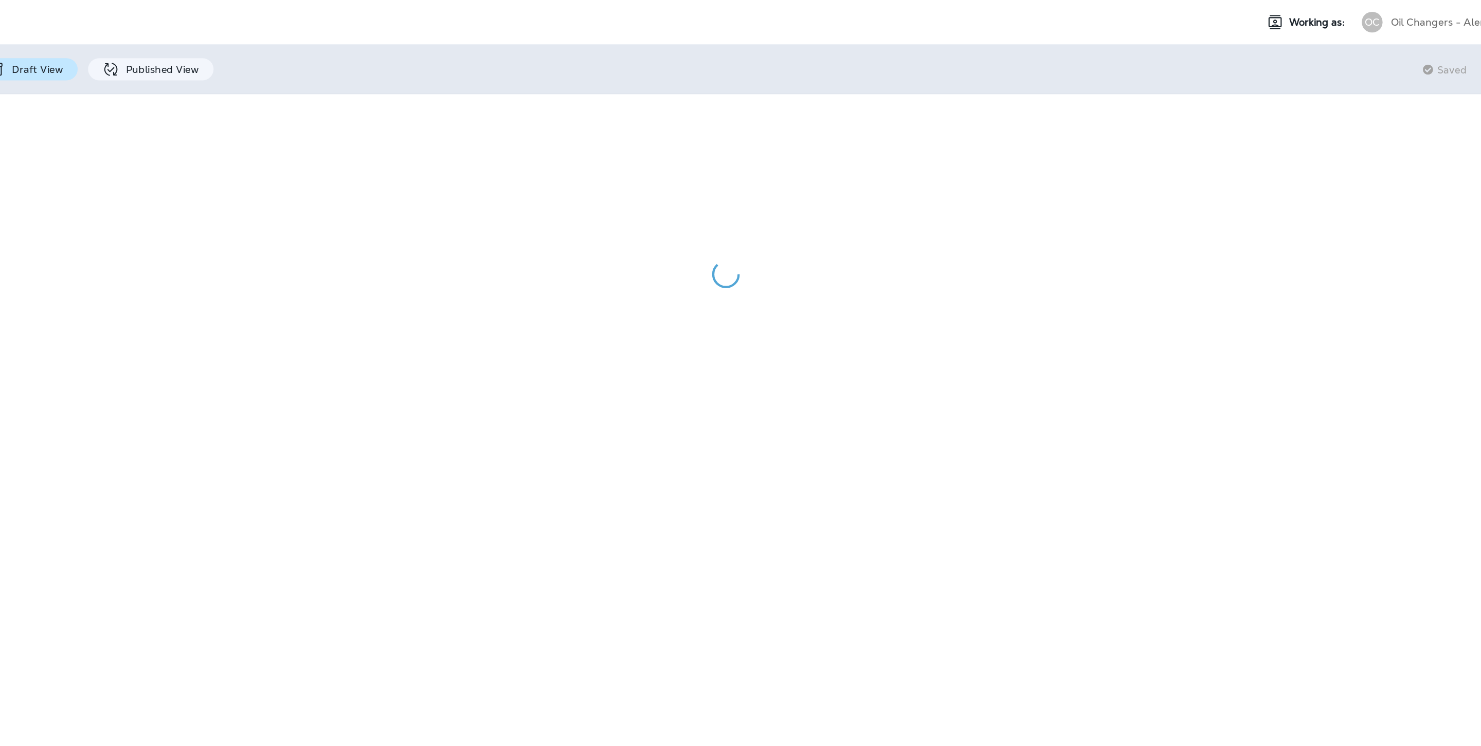
click at [335, 53] on p "Draft View" at bounding box center [319, 51] width 43 height 8
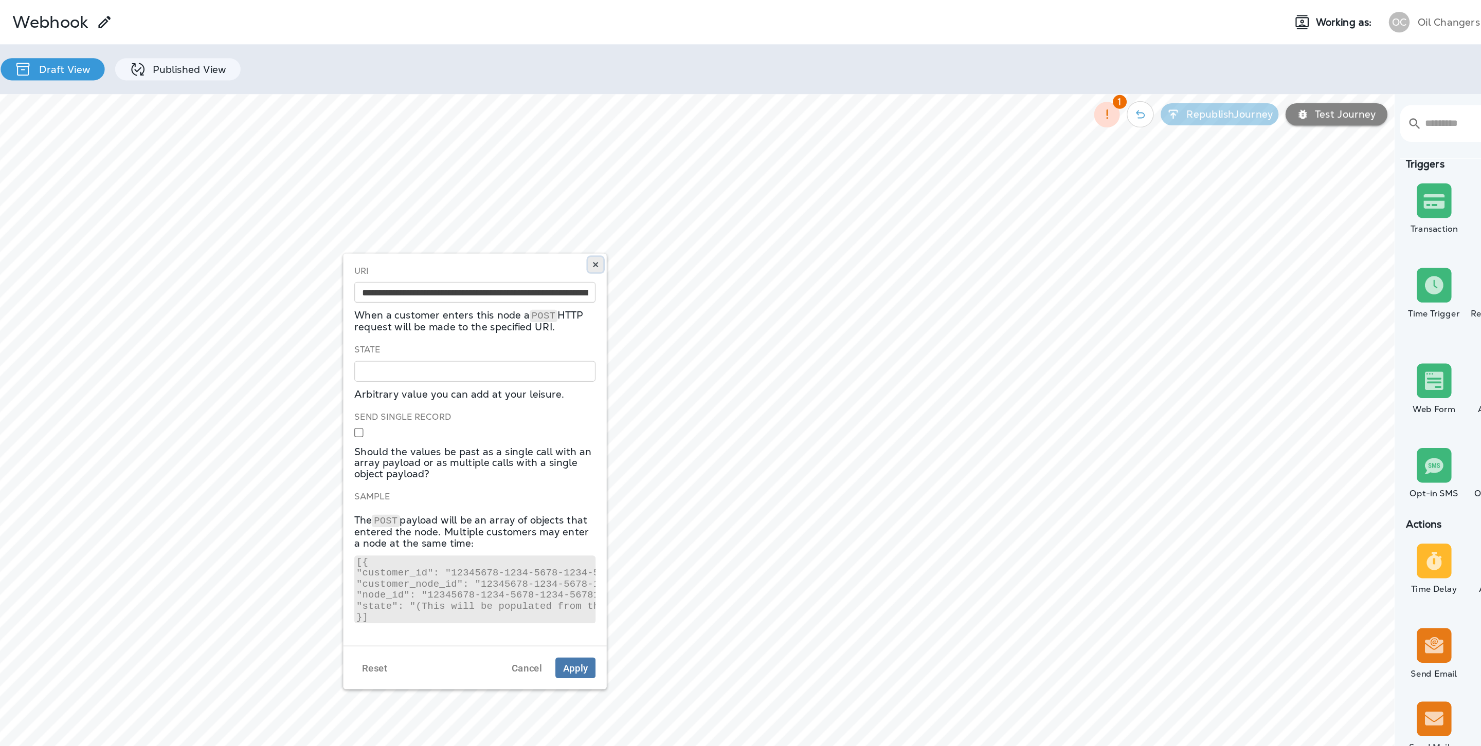
click at [720, 198] on button at bounding box center [715, 196] width 11 height 11
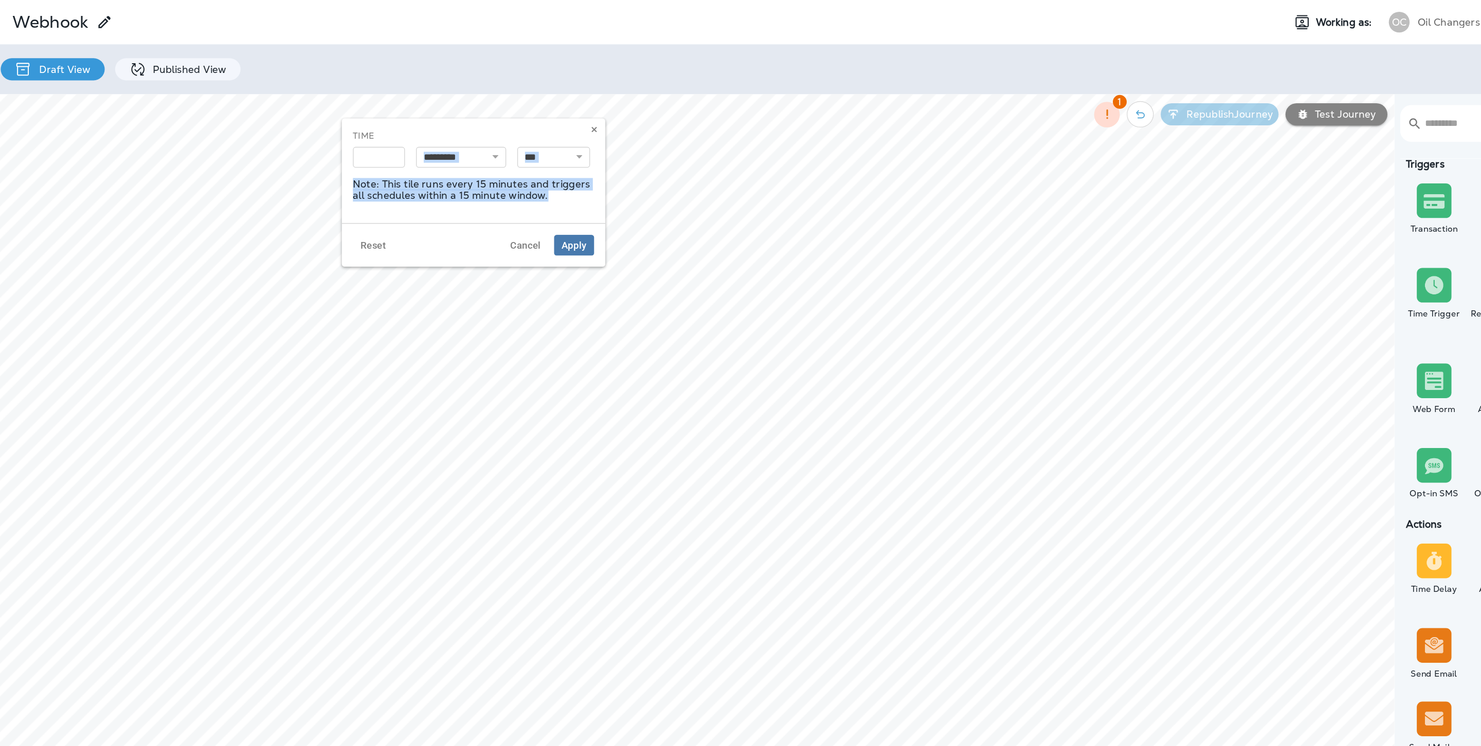
drag, startPoint x: 638, startPoint y: 143, endPoint x: 593, endPoint y: 103, distance: 60.8
click at [528, 137] on div "Time * ********* ******* ****** ******* *** ******** Note: This tile runs every…" at bounding box center [625, 127] width 195 height 78
click at [716, 97] on icon at bounding box center [715, 96] width 6 height 6
click at [716, 95] on use at bounding box center [715, 96] width 4 height 4
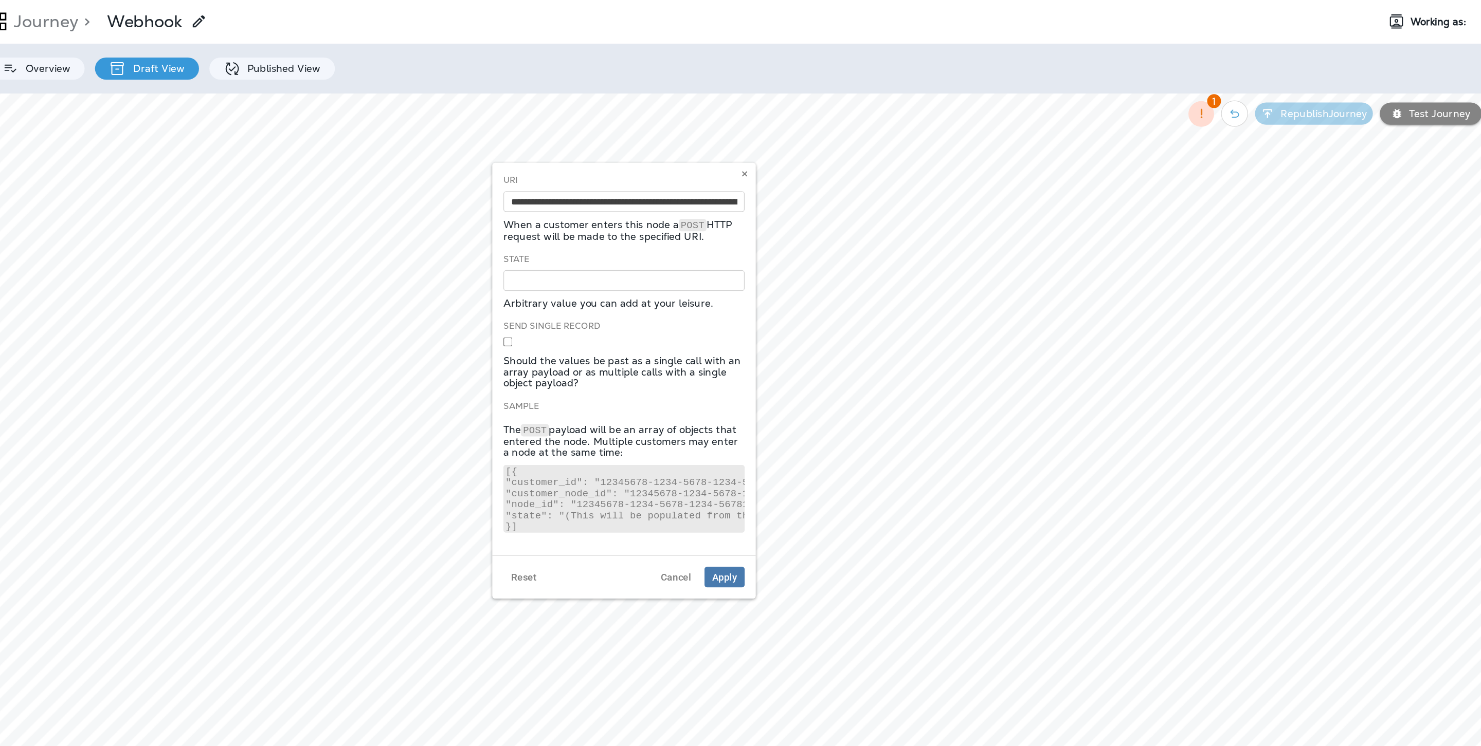
click at [576, 248] on div "**********" at bounding box center [667, 266] width 195 height 291
click at [622, 203] on input at bounding box center [667, 208] width 179 height 15
click at [736, 422] on span "Apply" at bounding box center [742, 420] width 19 height 7
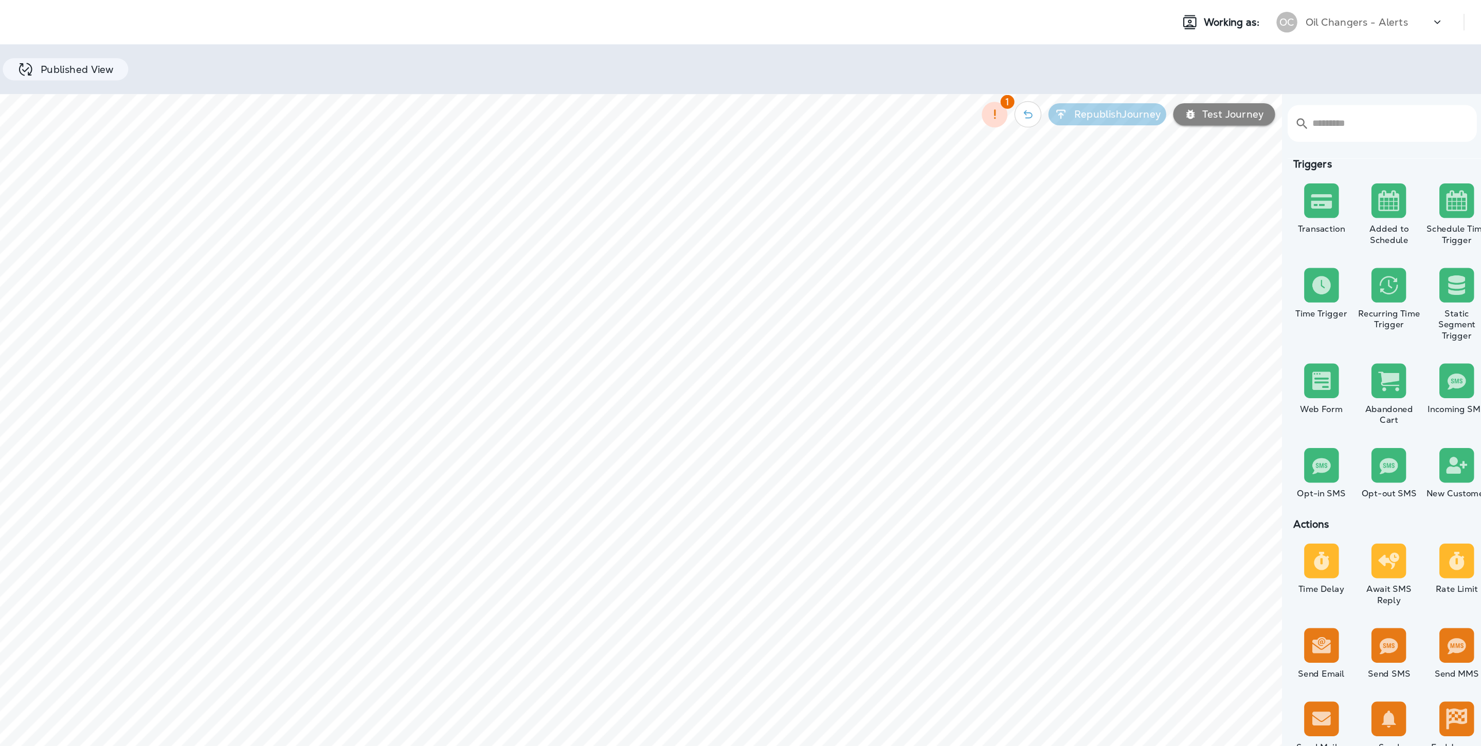
click at [1339, 11] on div "Oil Changers - Alerts" at bounding box center [1372, 16] width 93 height 15
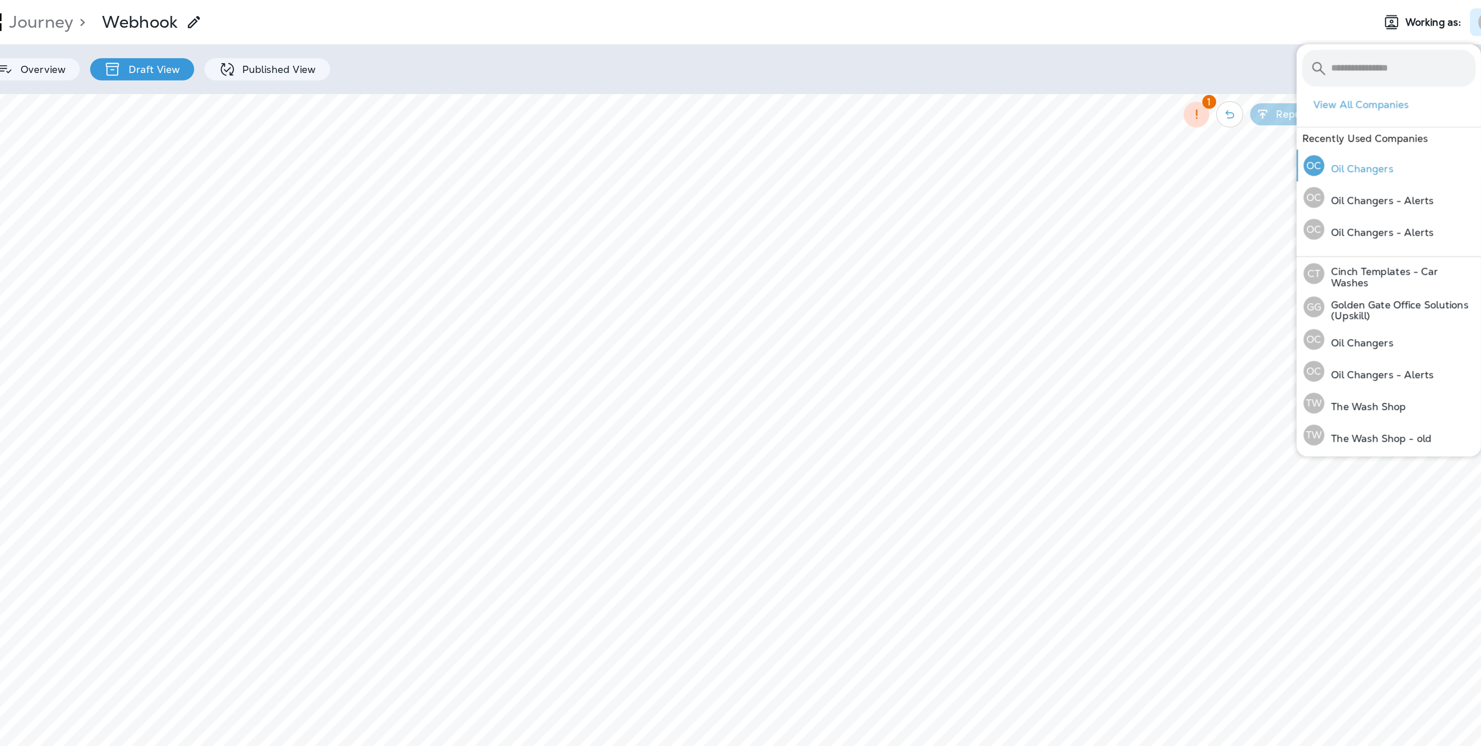
click at [1231, 127] on p "Oil Changers" at bounding box center [1215, 125] width 51 height 8
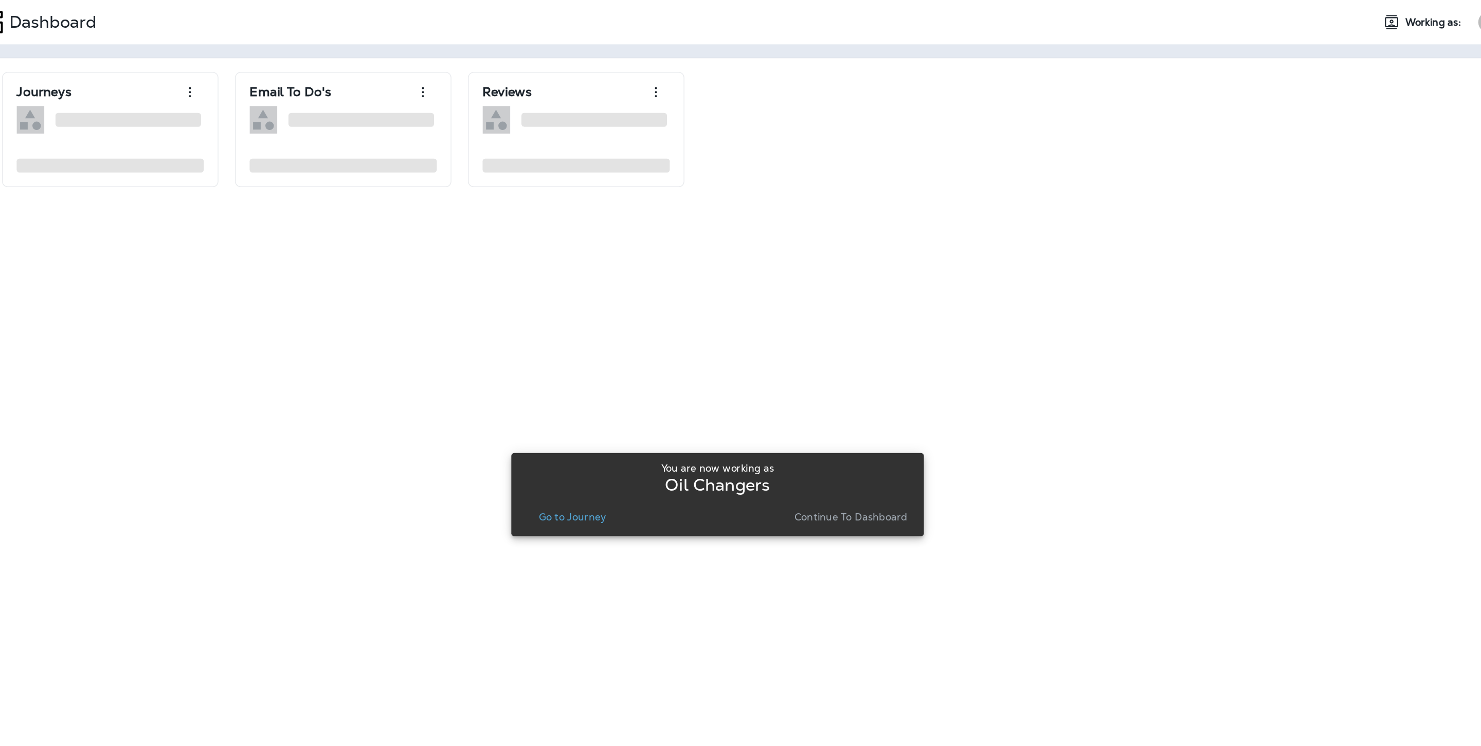
click at [613, 387] on p "Go to Journey" at bounding box center [633, 383] width 50 height 8
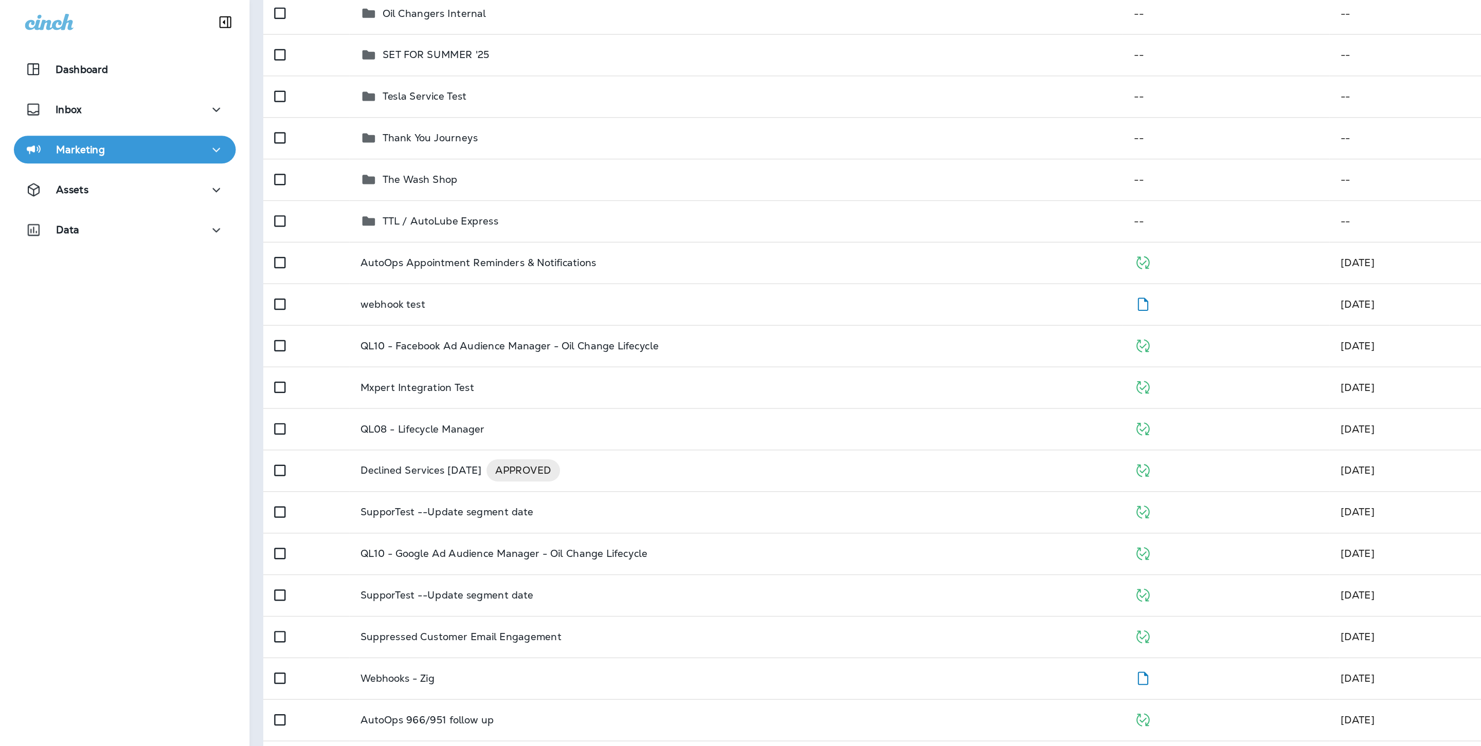
scroll to position [330, 0]
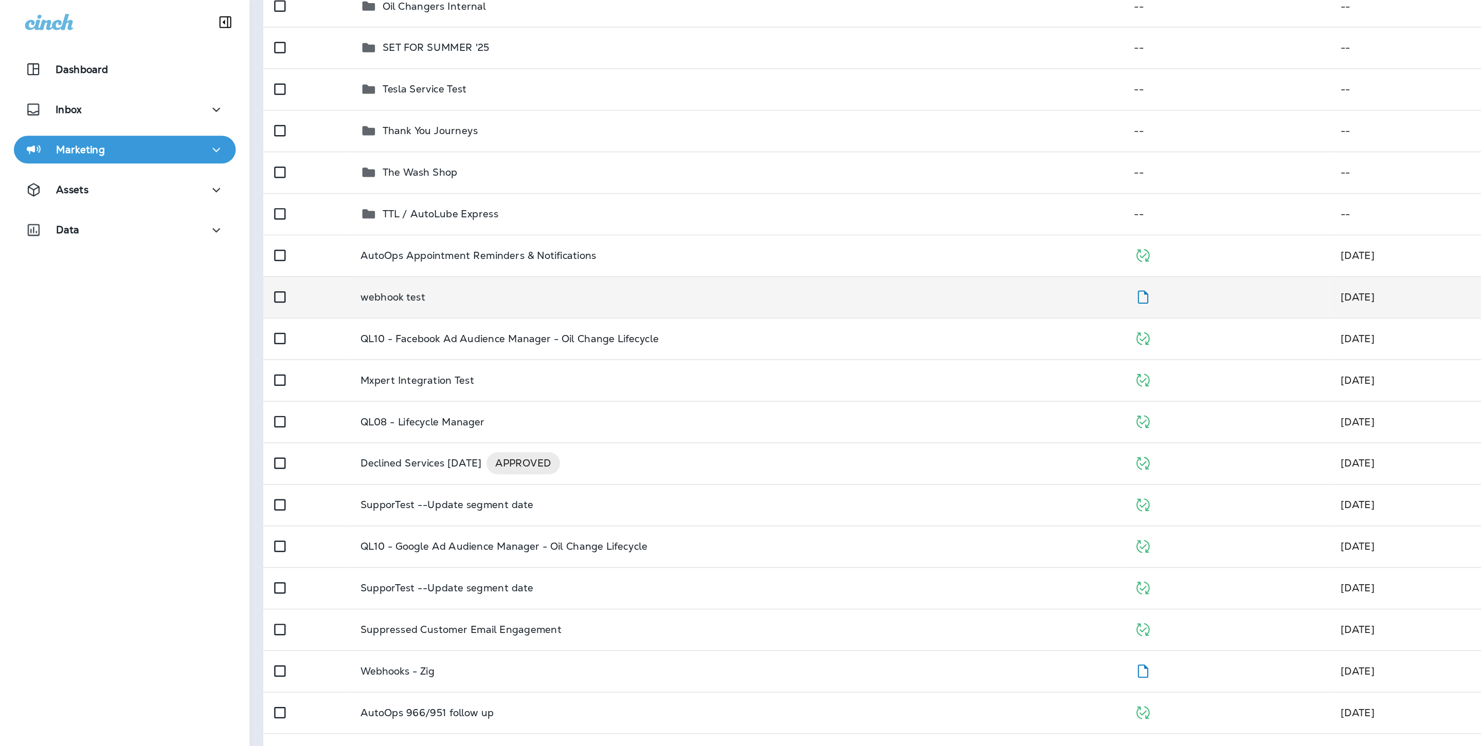
click at [345, 233] on td "webhook test" at bounding box center [546, 220] width 574 height 31
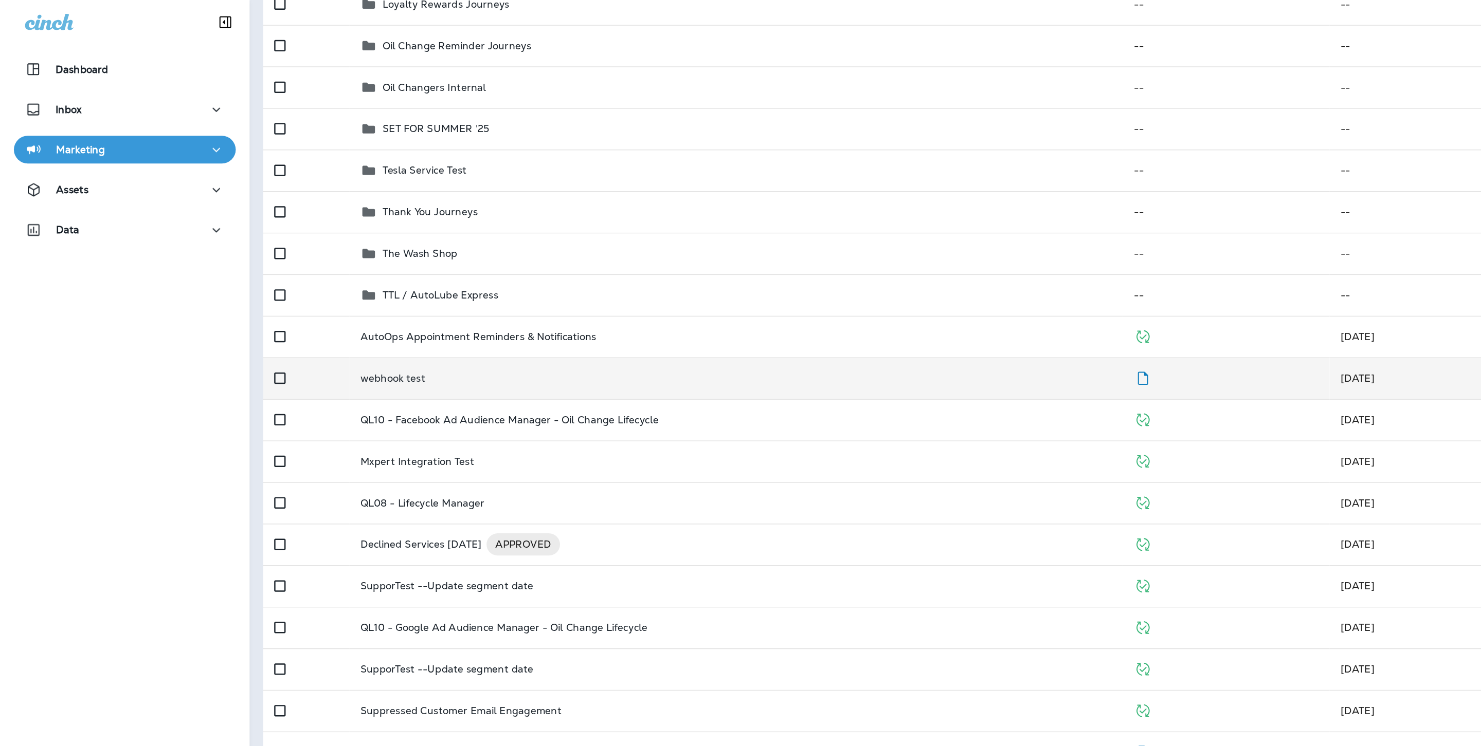
scroll to position [272, 0]
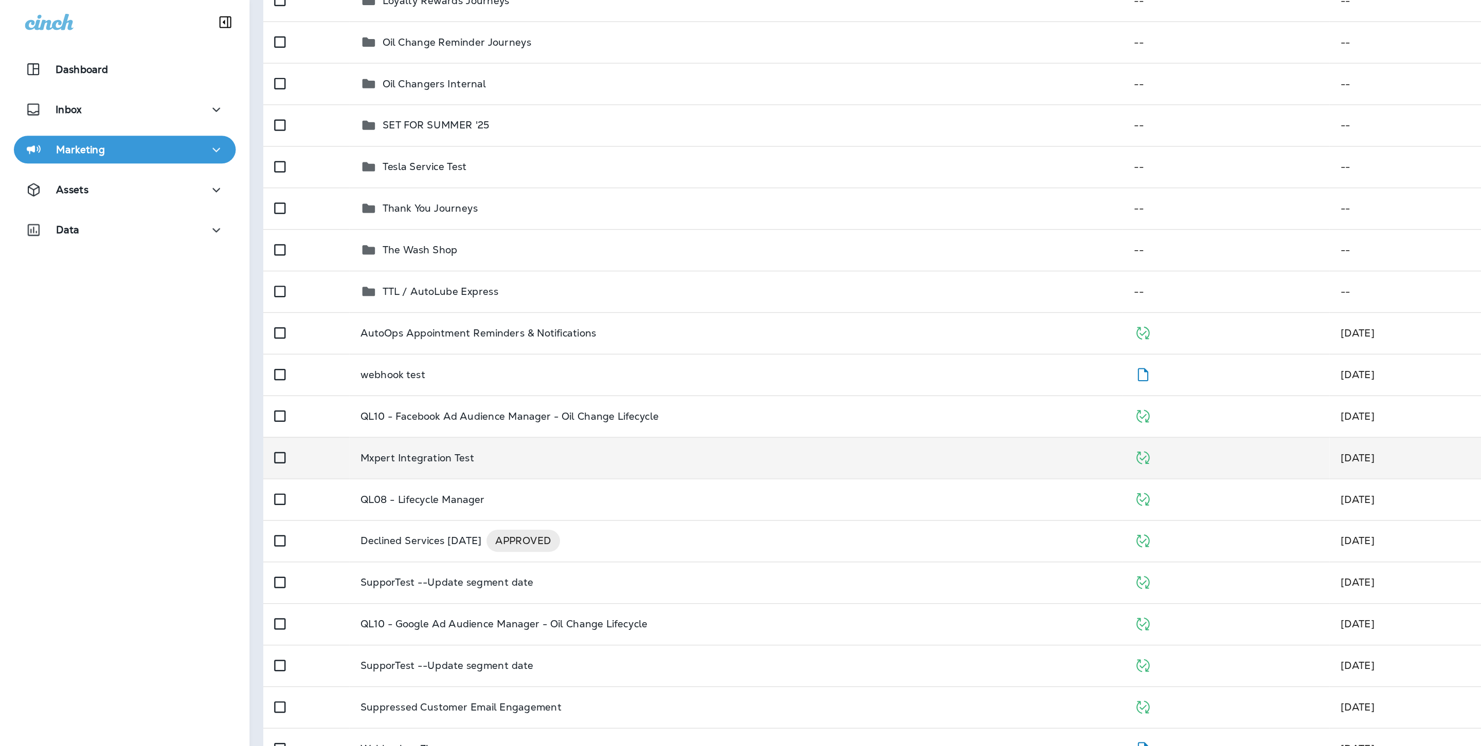
click at [362, 333] on td "Mxpert Integration Test" at bounding box center [546, 339] width 574 height 31
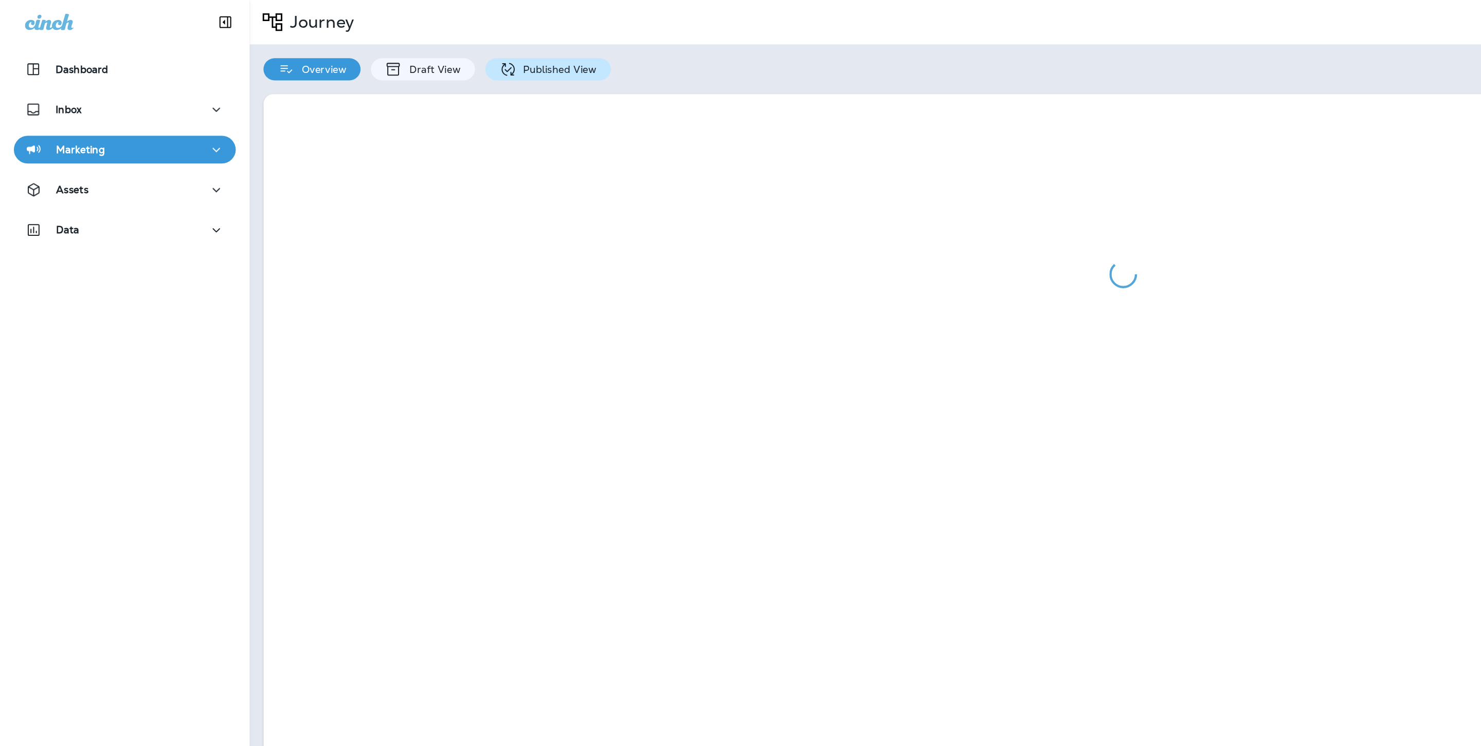
click at [407, 47] on p "Published View" at bounding box center [413, 51] width 60 height 8
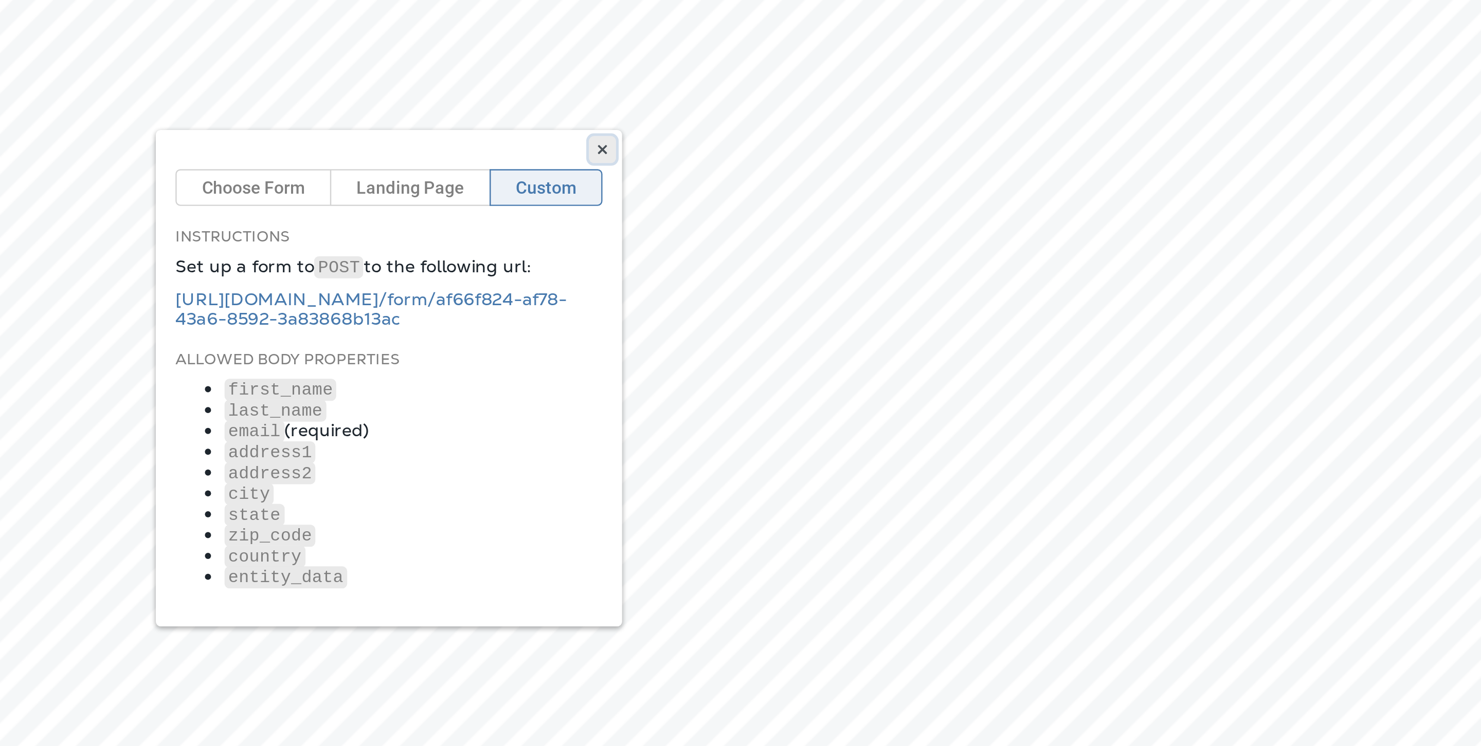
click at [798, 182] on icon at bounding box center [798, 184] width 6 height 6
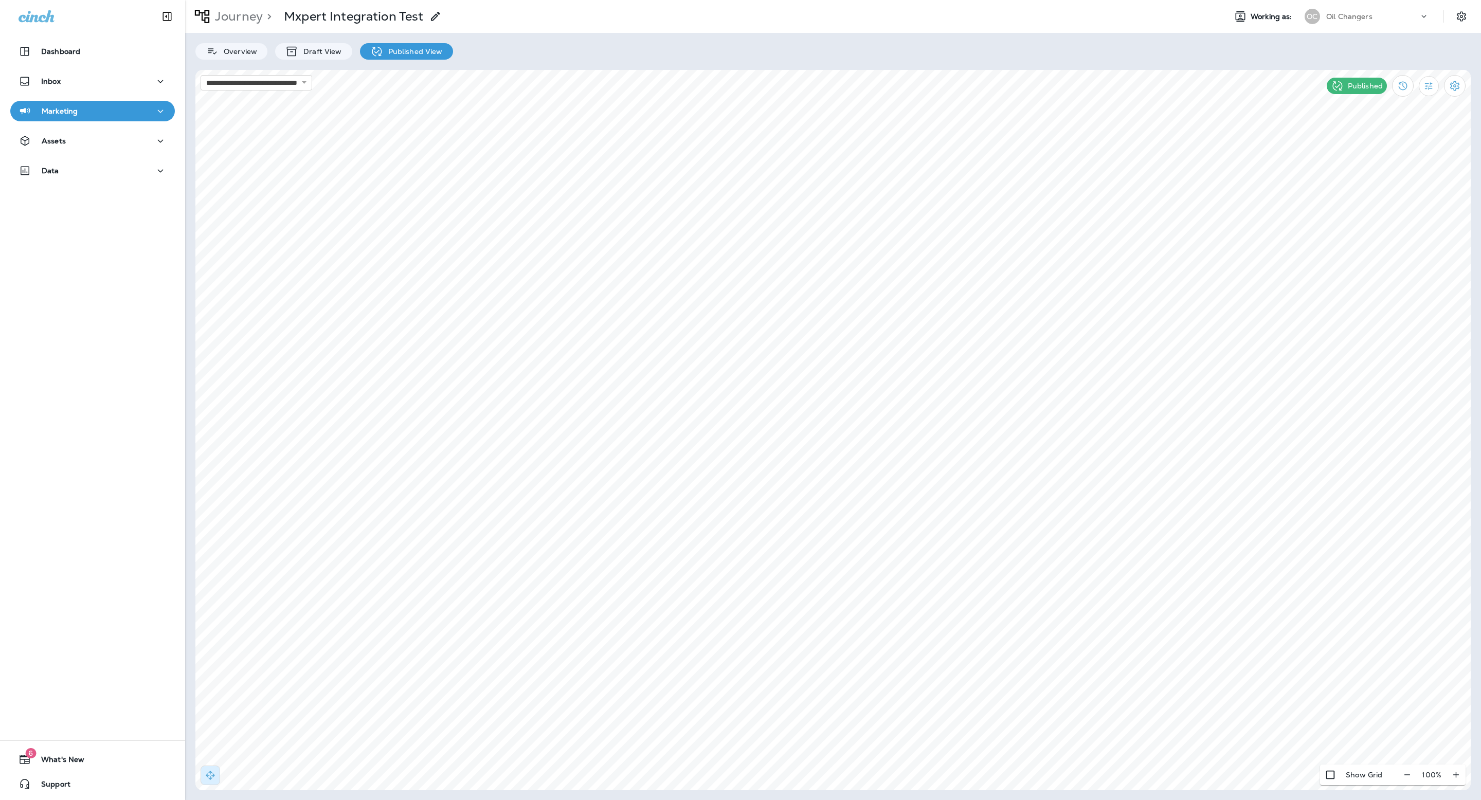
click at [1390, 17] on div "Oil Changers" at bounding box center [1372, 16] width 93 height 15
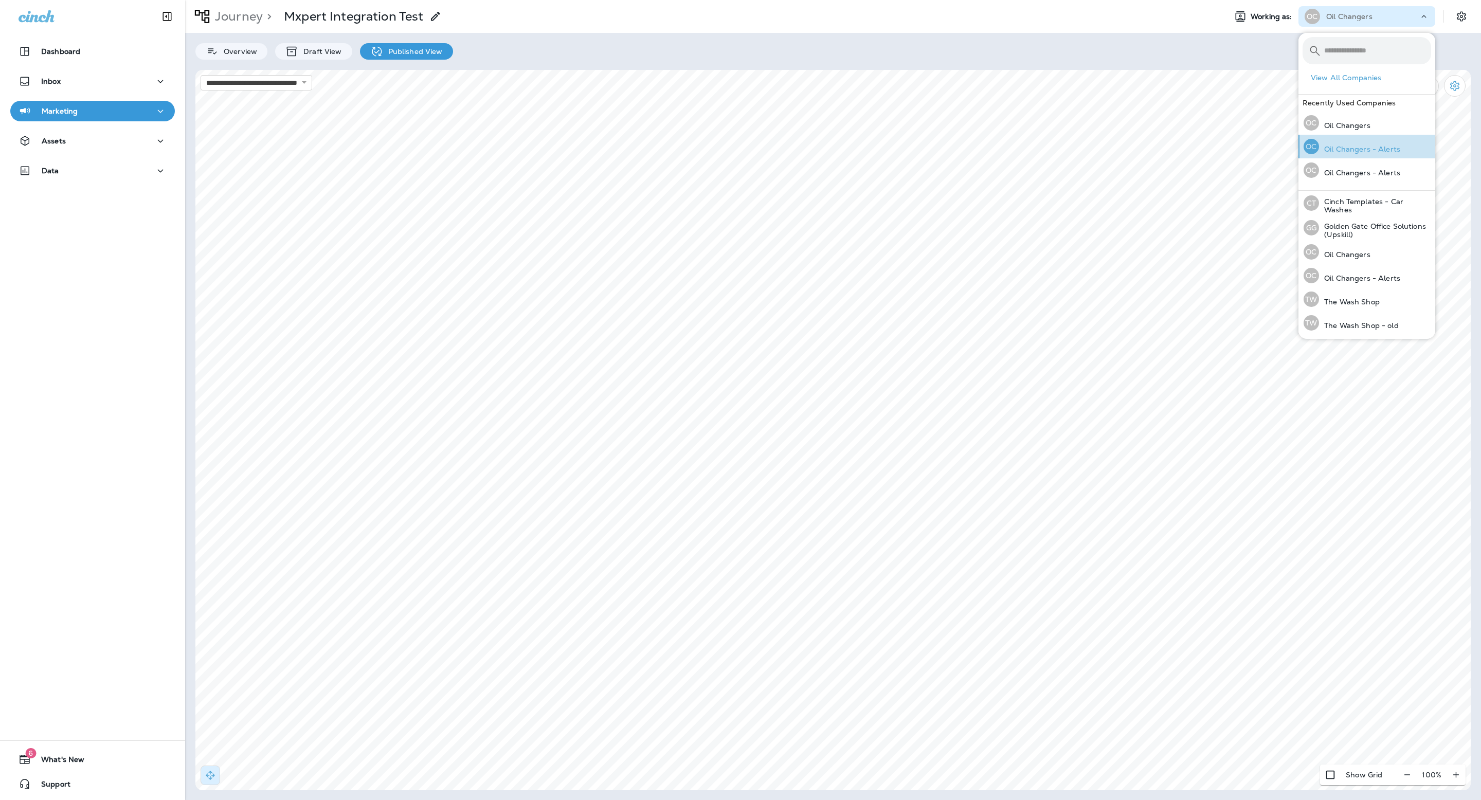
click at [1374, 141] on div "OC Oil Changers - Alerts" at bounding box center [1351, 147] width 105 height 24
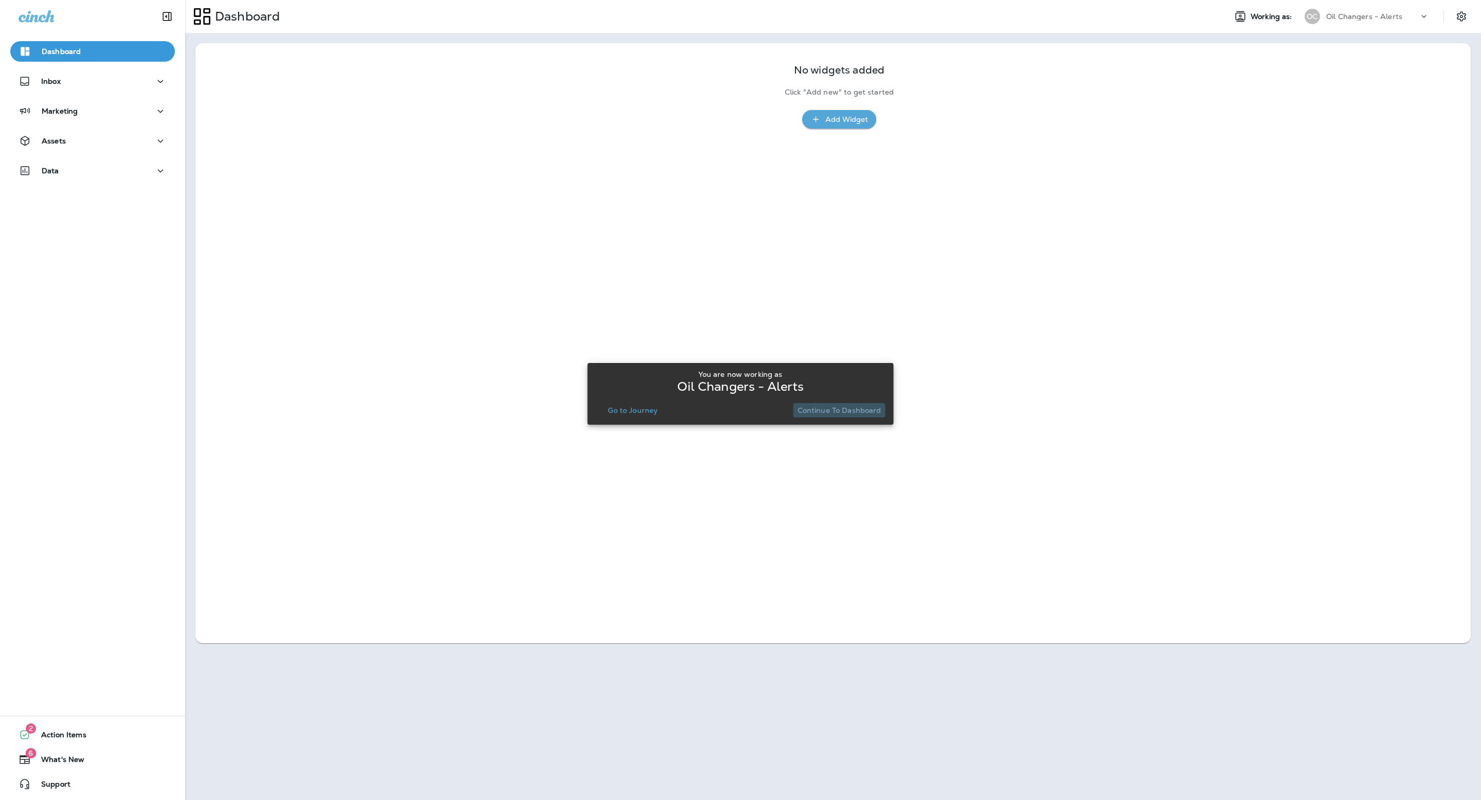
click at [857, 408] on p "Continue to Dashboard" at bounding box center [839, 410] width 84 height 8
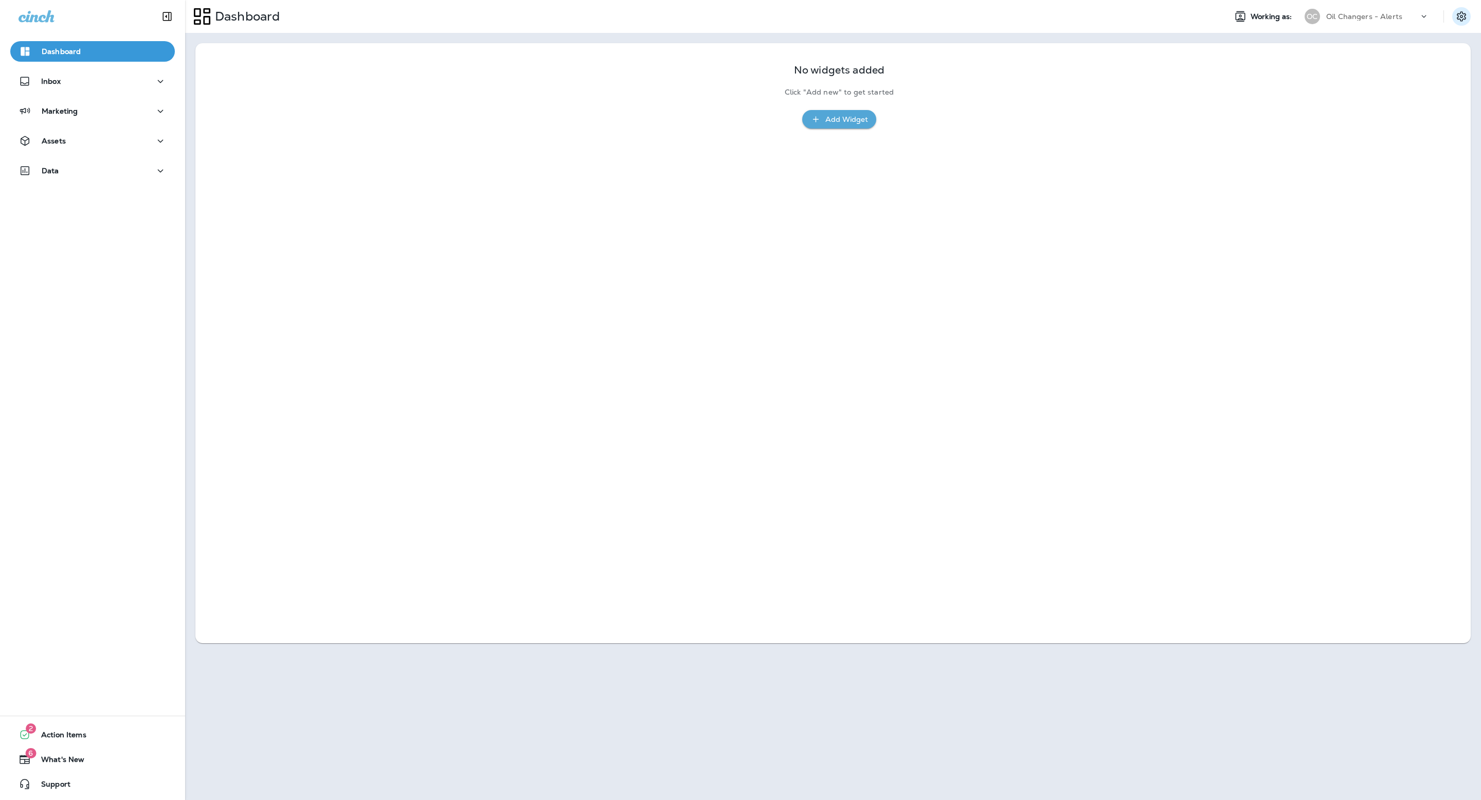
click at [1456, 15] on icon "Settings" at bounding box center [1461, 16] width 12 height 12
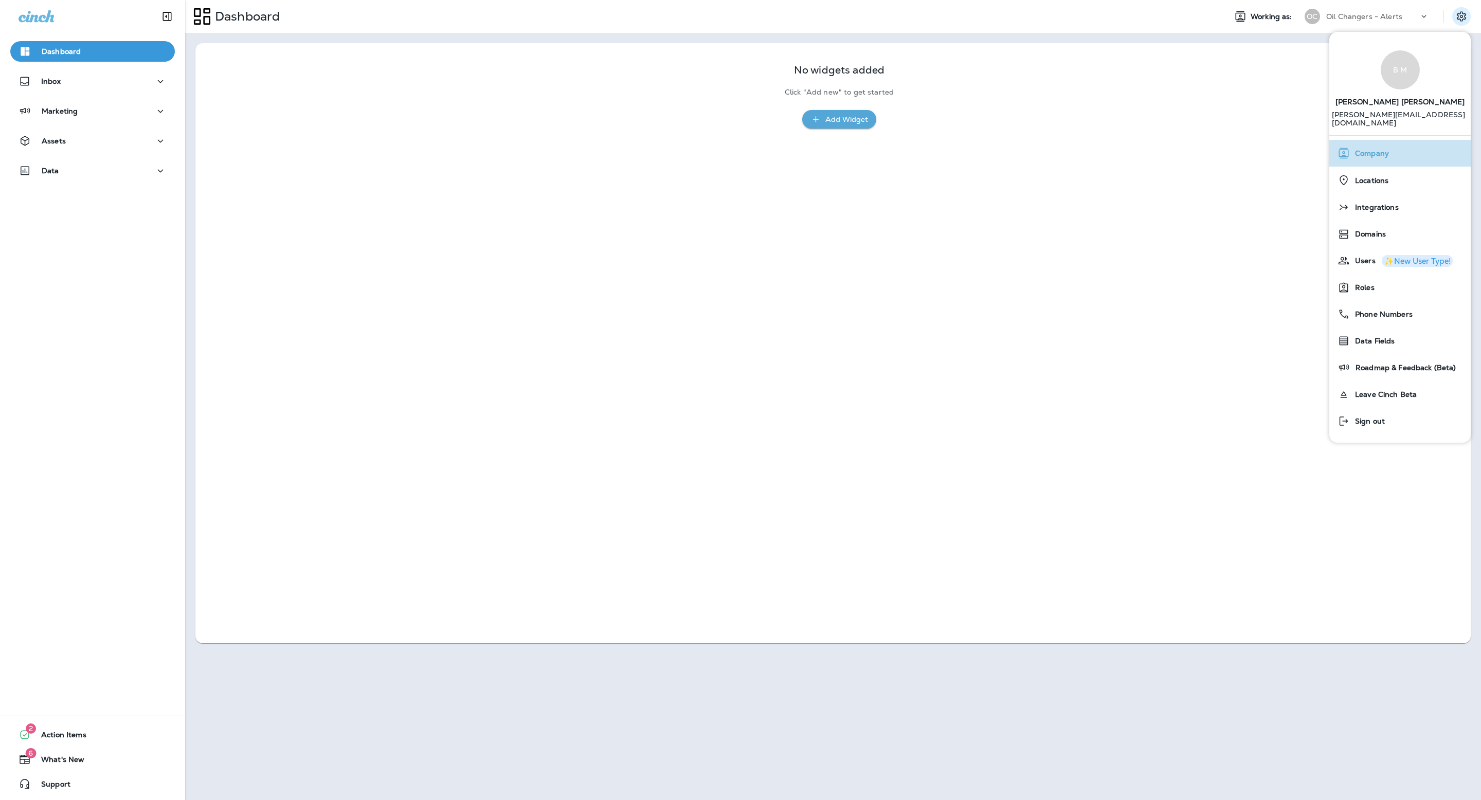
click at [1402, 143] on div "Company" at bounding box center [1399, 153] width 133 height 21
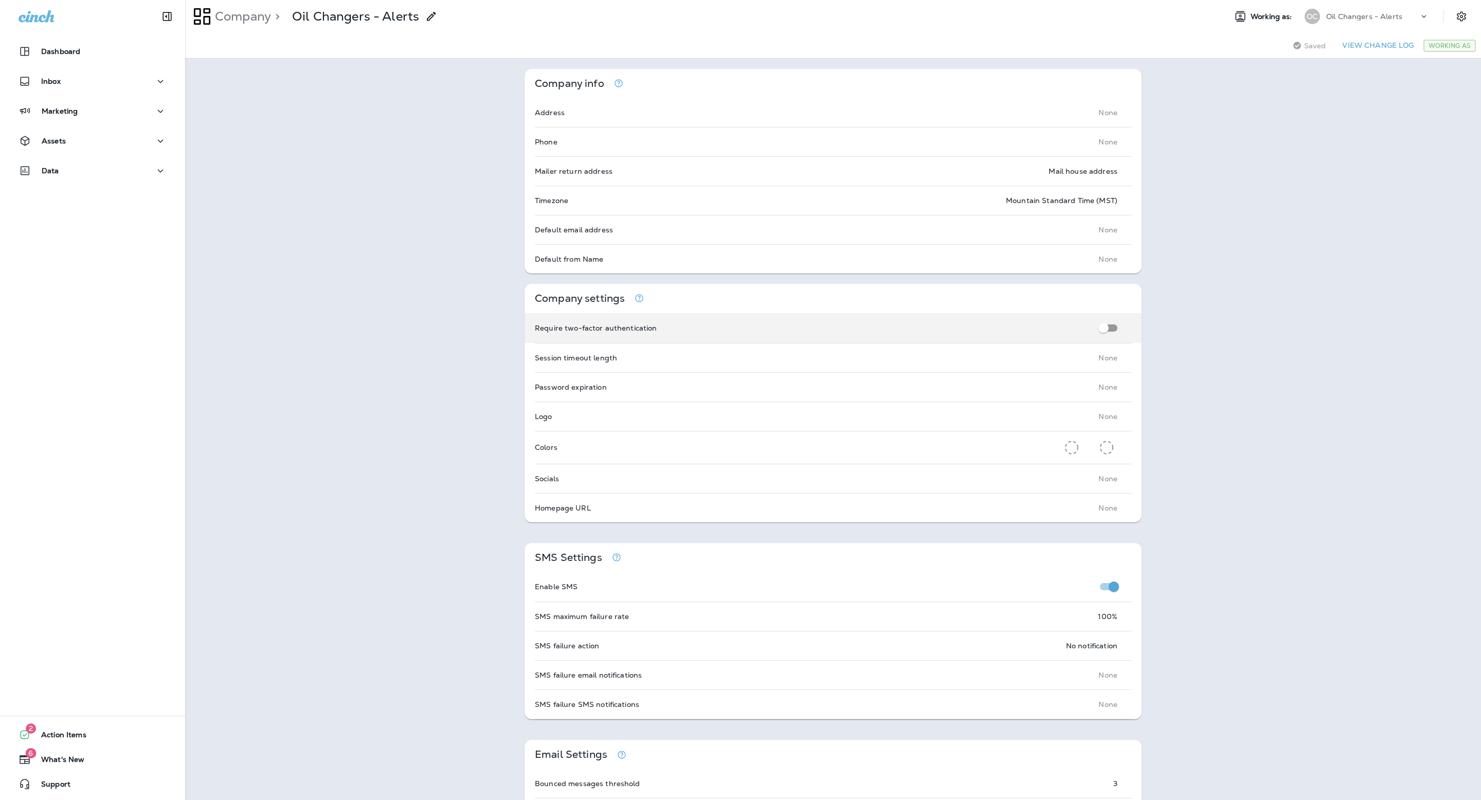
scroll to position [2, 0]
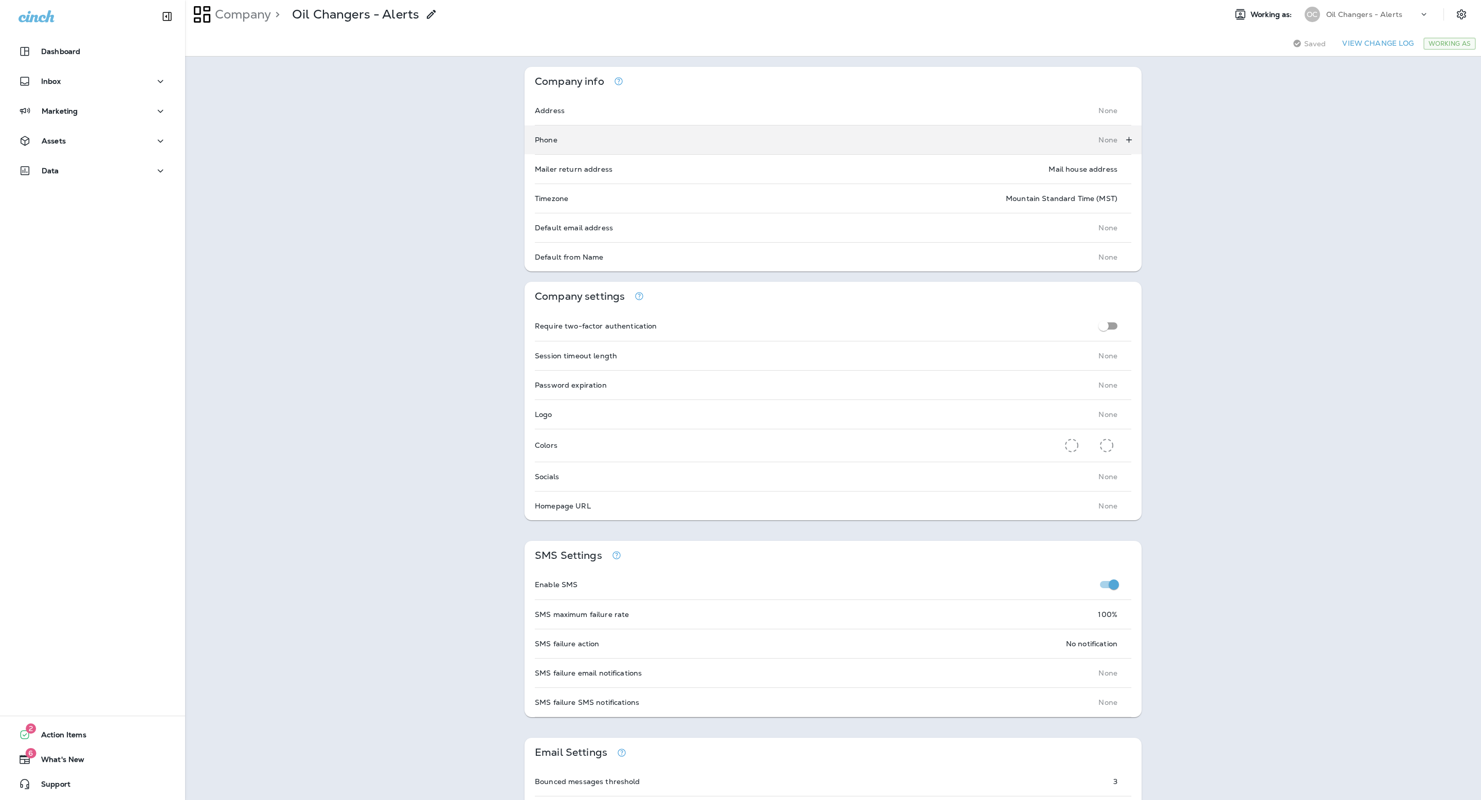
click at [799, 152] on div "Phone None" at bounding box center [832, 139] width 617 height 29
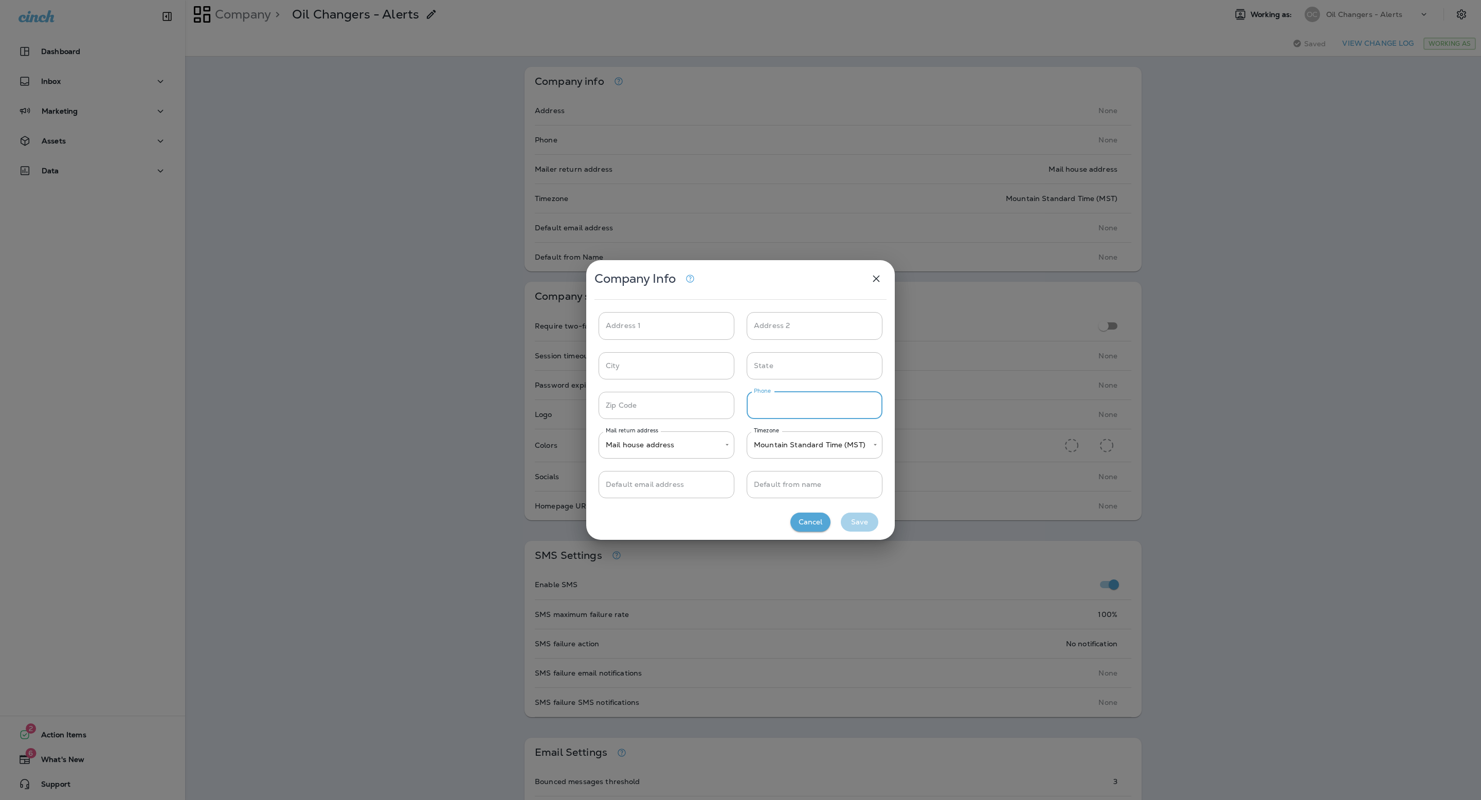
drag, startPoint x: 810, startPoint y: 528, endPoint x: 863, endPoint y: 498, distance: 60.8
click at [811, 528] on button "Cancel" at bounding box center [810, 522] width 40 height 19
type input "*****"
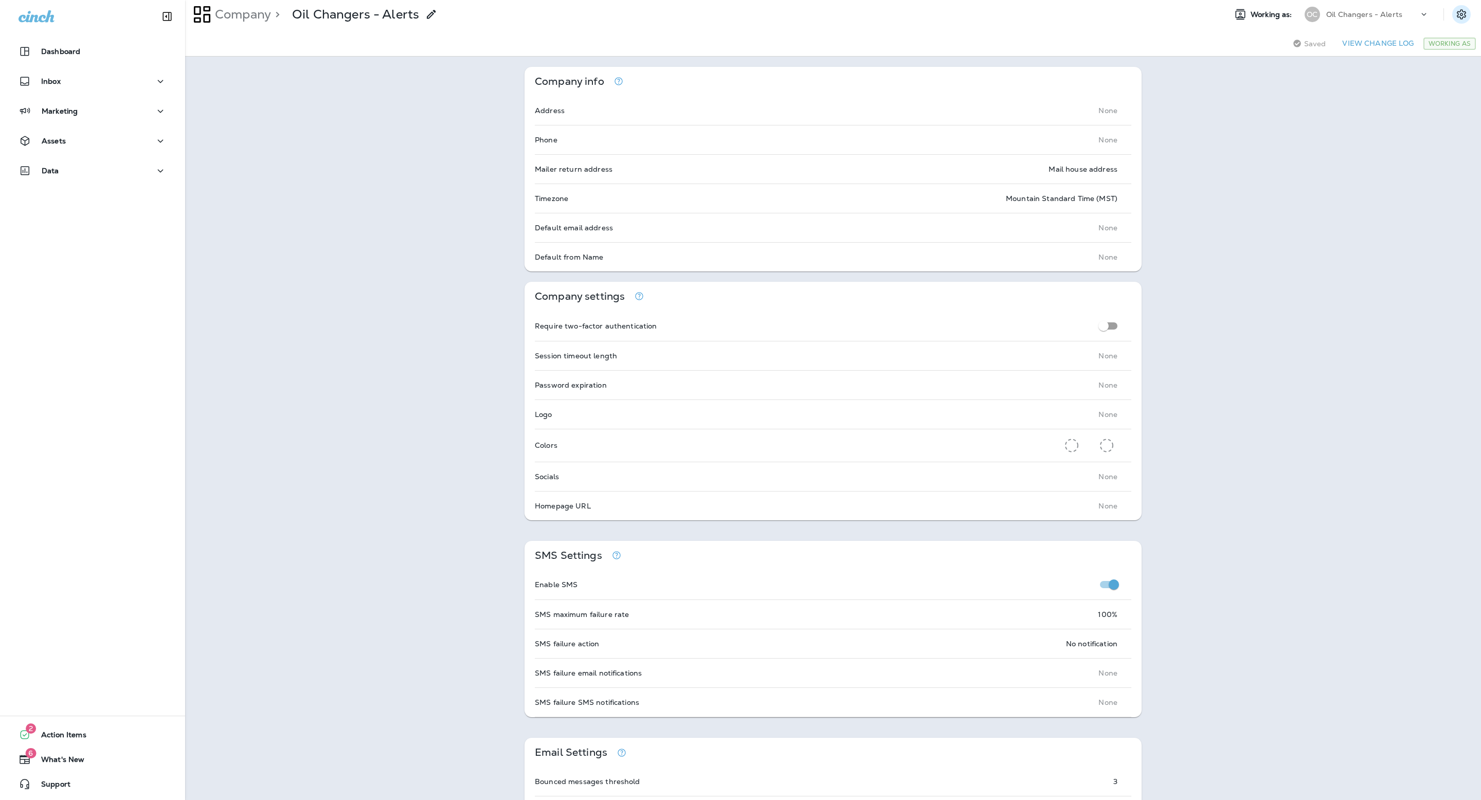
click at [1452, 15] on button "Settings" at bounding box center [1461, 14] width 19 height 19
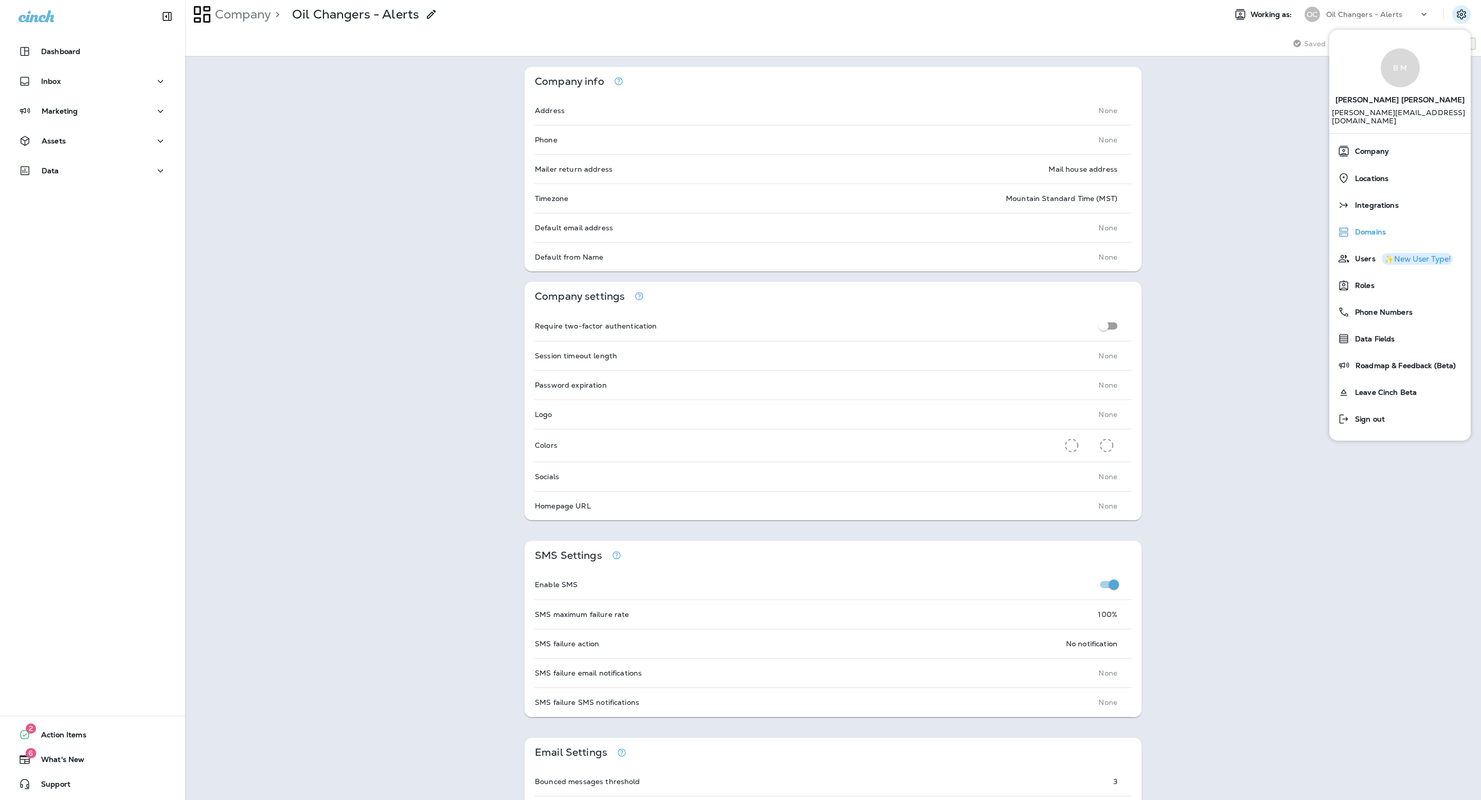
click at [1375, 228] on span "Domains" at bounding box center [1367, 232] width 36 height 9
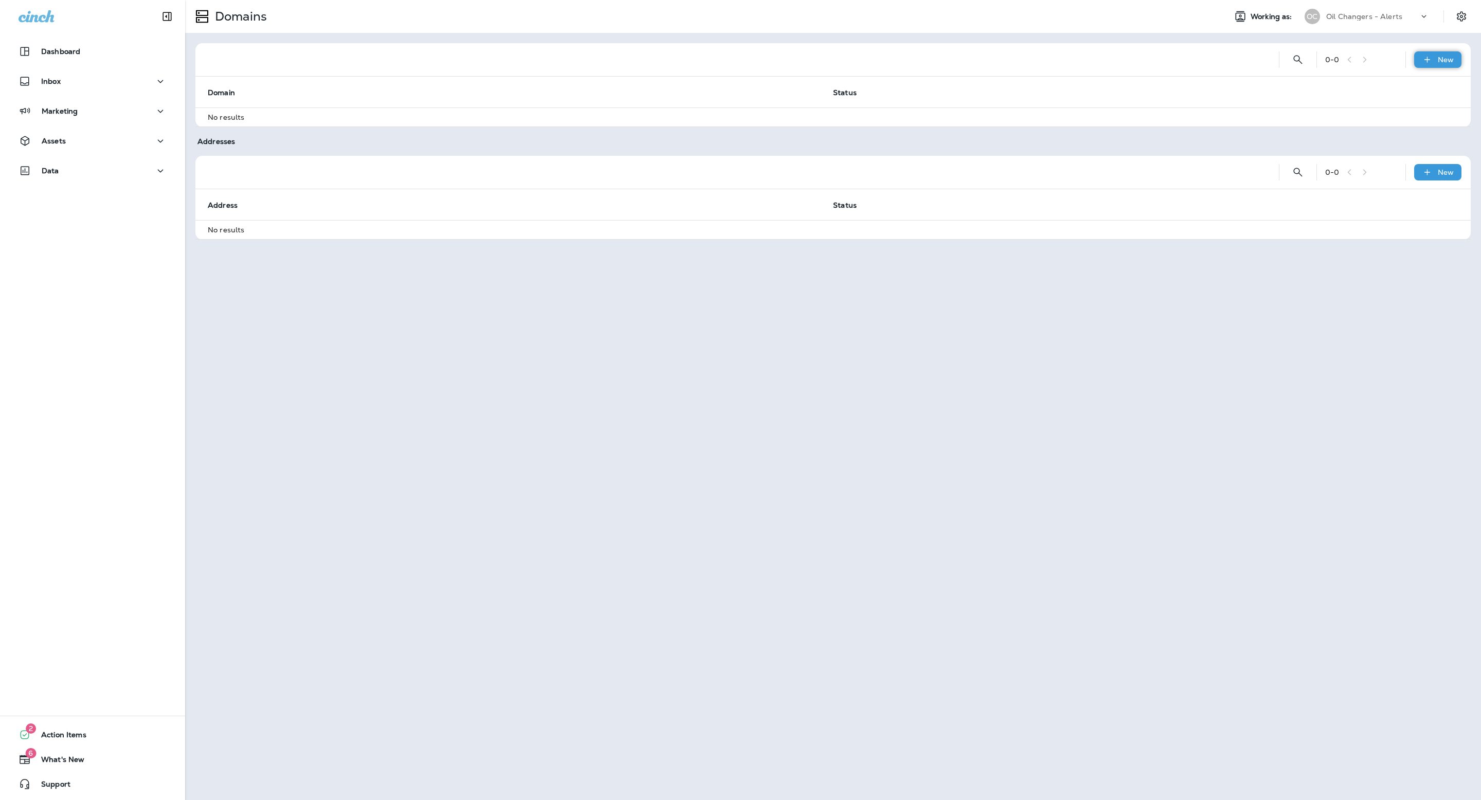
click at [1426, 56] on icon at bounding box center [1426, 59] width 11 height 10
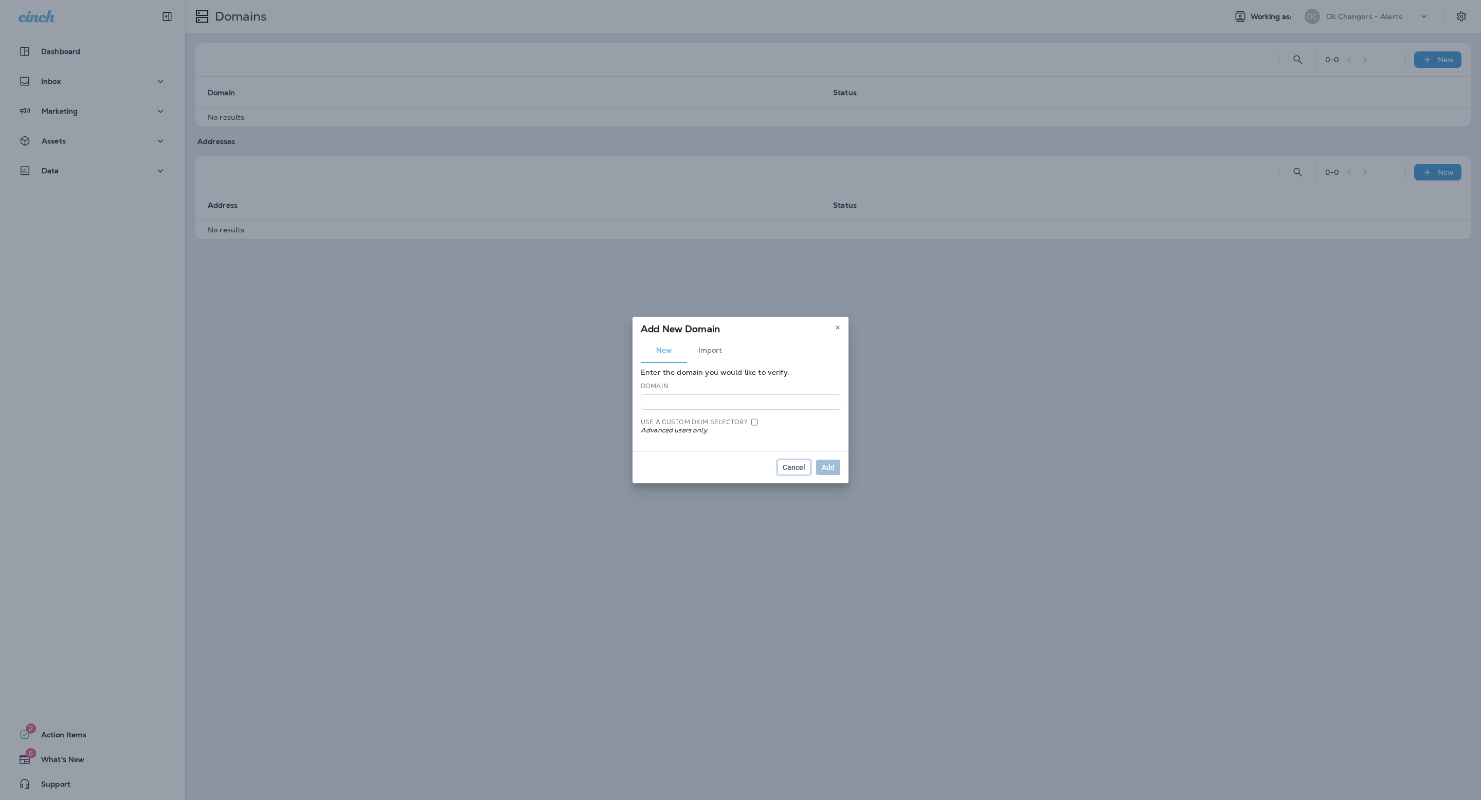
click at [782, 469] on span "Cancel" at bounding box center [793, 467] width 23 height 7
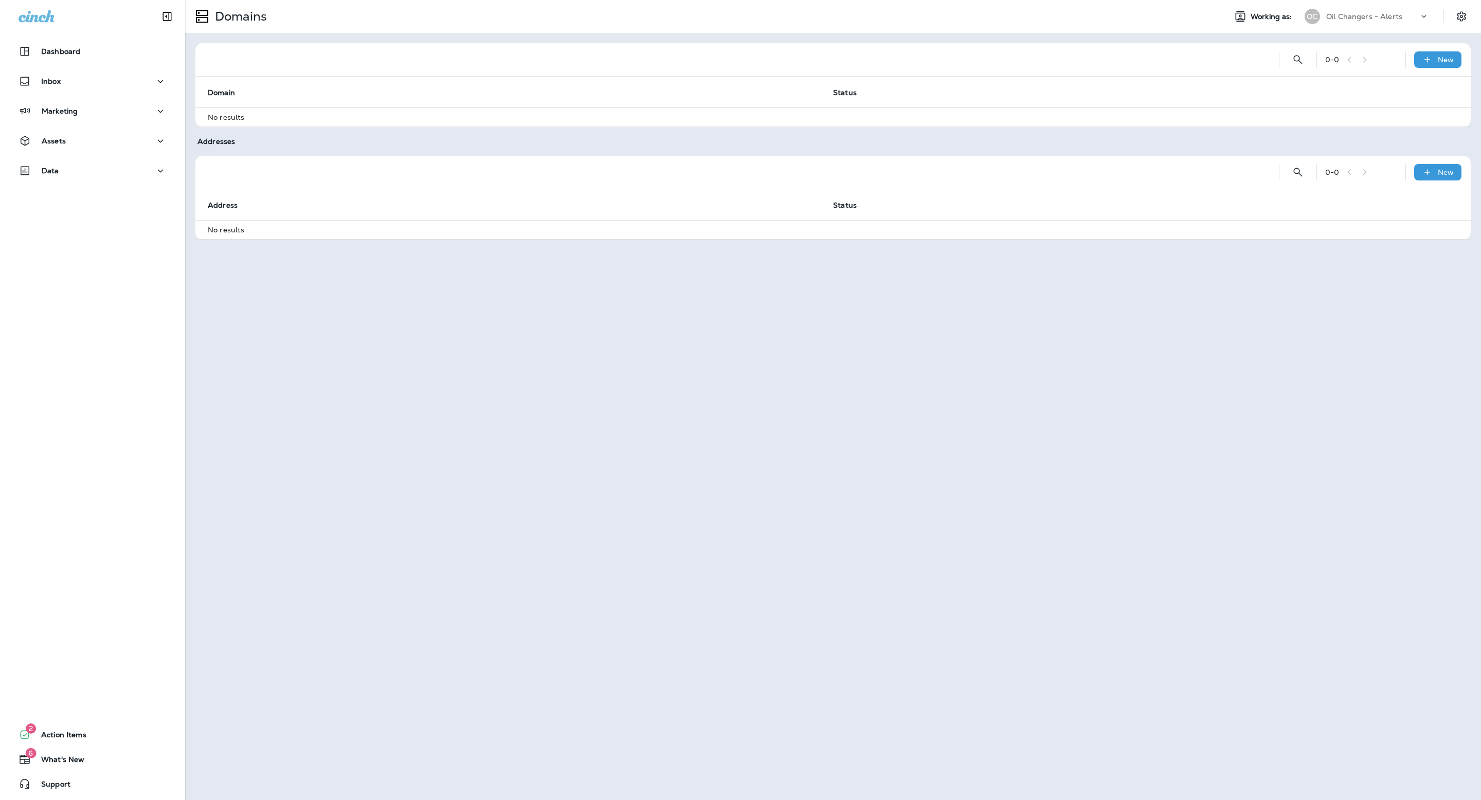
click at [1472, 20] on div at bounding box center [1466, 16] width 29 height 19
click at [1464, 19] on icon "Settings" at bounding box center [1461, 16] width 12 height 12
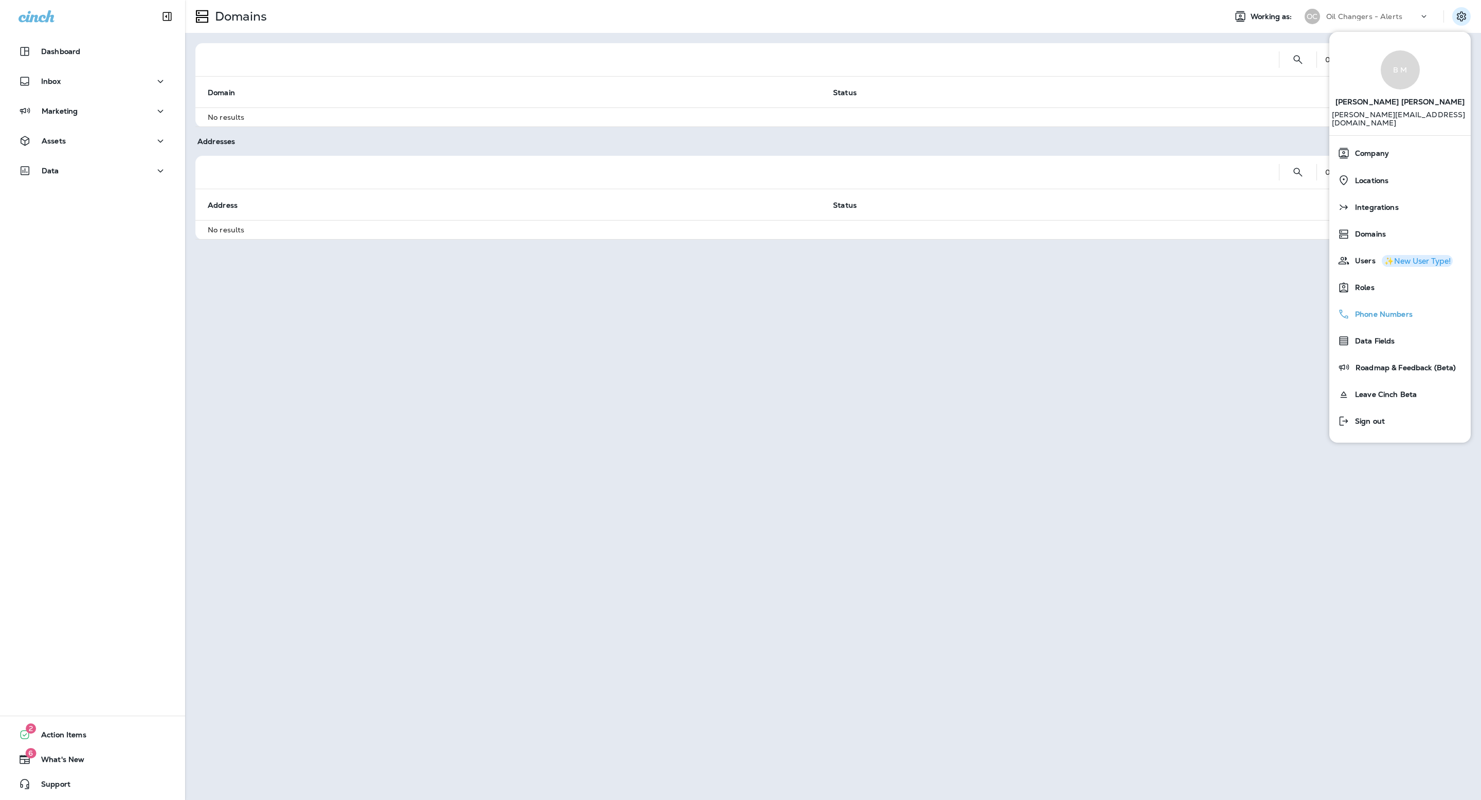
click at [1365, 304] on div "Phone Numbers" at bounding box center [1399, 314] width 133 height 21
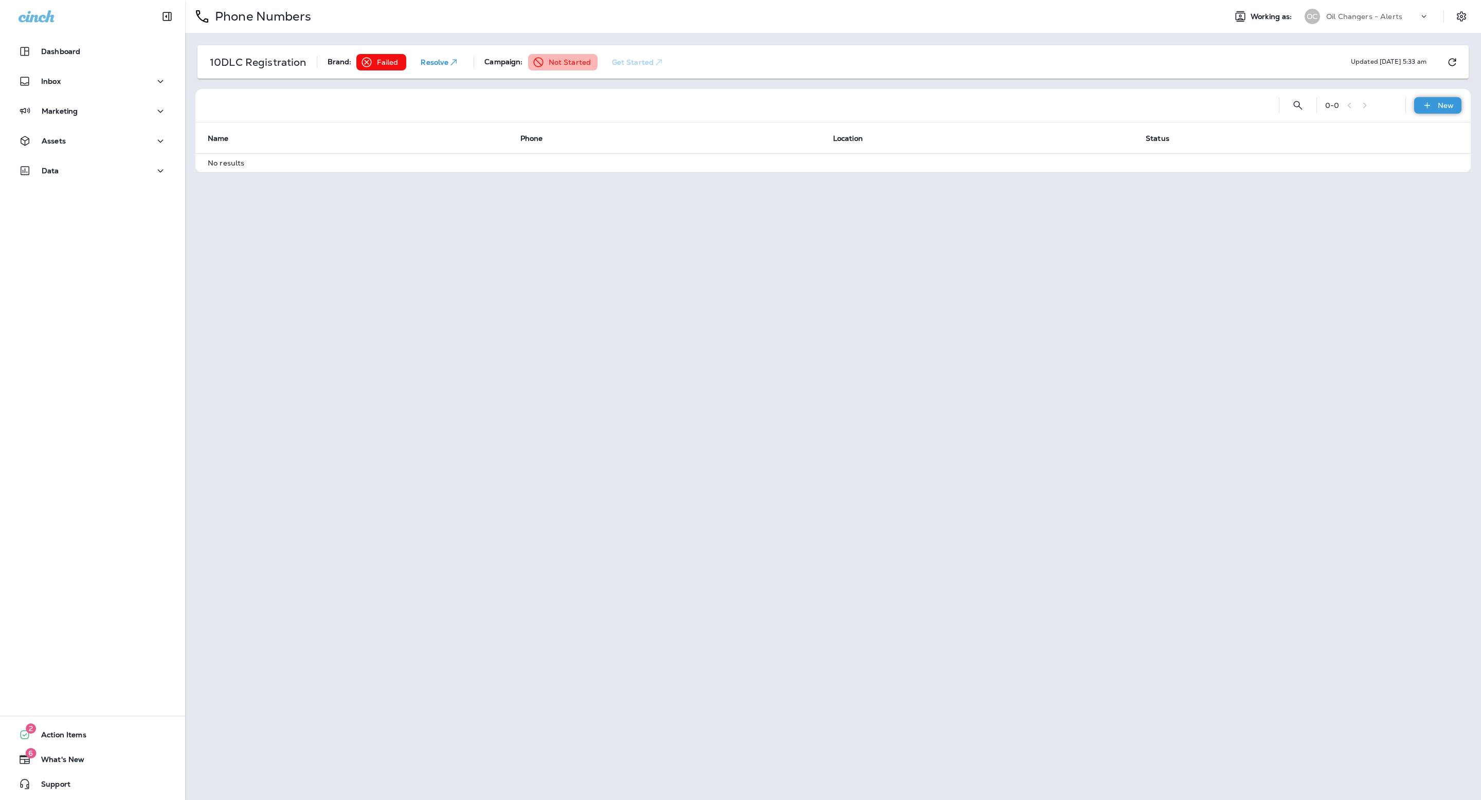
click at [1456, 103] on div "New" at bounding box center [1437, 105] width 47 height 16
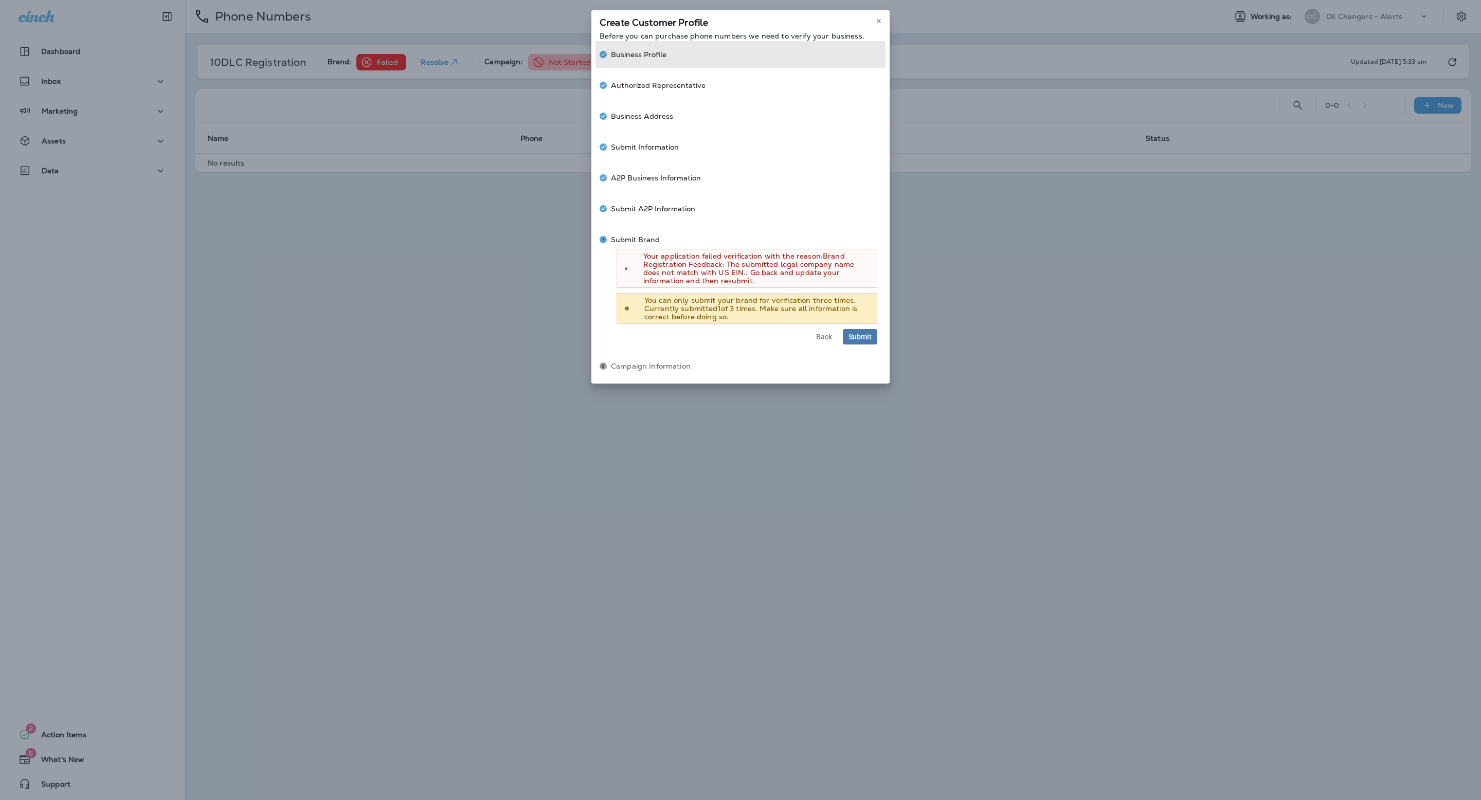
click at [841, 49] on button "Business Profile" at bounding box center [740, 54] width 290 height 27
select select "**********"
select select "***"
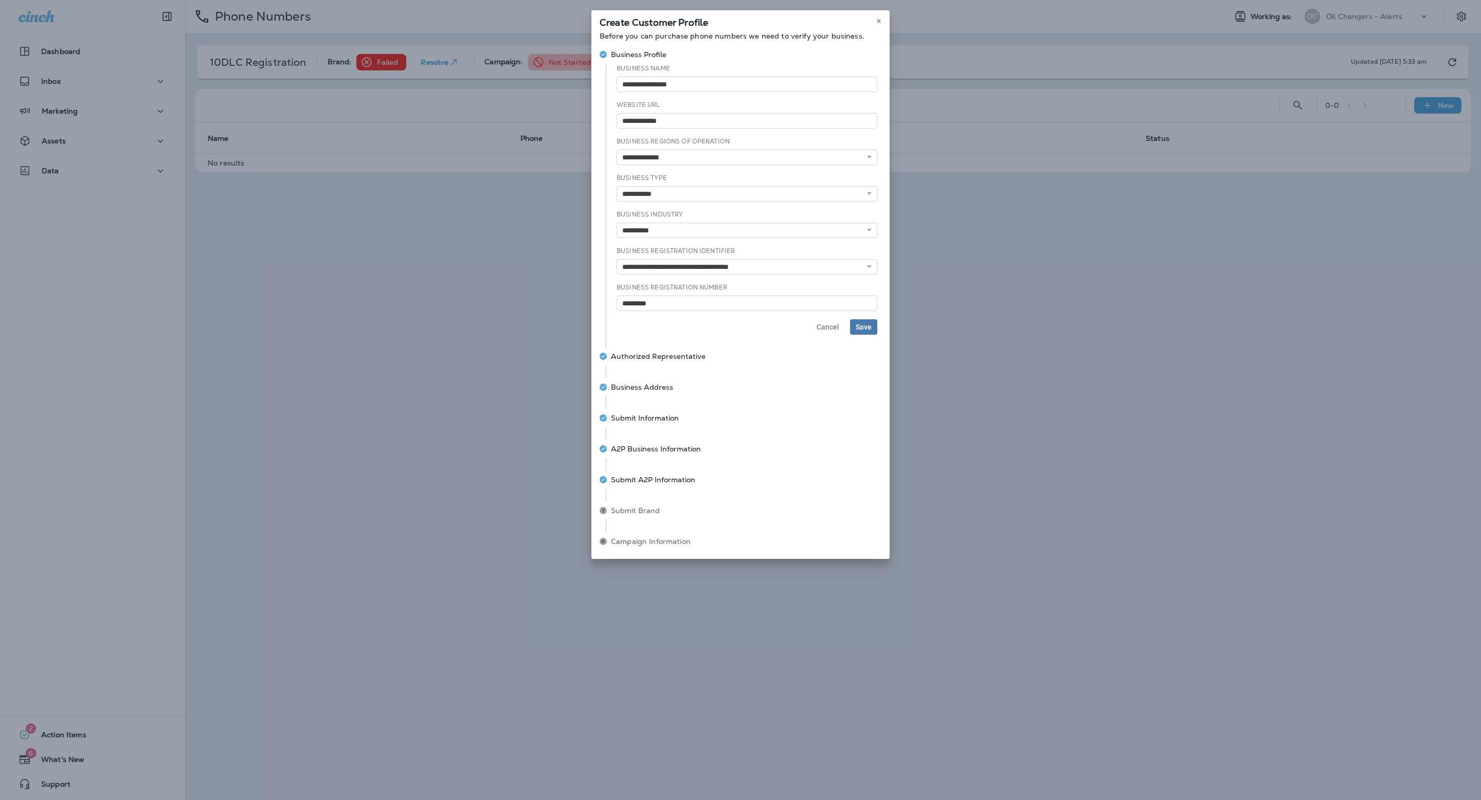
click at [750, 88] on input "**********" at bounding box center [746, 84] width 261 height 15
drag, startPoint x: 878, startPoint y: 19, endPoint x: 1230, endPoint y: 29, distance: 351.8
click at [878, 19] on icon at bounding box center [878, 21] width 6 height 6
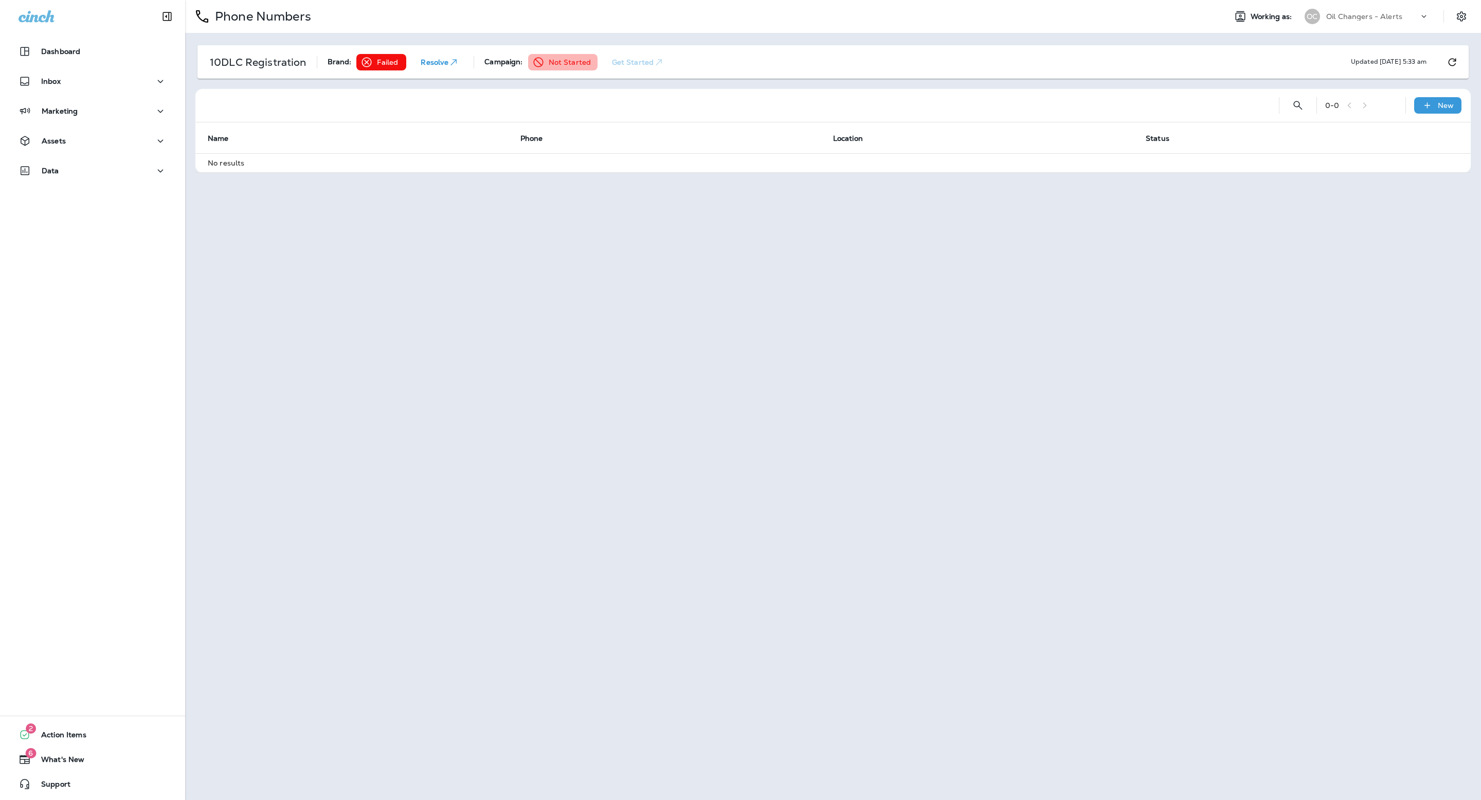
click at [1378, 19] on p "Oil Changers - Alerts" at bounding box center [1364, 16] width 76 height 8
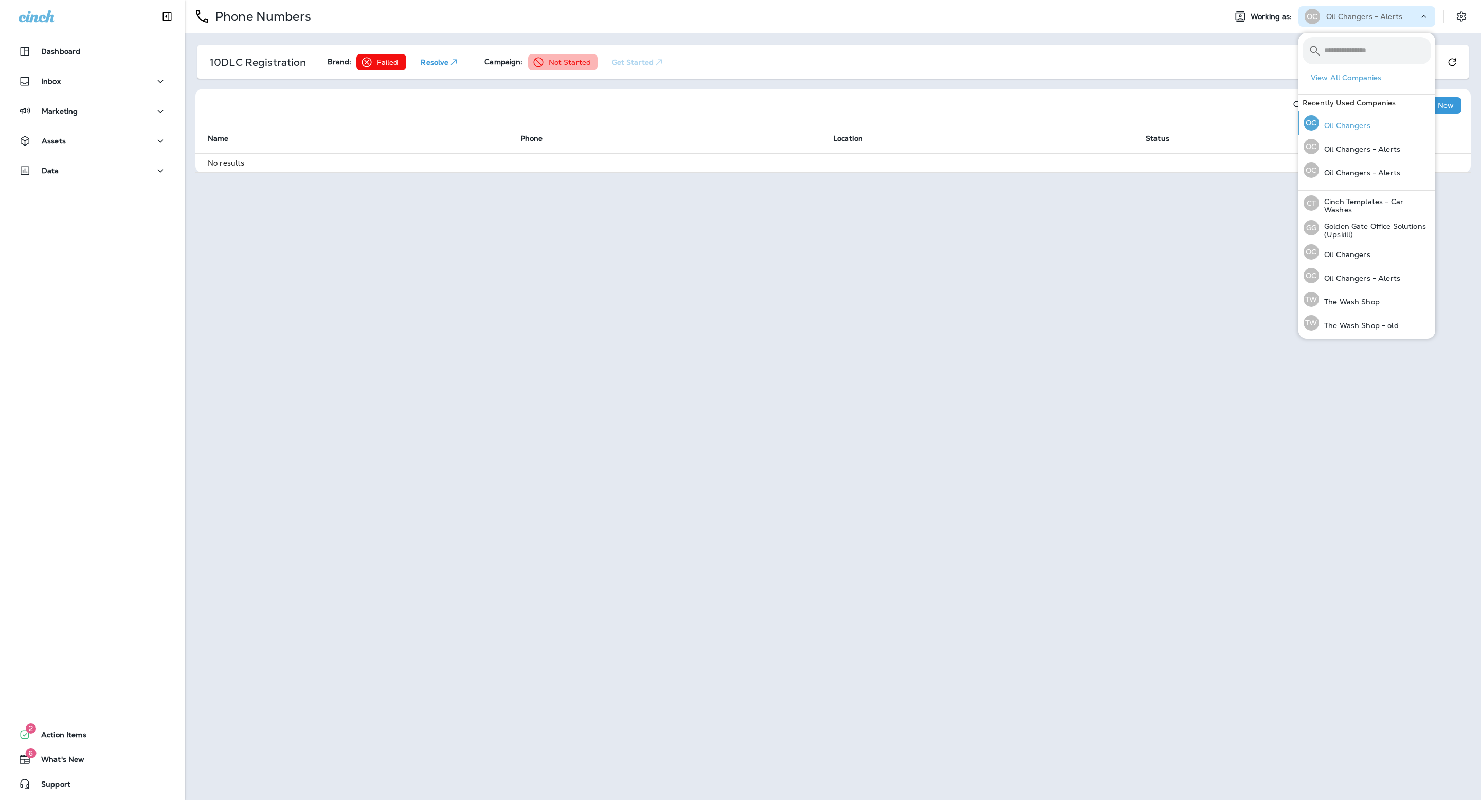
click at [1371, 132] on div "OC Oil Changers" at bounding box center [1336, 123] width 75 height 24
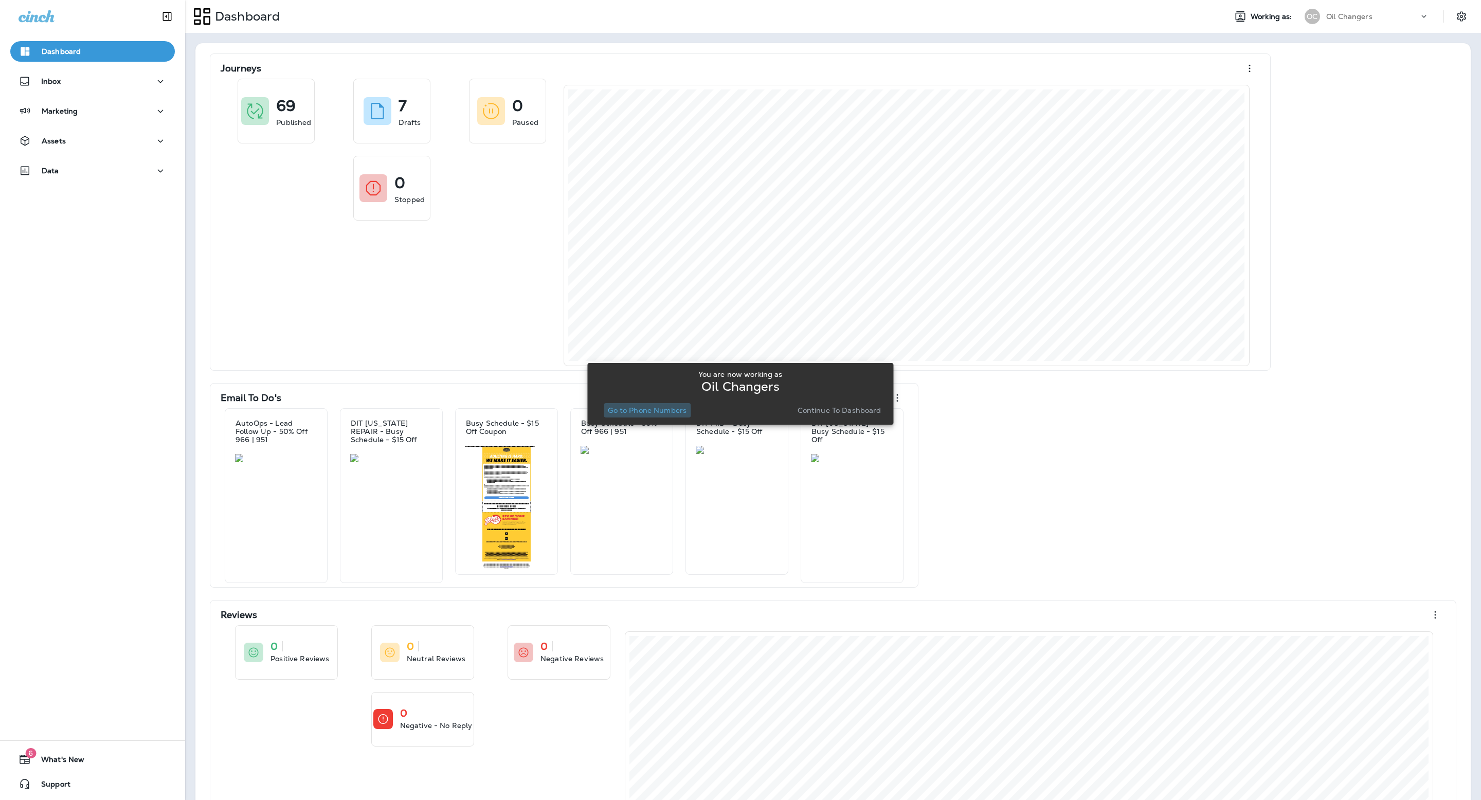
click at [620, 415] on button "Go to Phone Numbers" at bounding box center [647, 410] width 87 height 14
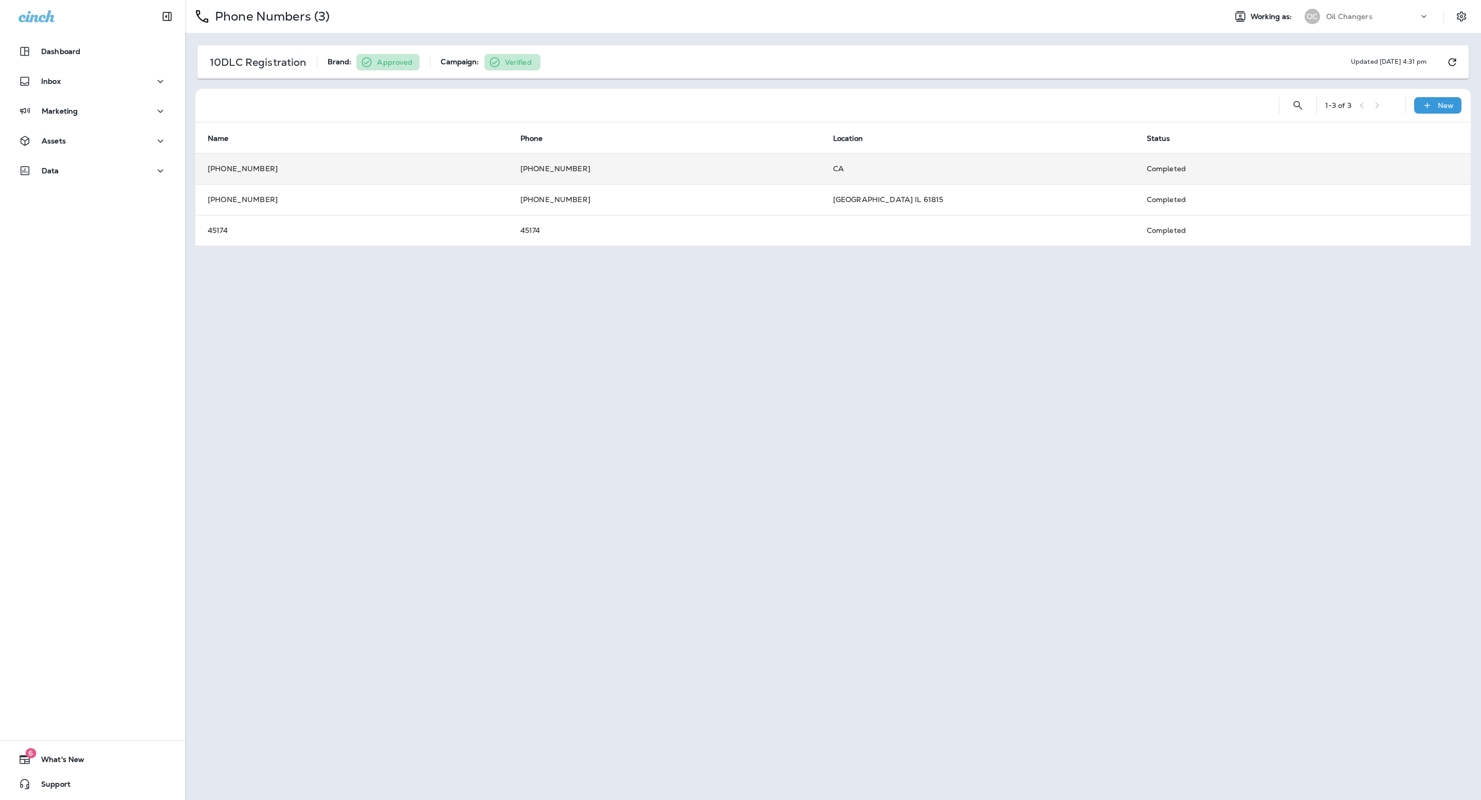
drag, startPoint x: 301, startPoint y: 168, endPoint x: 214, endPoint y: 169, distance: 86.9
click at [193, 170] on div "10DLC Registration Brand: Approved Campaign: Verified Updated [DATE] 4:31 pm 1 …" at bounding box center [833, 145] width 1296 height 224
click at [282, 166] on td "[PHONE_NUMBER]" at bounding box center [351, 168] width 313 height 31
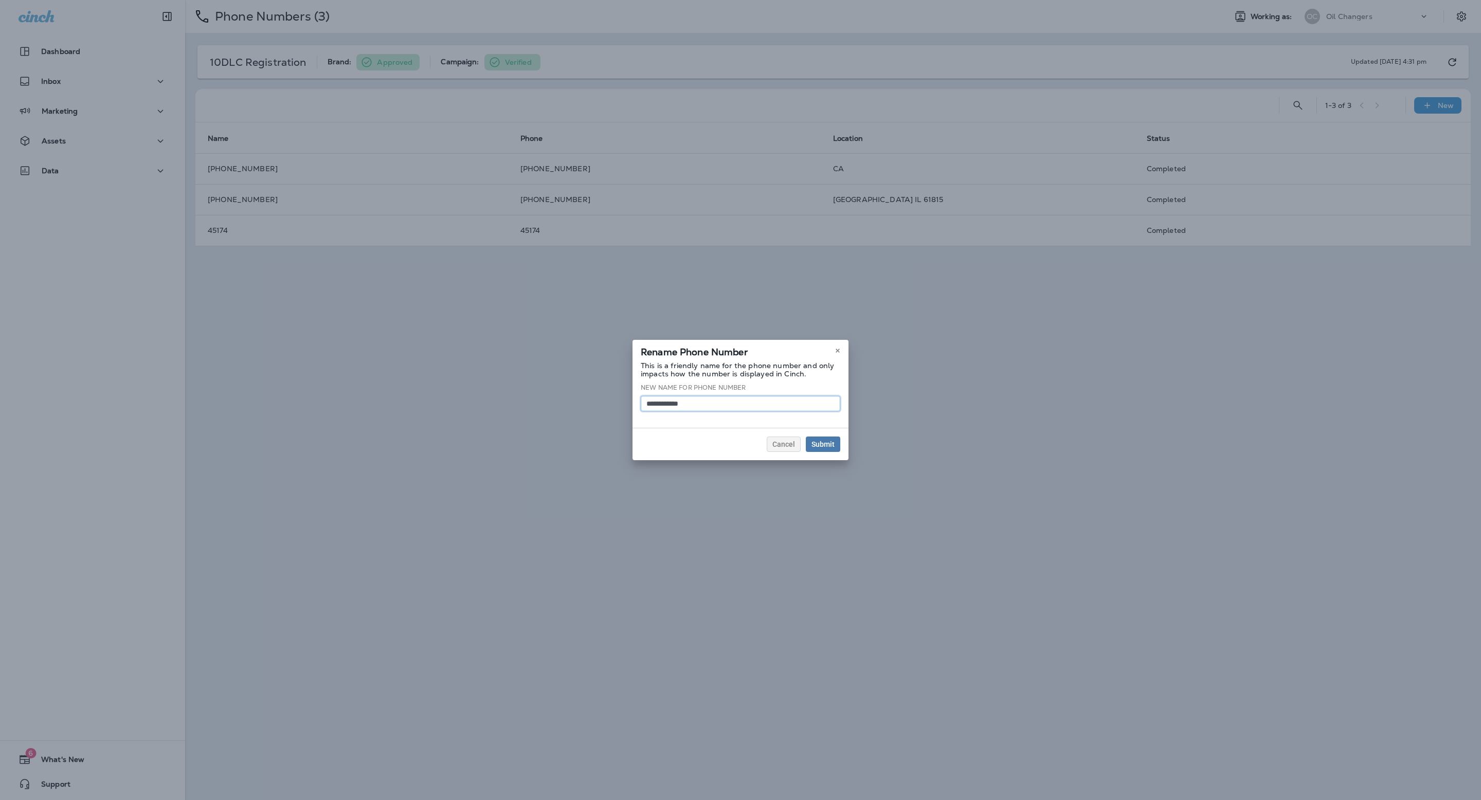
drag, startPoint x: 654, startPoint y: 403, endPoint x: 637, endPoint y: 405, distance: 17.6
click at [627, 404] on div "**********" at bounding box center [740, 400] width 1481 height 800
click at [1404, 28] on div "Rename Phone Number This is a friendly name for the phone number and only impac…" at bounding box center [740, 400] width 1481 height 800
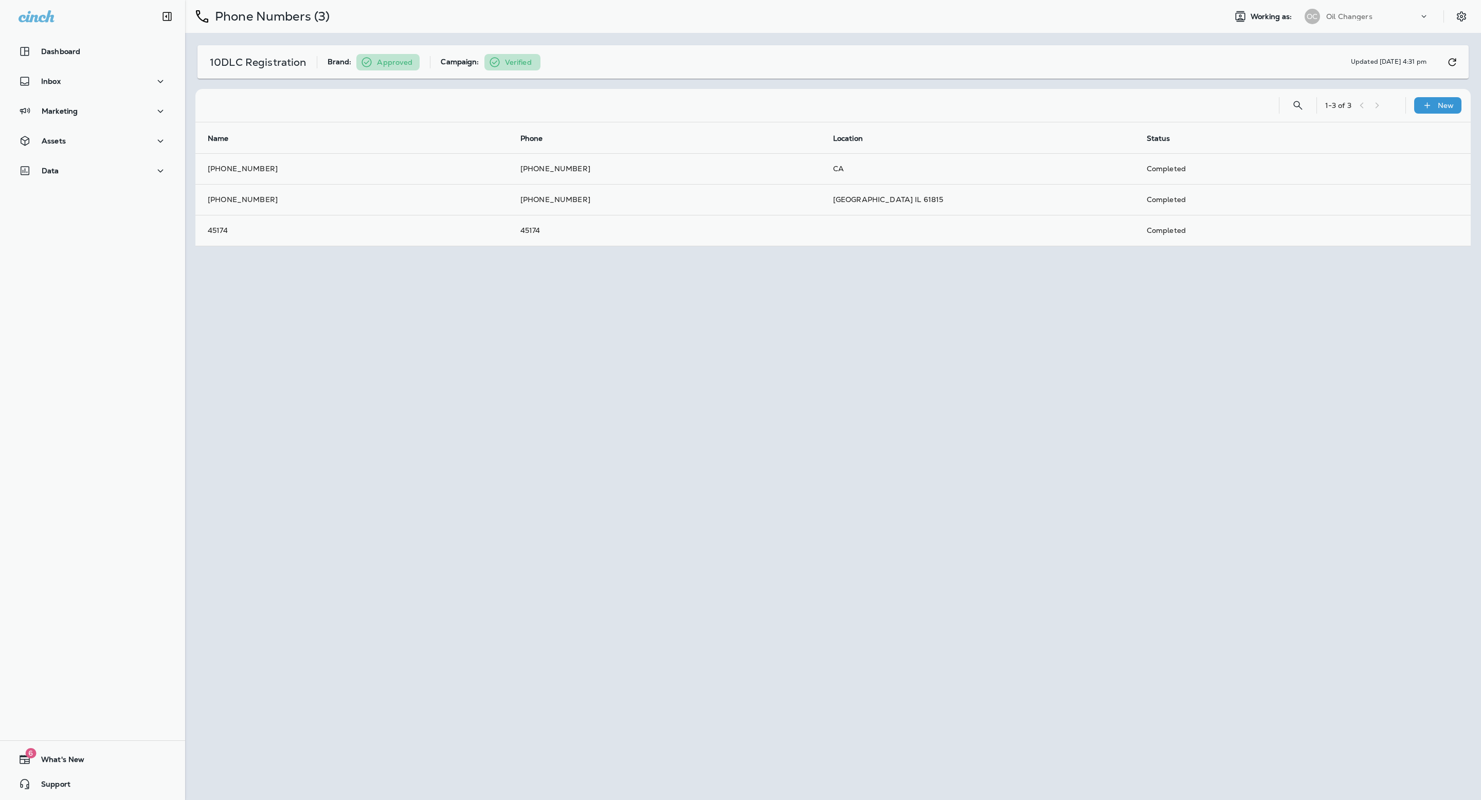
click at [1394, 24] on div "Rename Phone Number This is a friendly name for the phone number and only impac…" at bounding box center [740, 347] width 1481 height 800
click at [1382, 14] on div "Oil Changers" at bounding box center [1372, 16] width 93 height 15
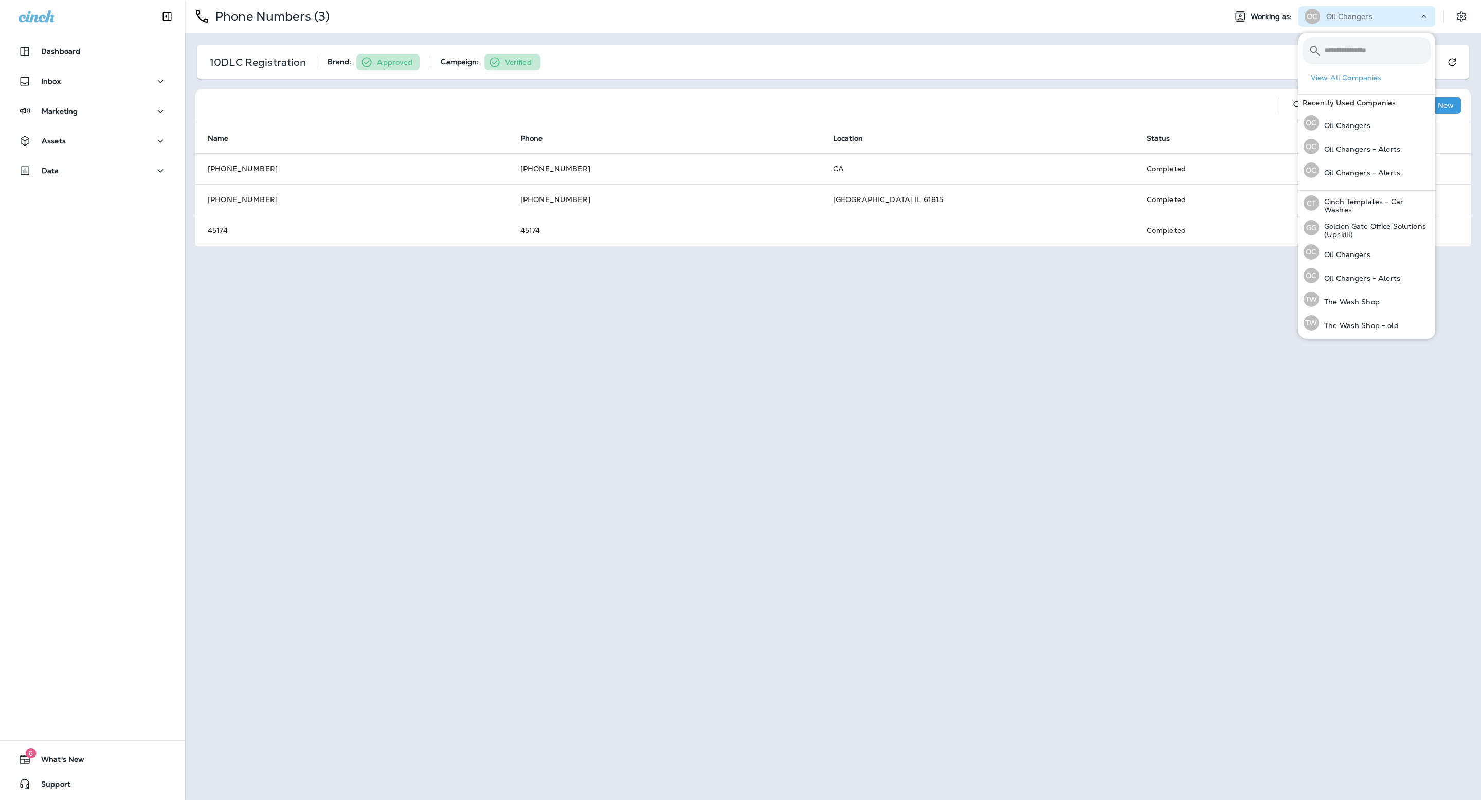
drag, startPoint x: 102, startPoint y: 150, endPoint x: 100, endPoint y: 158, distance: 9.1
click at [100, 158] on div "Dashboard Inbox Marketing Assets Data" at bounding box center [92, 113] width 185 height 165
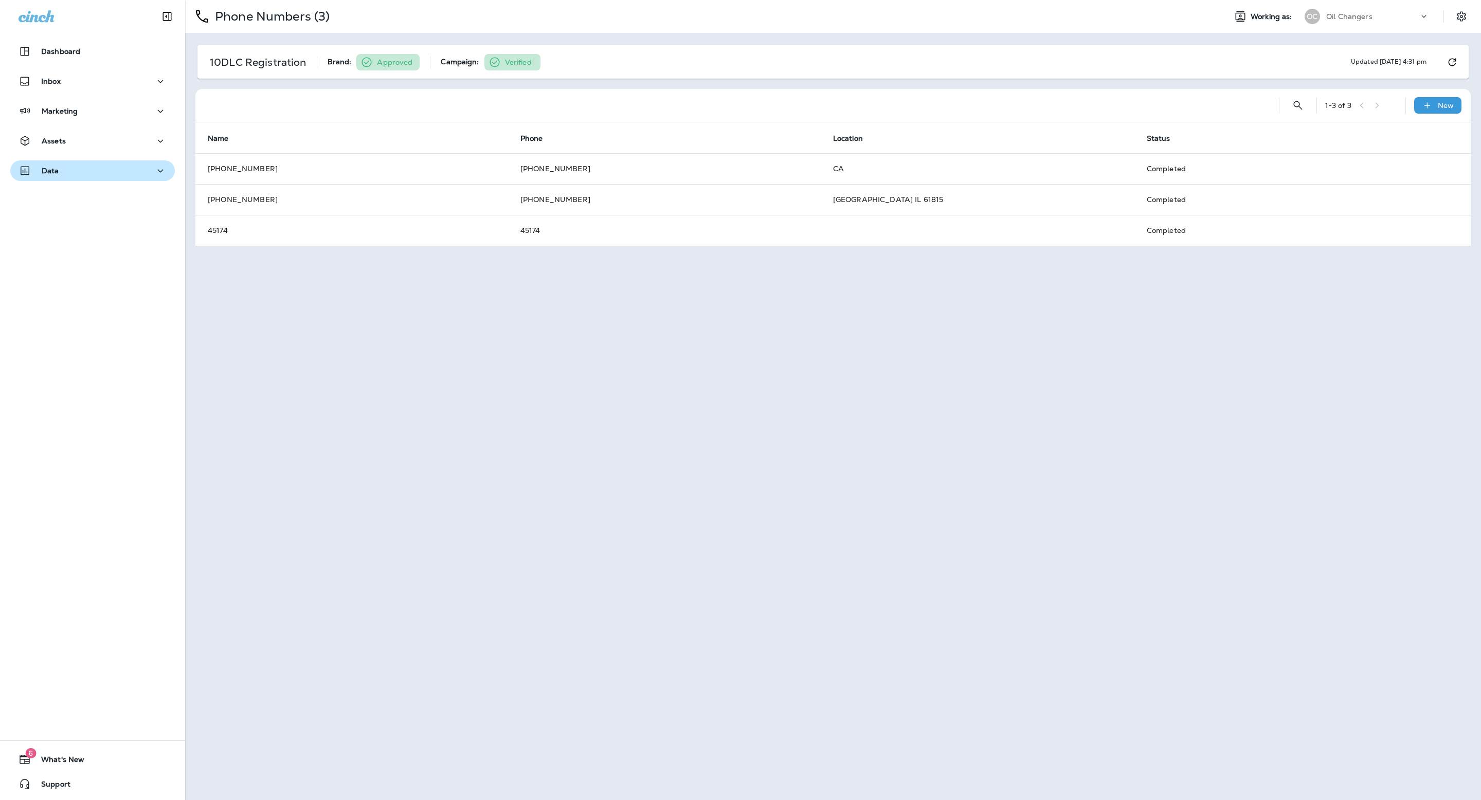
click at [97, 165] on div "Data" at bounding box center [93, 171] width 148 height 13
click at [63, 124] on div "Marketing" at bounding box center [92, 114] width 185 height 26
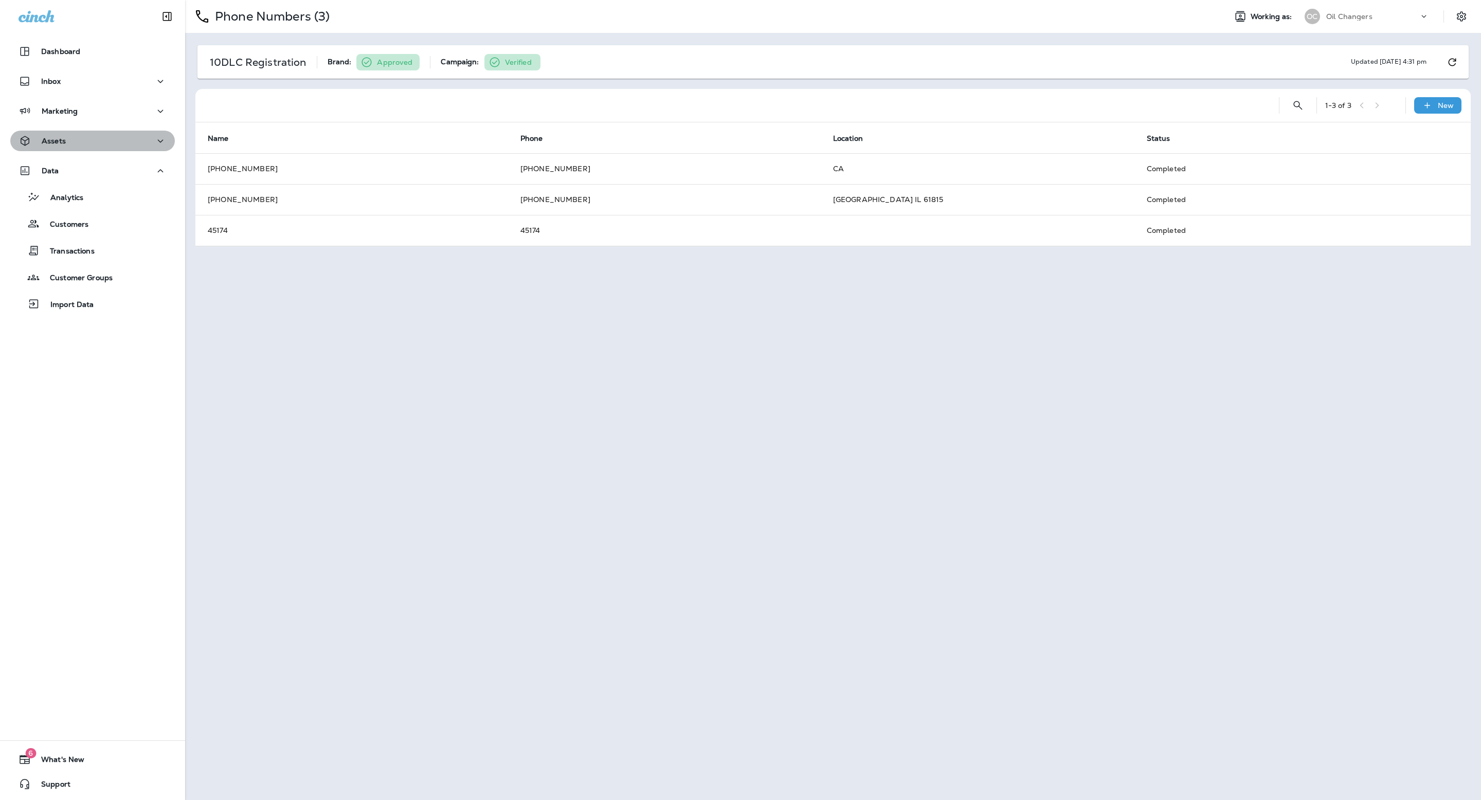
drag, startPoint x: 61, startPoint y: 149, endPoint x: 68, endPoint y: 123, distance: 26.7
click at [61, 149] on button "Assets" at bounding box center [92, 141] width 165 height 21
